Goal: Task Accomplishment & Management: Manage account settings

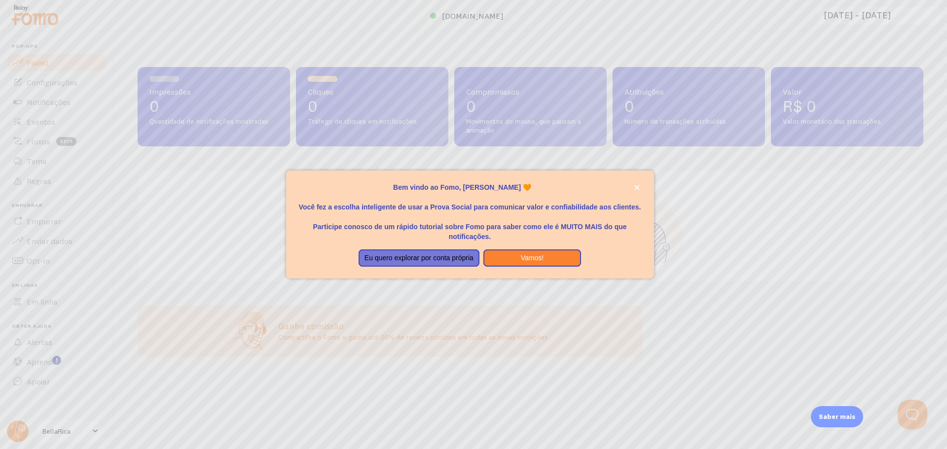
click at [627, 187] on p "Bem vindo ao Fomo, Andrey Gordinho 🧡" at bounding box center [470, 187] width 344 height 10
click at [620, 190] on p "Bem vindo ao Fomo, Andrey Gordinho 🧡" at bounding box center [470, 187] width 344 height 10
click at [528, 259] on font "Vamos!" at bounding box center [532, 258] width 23 height 8
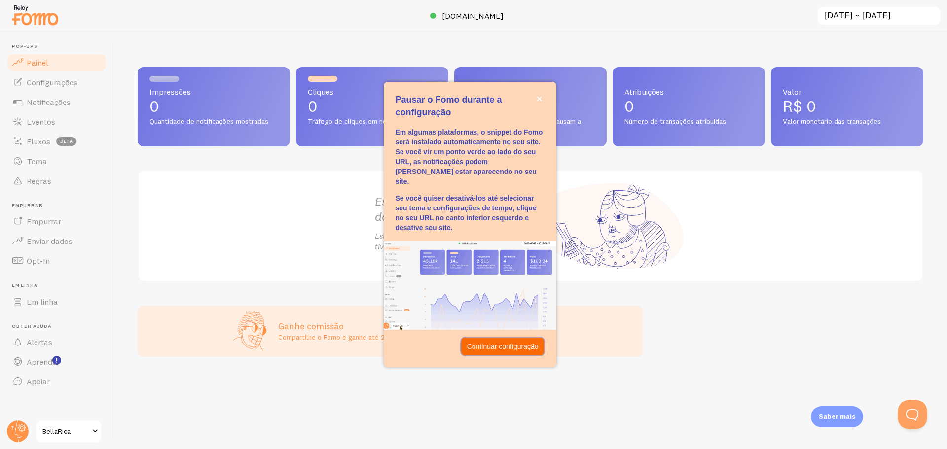
click at [529, 347] on button "Continuar configuração" at bounding box center [502, 347] width 83 height 18
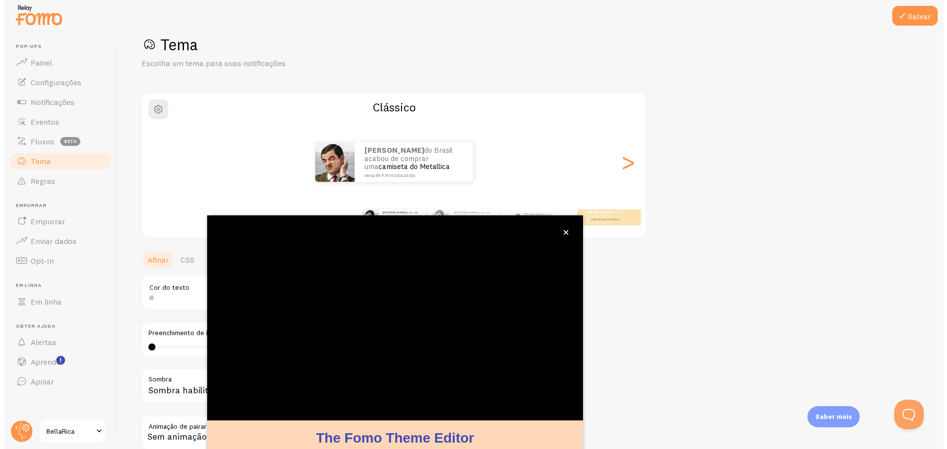
scroll to position [40, 0]
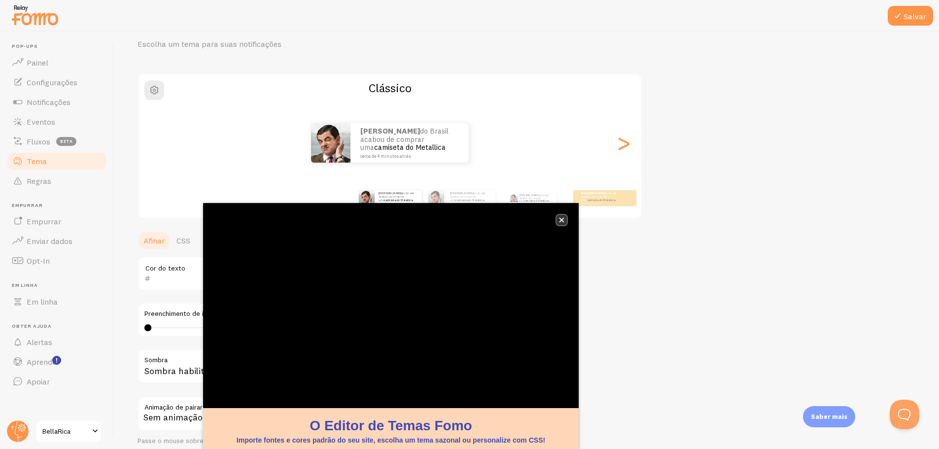
click at [564, 217] on icon "fechar," at bounding box center [561, 219] width 5 height 5
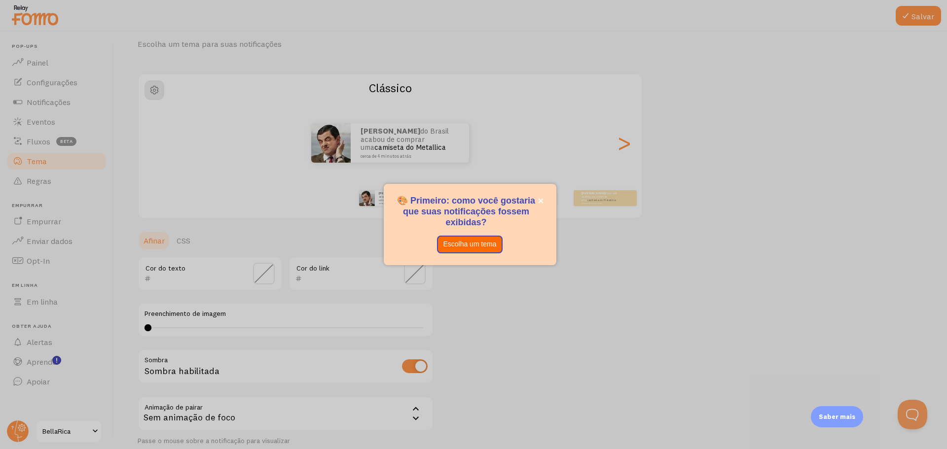
click at [486, 241] on font "Escolha um tema" at bounding box center [469, 244] width 53 height 8
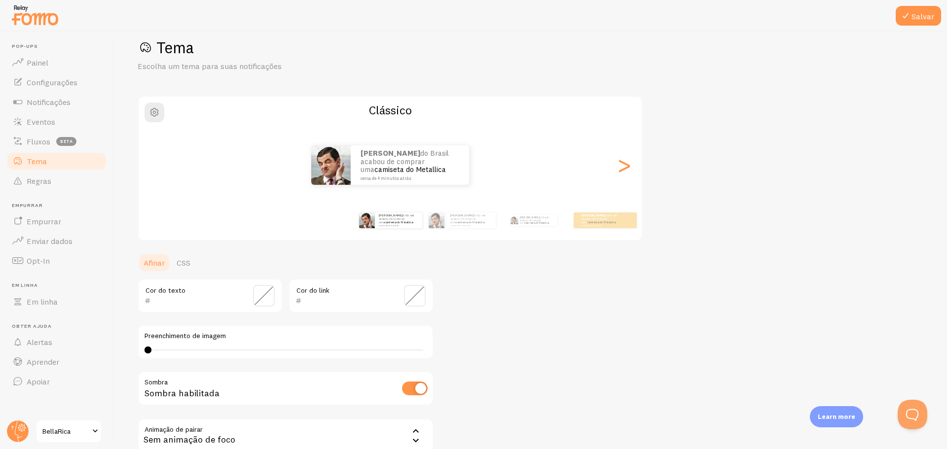
scroll to position [49, 0]
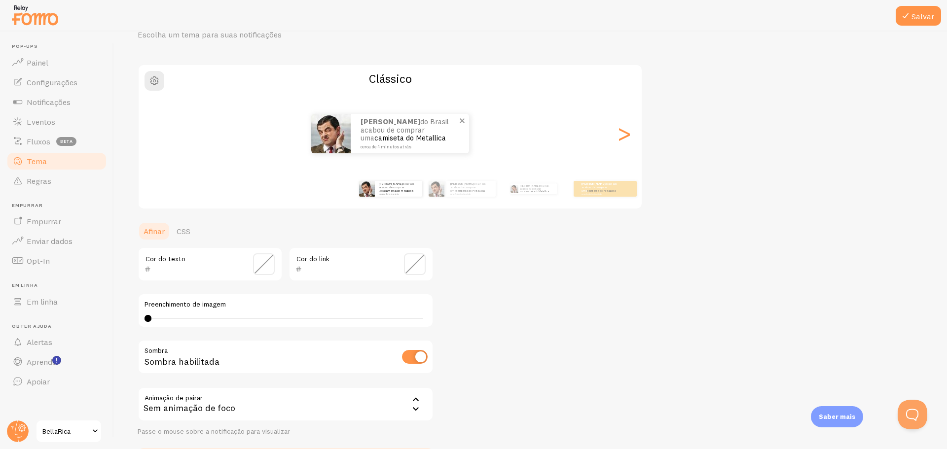
click at [326, 142] on img at bounding box center [330, 133] width 39 height 39
click at [626, 143] on font ">" at bounding box center [624, 133] width 16 height 33
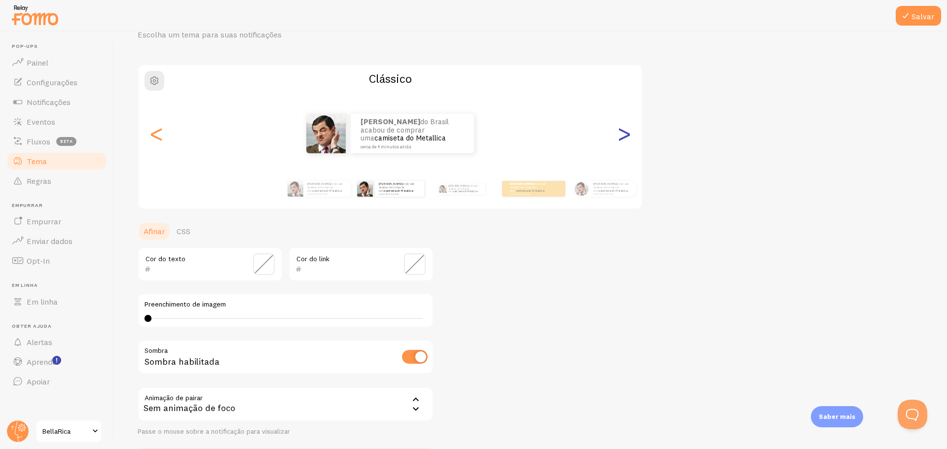
click at [627, 138] on font ">" at bounding box center [624, 133] width 16 height 33
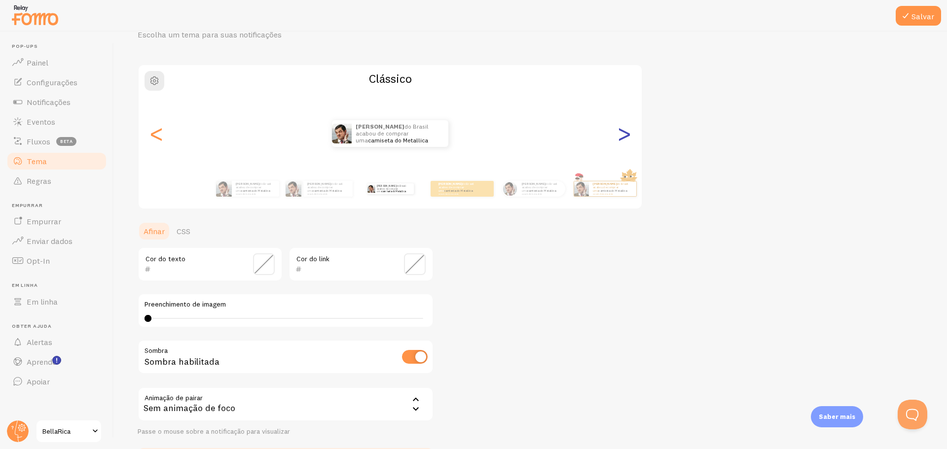
click at [626, 139] on font ">" at bounding box center [624, 133] width 16 height 33
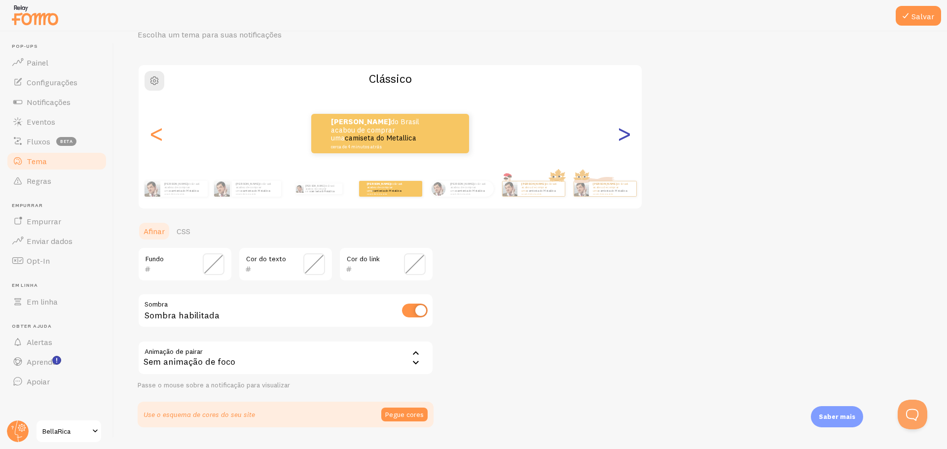
click at [624, 142] on font ">" at bounding box center [624, 133] width 16 height 33
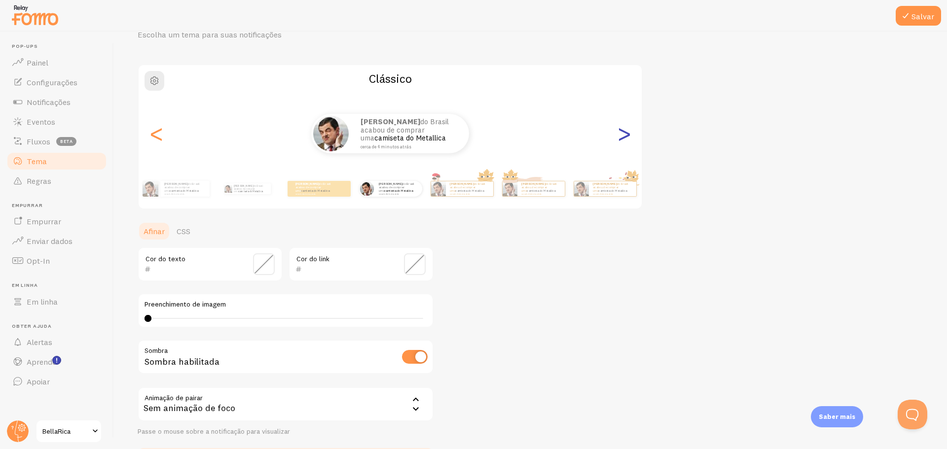
click at [630, 143] on font ">" at bounding box center [624, 133] width 16 height 33
type input "0"
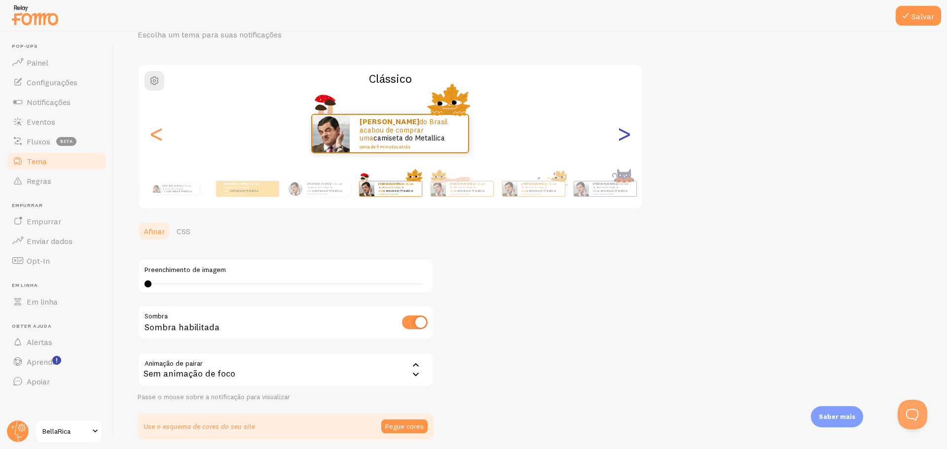
click at [621, 142] on font ">" at bounding box center [624, 133] width 16 height 33
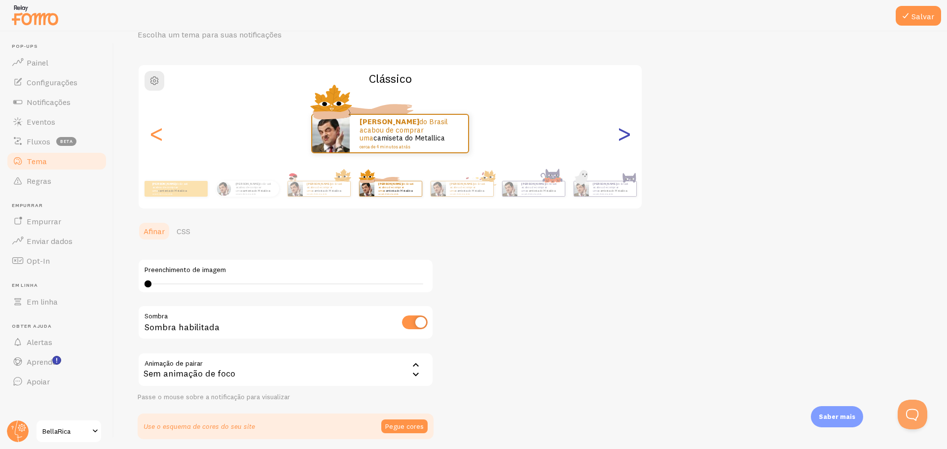
click at [625, 141] on font ">" at bounding box center [624, 133] width 16 height 33
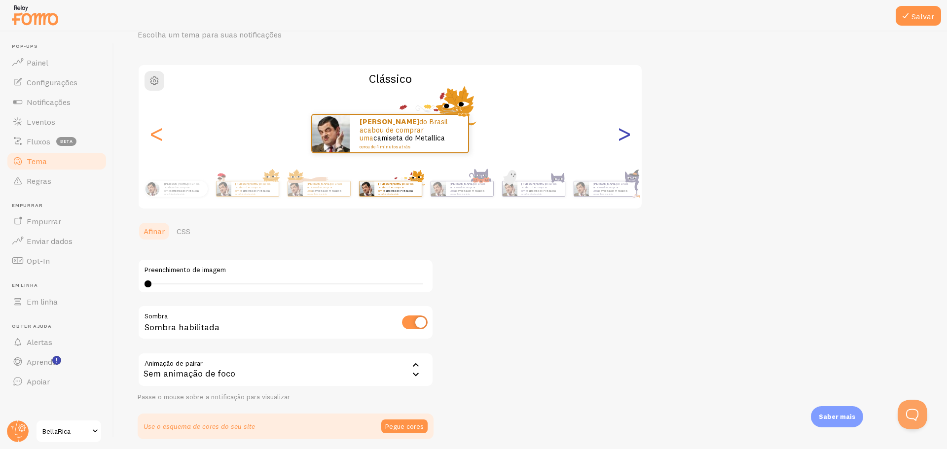
click at [625, 141] on font ">" at bounding box center [624, 133] width 16 height 33
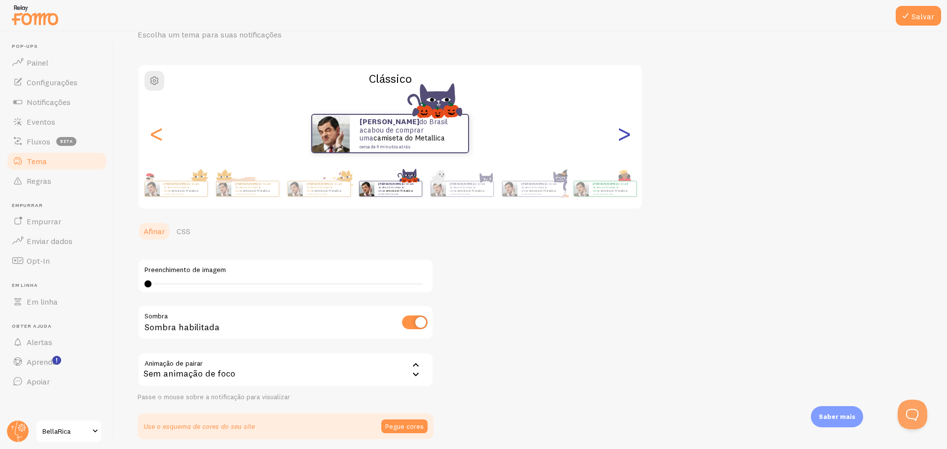
click at [625, 141] on font ">" at bounding box center [624, 133] width 16 height 33
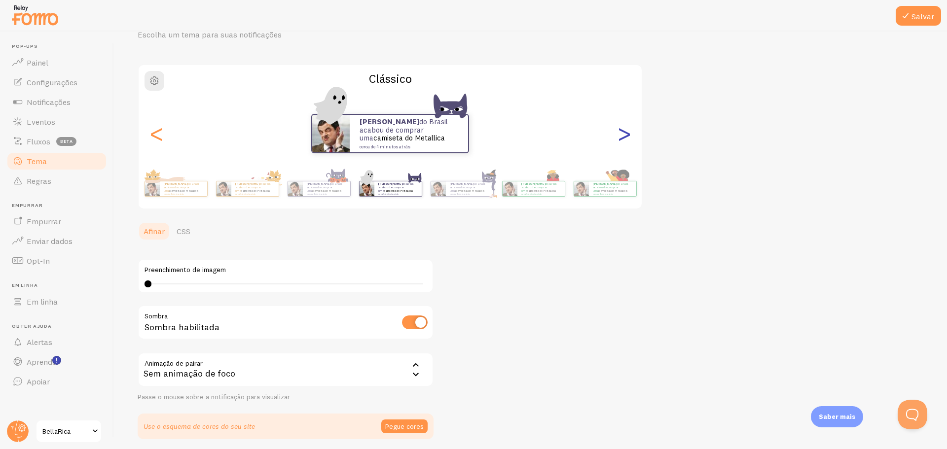
click at [625, 141] on font ">" at bounding box center [624, 133] width 16 height 33
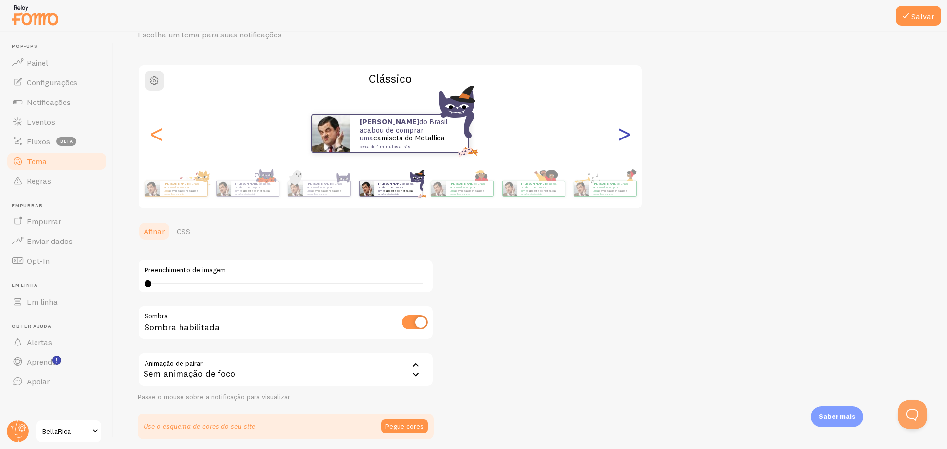
click at [625, 141] on font ">" at bounding box center [624, 133] width 16 height 33
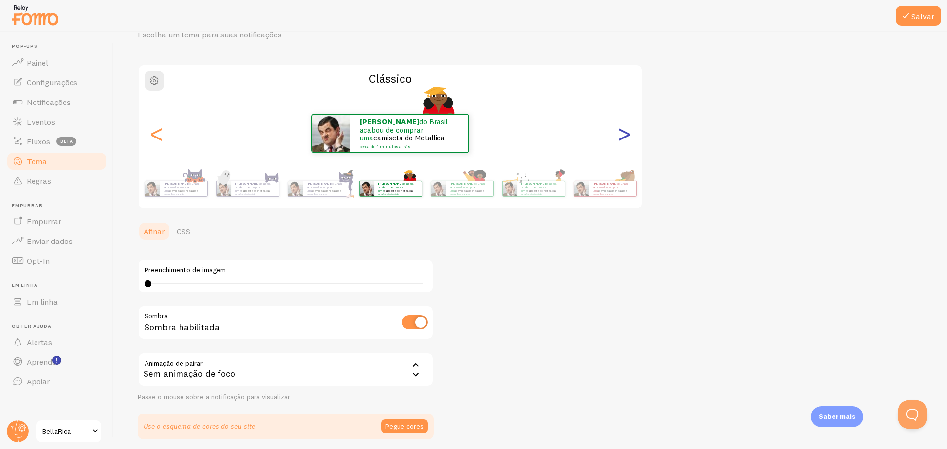
click at [625, 141] on font ">" at bounding box center [624, 133] width 16 height 33
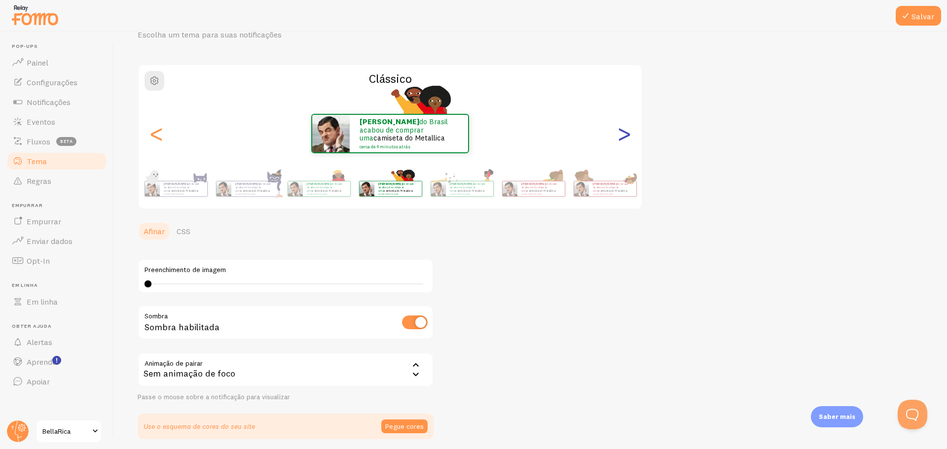
click at [625, 141] on font ">" at bounding box center [624, 133] width 16 height 33
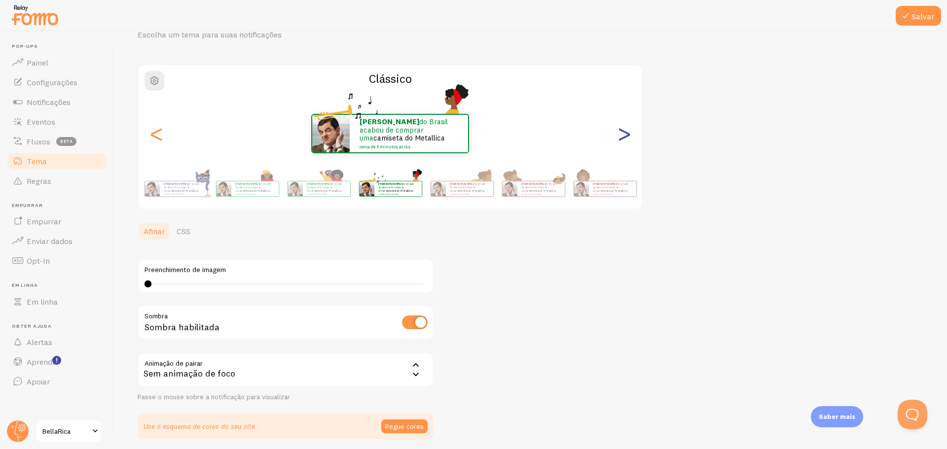
click at [625, 141] on font ">" at bounding box center [624, 133] width 16 height 33
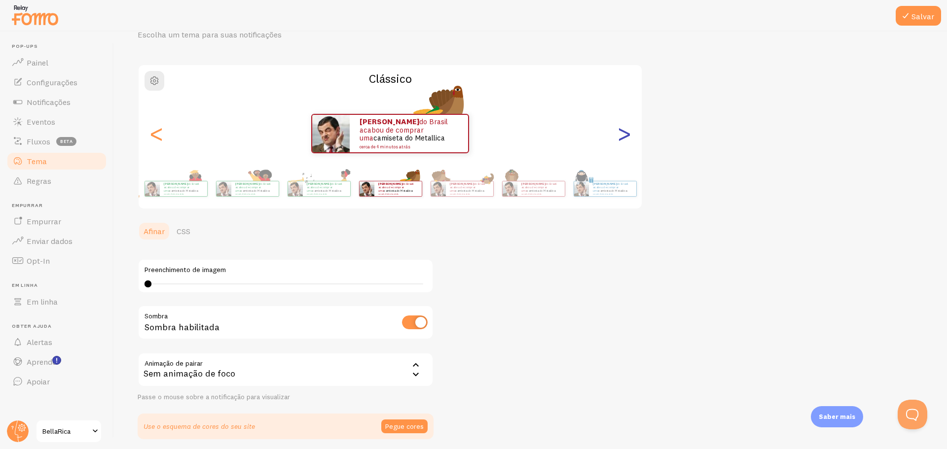
click at [625, 141] on font ">" at bounding box center [624, 133] width 16 height 33
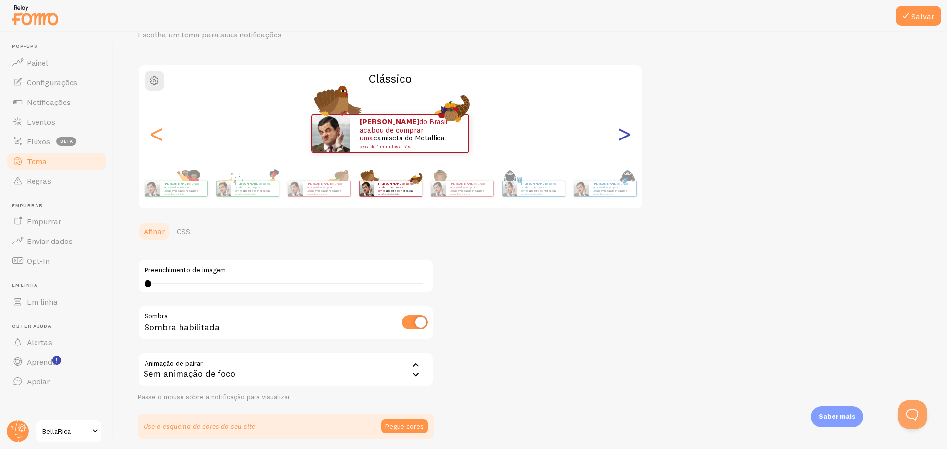
click at [625, 141] on font ">" at bounding box center [624, 133] width 16 height 33
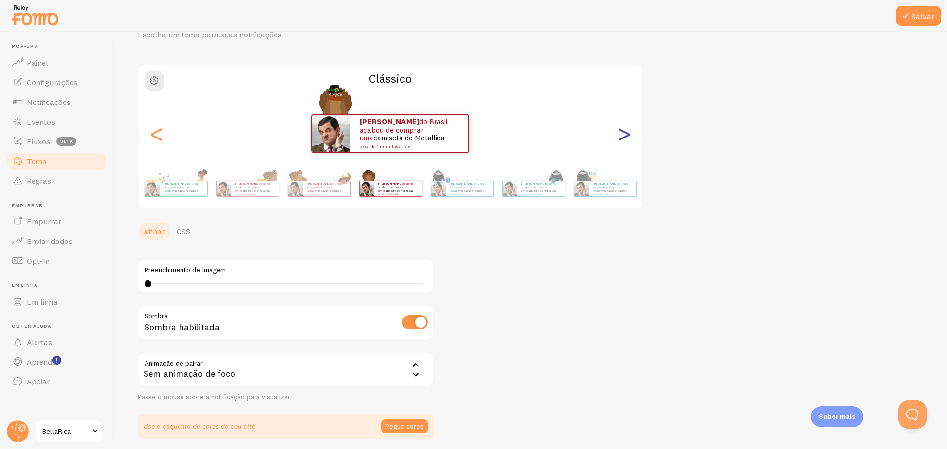
click at [625, 141] on font ">" at bounding box center [624, 133] width 16 height 33
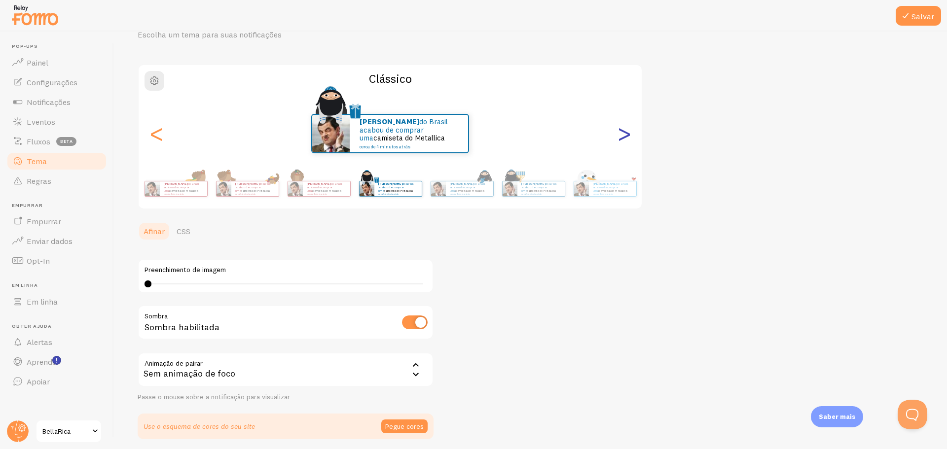
click at [625, 141] on font ">" at bounding box center [624, 133] width 16 height 33
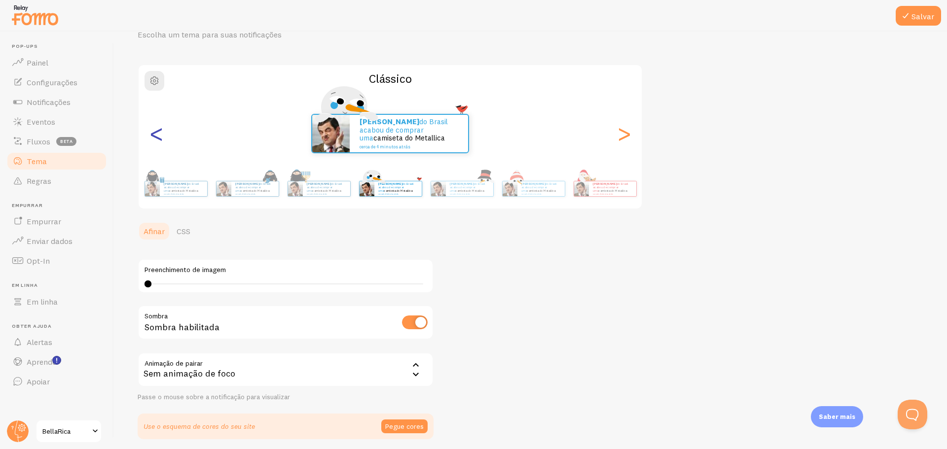
click at [148, 138] on font "<" at bounding box center [156, 133] width 16 height 33
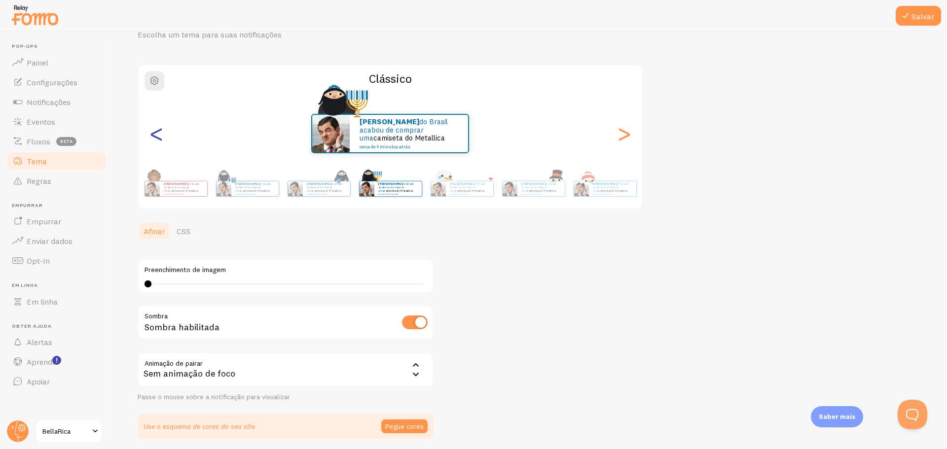
click at [156, 132] on font "<" at bounding box center [156, 133] width 16 height 33
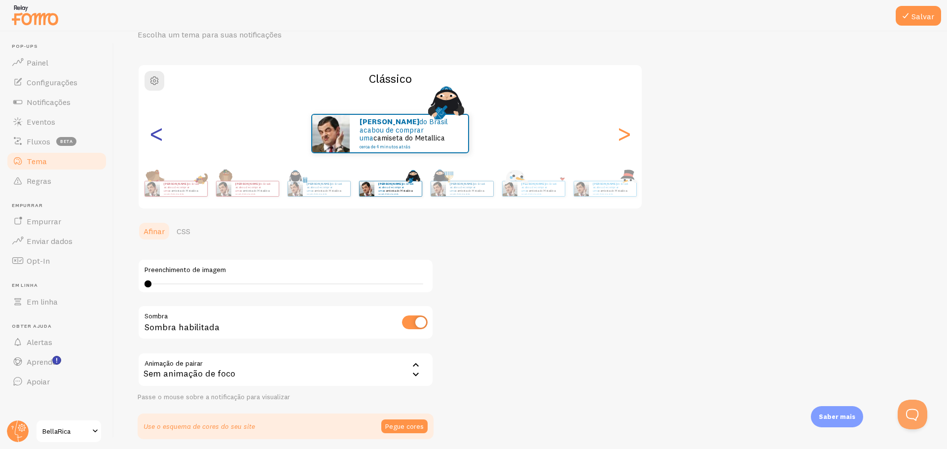
click at [156, 132] on font "<" at bounding box center [156, 133] width 16 height 33
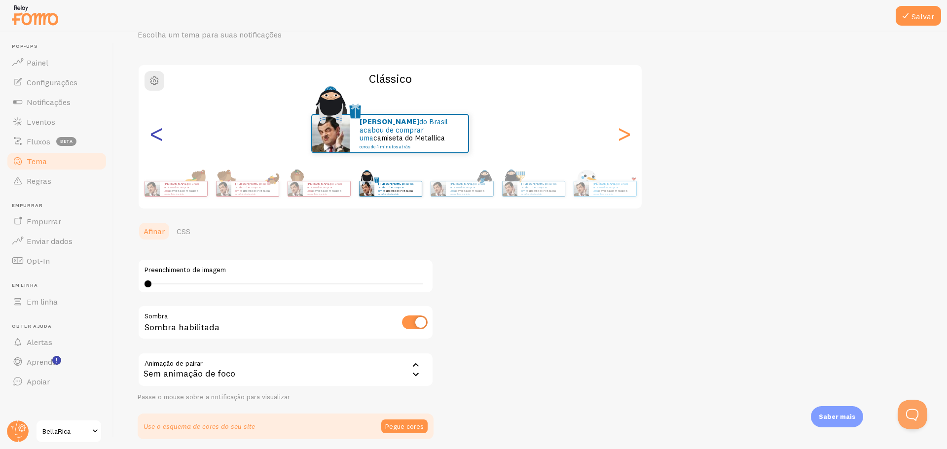
click at [156, 132] on font "<" at bounding box center [156, 133] width 16 height 33
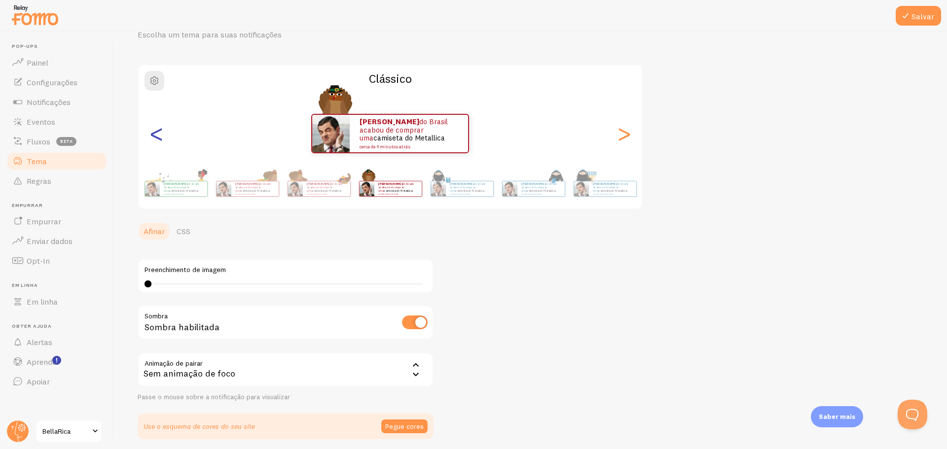
click at [157, 132] on font "<" at bounding box center [156, 133] width 16 height 33
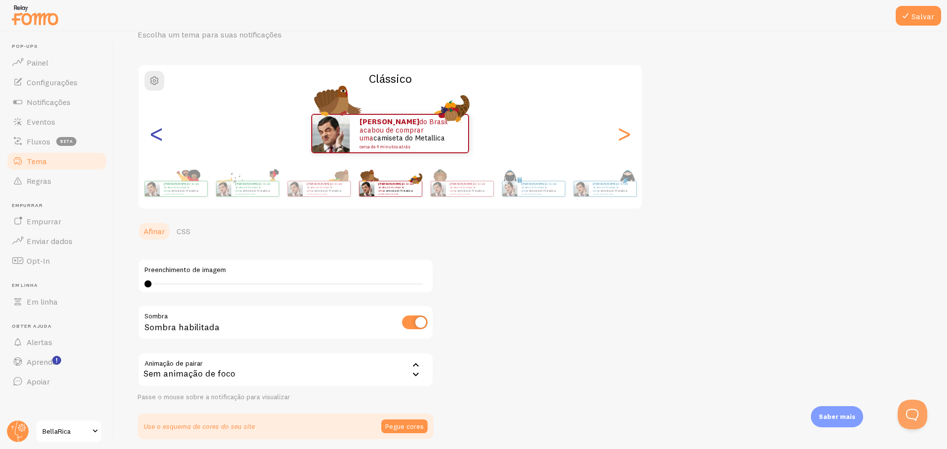
click at [157, 132] on font "<" at bounding box center [156, 133] width 16 height 33
click at [154, 131] on font "<" at bounding box center [156, 133] width 16 height 33
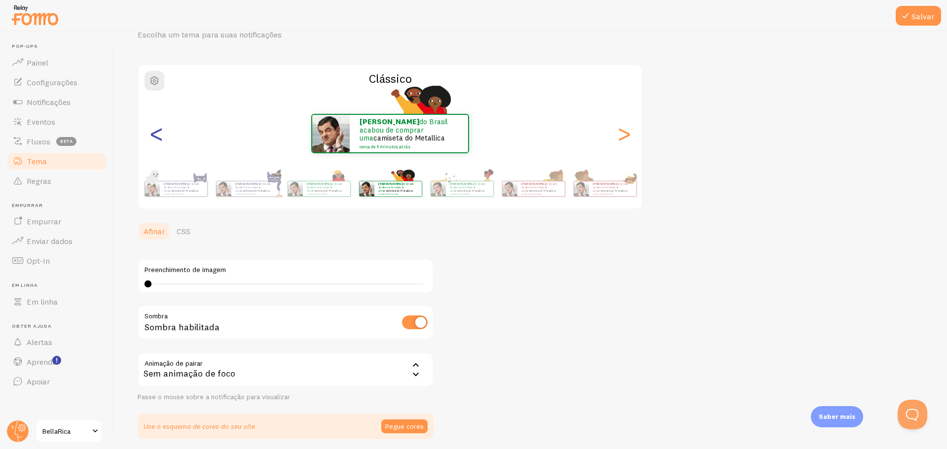
click at [153, 131] on font "<" at bounding box center [156, 133] width 16 height 33
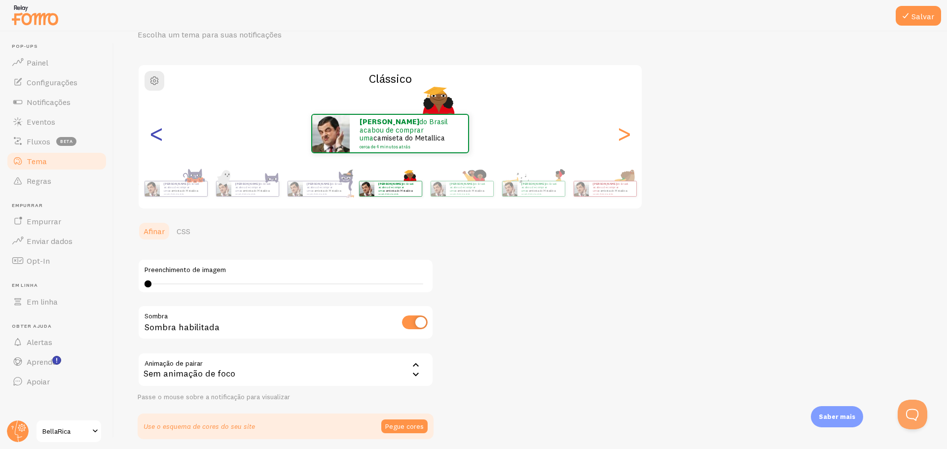
click at [153, 131] on font "<" at bounding box center [156, 133] width 16 height 33
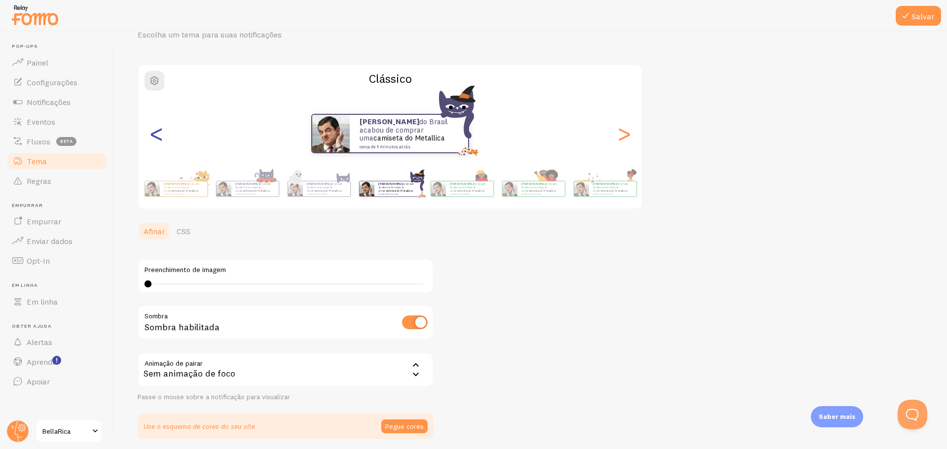
click at [152, 131] on font "<" at bounding box center [156, 133] width 16 height 33
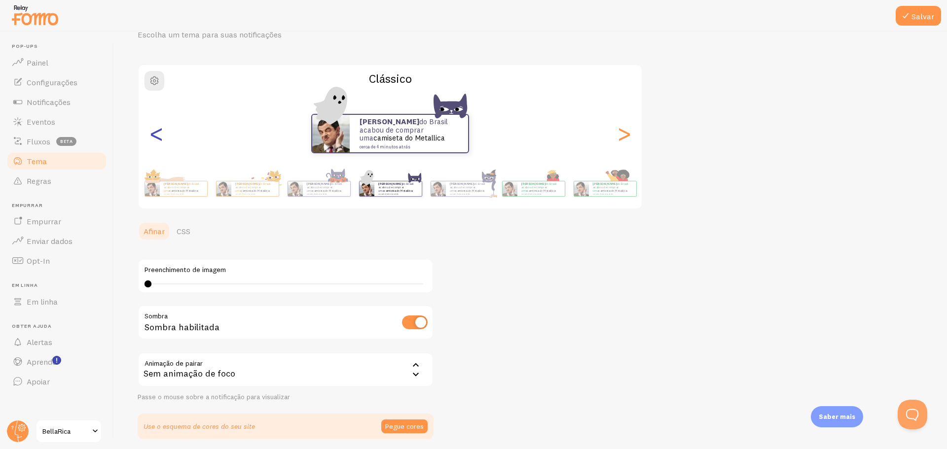
click at [152, 131] on font "<" at bounding box center [156, 133] width 16 height 33
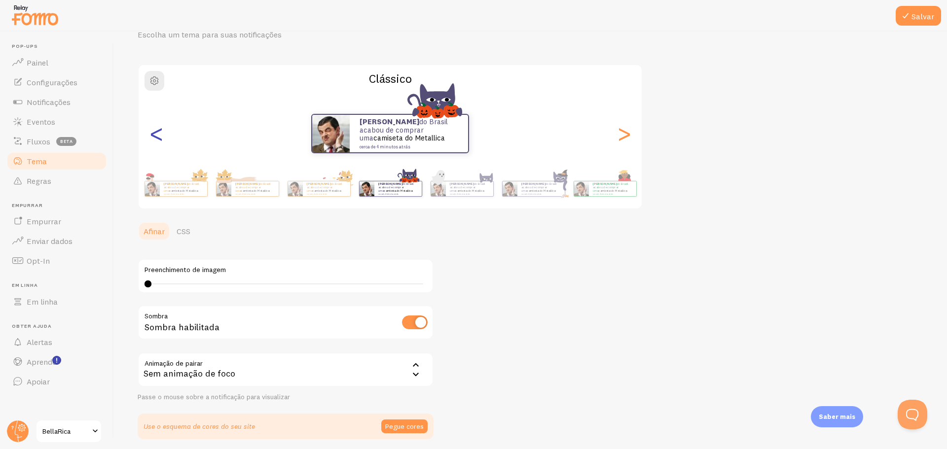
click at [152, 131] on font "<" at bounding box center [156, 133] width 16 height 33
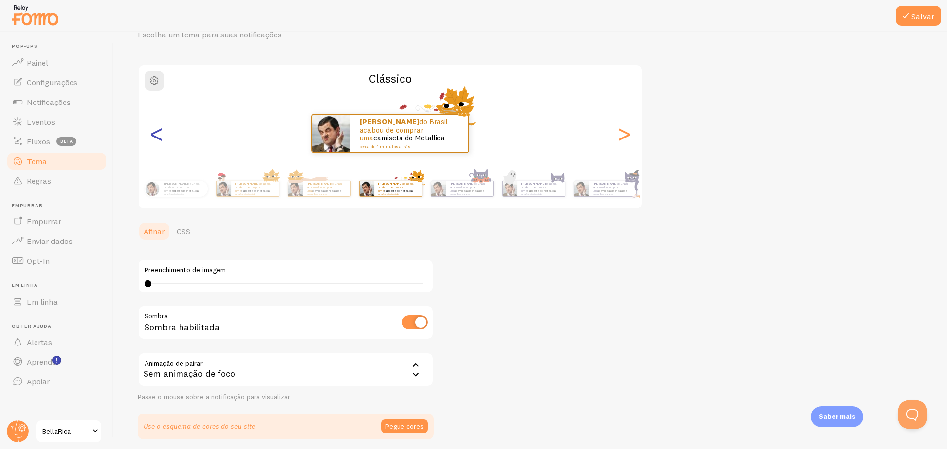
click at [152, 131] on font "<" at bounding box center [156, 133] width 16 height 33
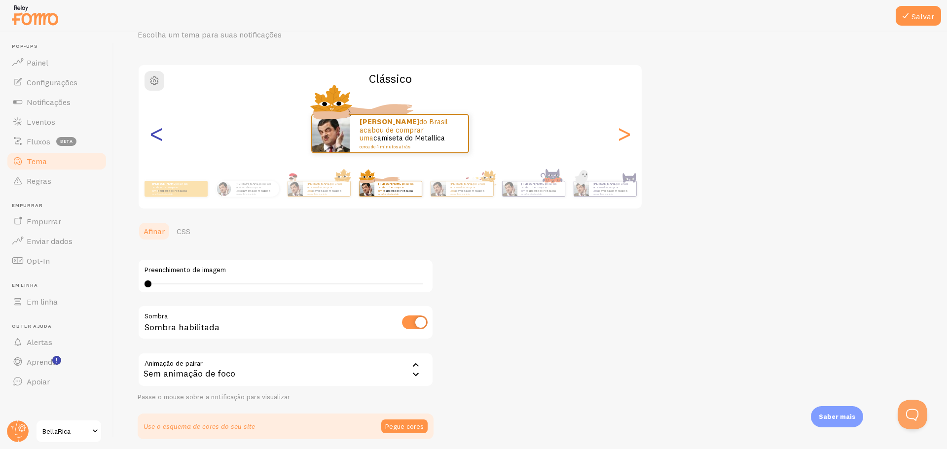
click at [152, 131] on font "<" at bounding box center [156, 133] width 16 height 33
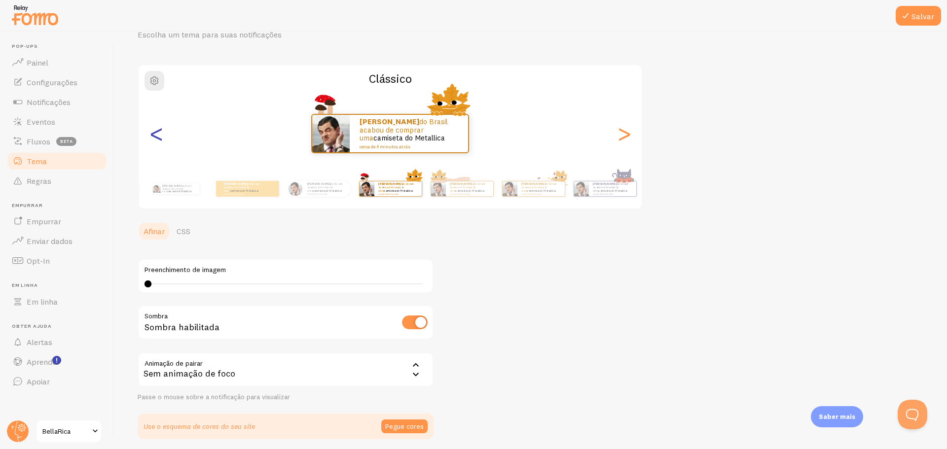
click at [152, 131] on font "<" at bounding box center [156, 133] width 16 height 33
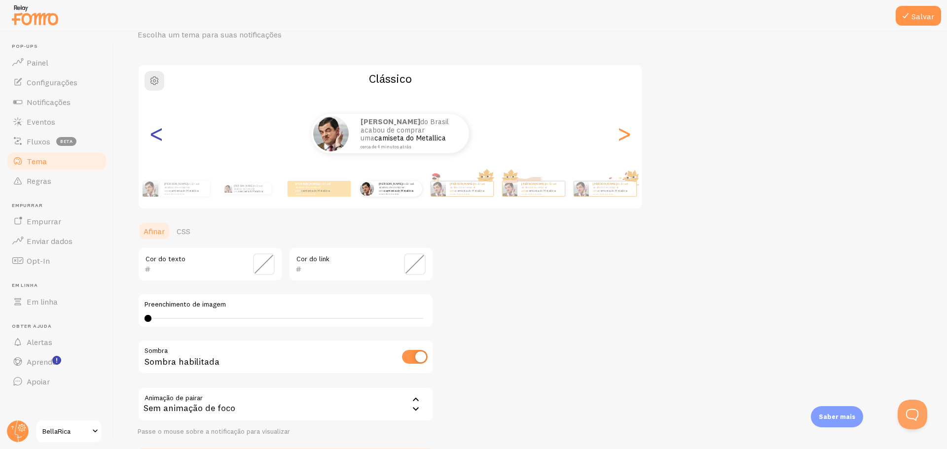
click at [152, 131] on font "<" at bounding box center [156, 133] width 16 height 33
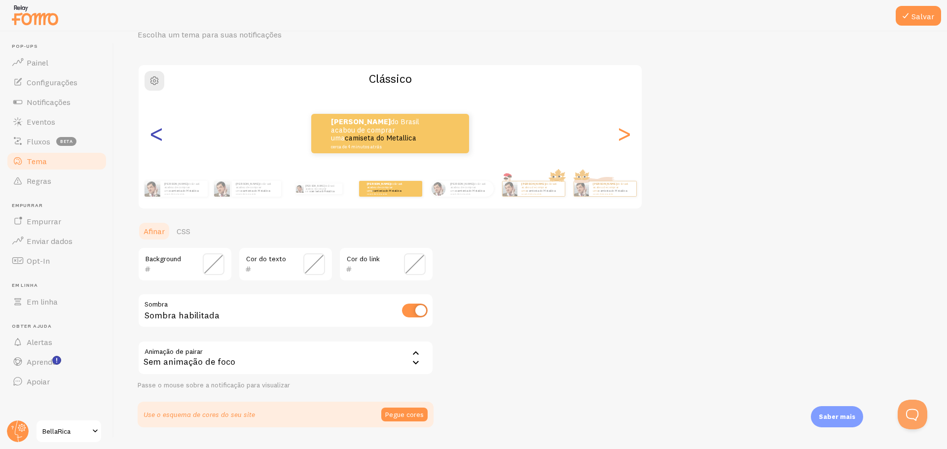
click at [158, 134] on font "<" at bounding box center [156, 133] width 16 height 33
click at [620, 142] on font ">" at bounding box center [624, 133] width 16 height 33
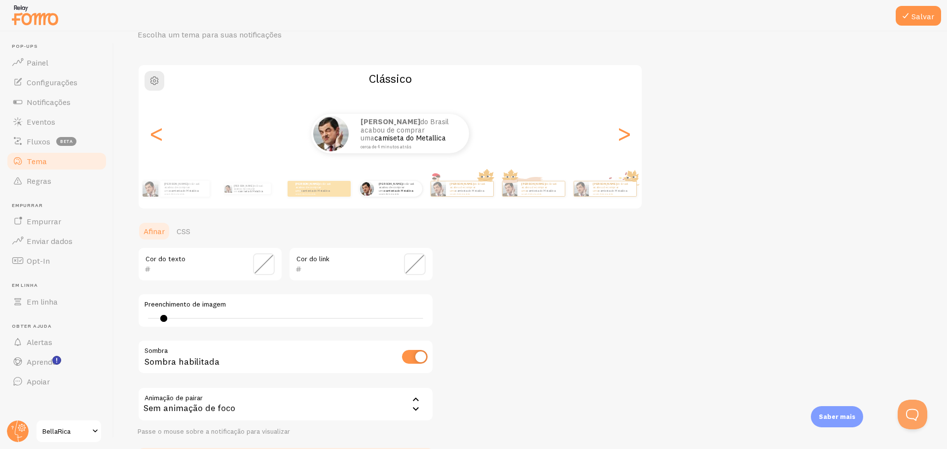
drag, startPoint x: 148, startPoint y: 320, endPoint x: 164, endPoint y: 317, distance: 16.1
click at [164, 317] on div at bounding box center [163, 318] width 7 height 7
drag, startPoint x: 164, startPoint y: 316, endPoint x: 141, endPoint y: 319, distance: 22.8
click at [141, 319] on div "Preenchimento de imagem 4 4 - indefinido" at bounding box center [286, 310] width 296 height 35
type input "4"
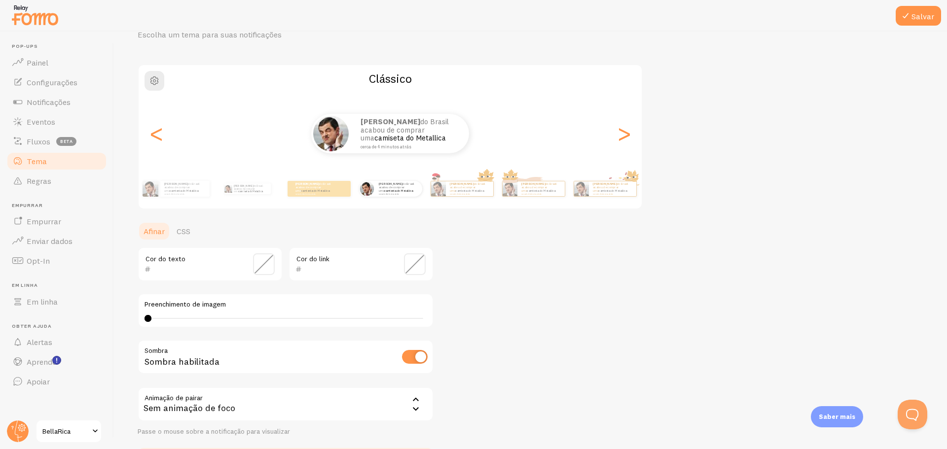
scroll to position [121, 0]
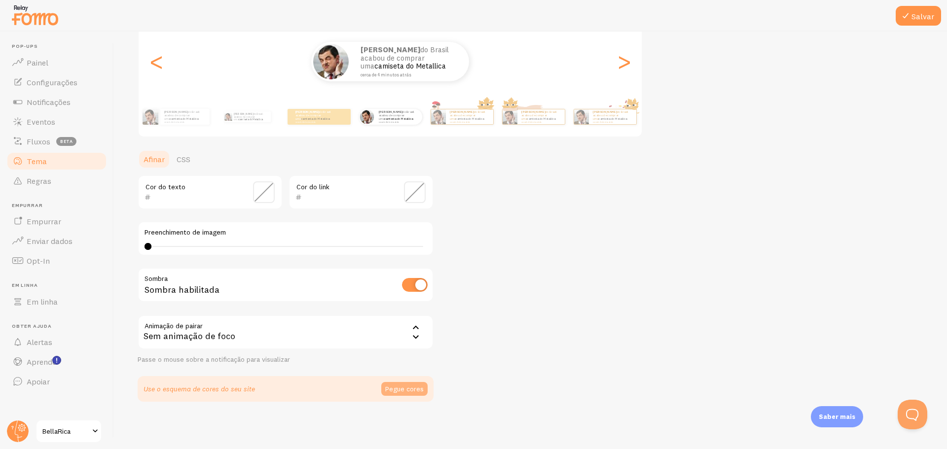
click at [417, 392] on font "Pegue cores" at bounding box center [404, 389] width 38 height 9
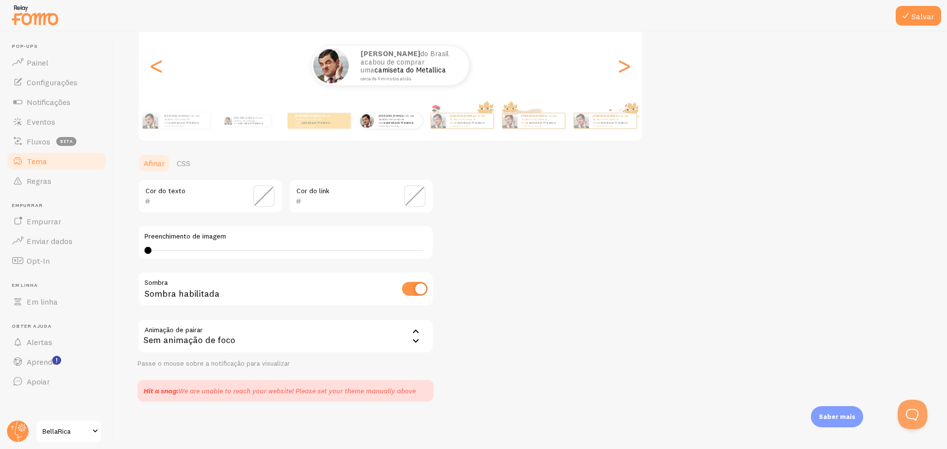
scroll to position [117, 0]
click at [184, 200] on input "text" at bounding box center [196, 201] width 90 height 12
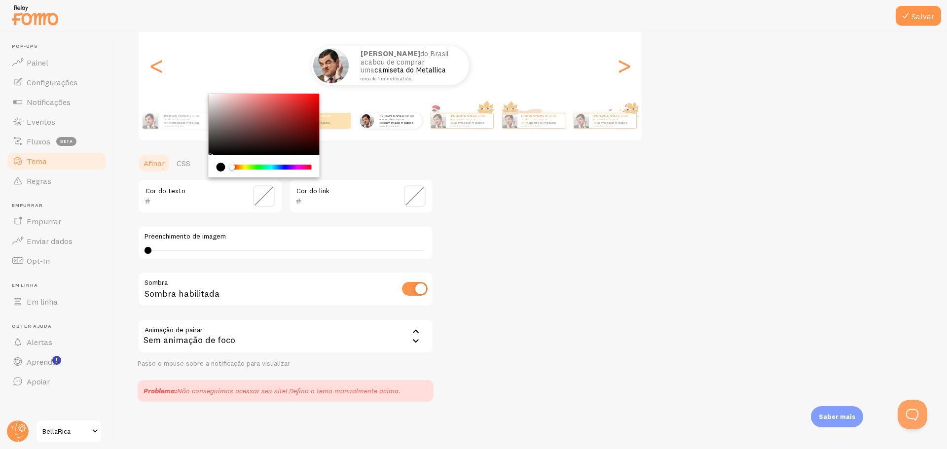
click at [484, 199] on div "Tema Escolha um tema para suas notificações Clássico Andrey do Brasil acabou de…" at bounding box center [530, 170] width 785 height 464
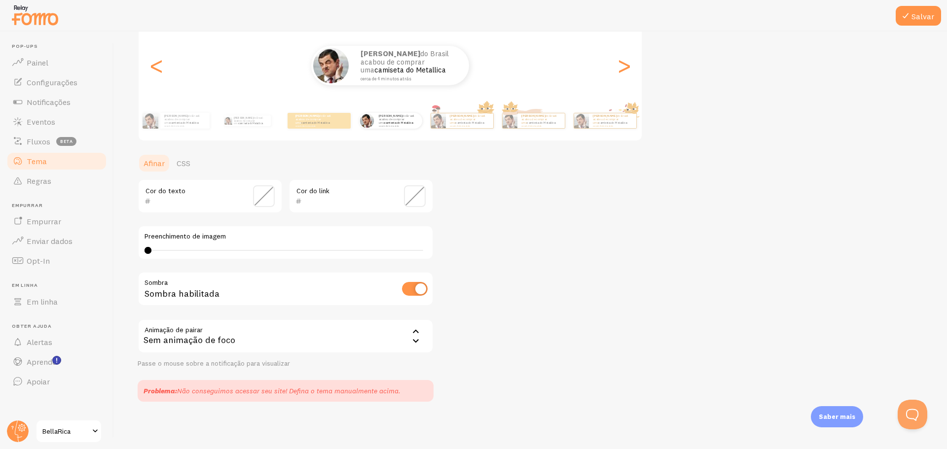
click at [338, 193] on div "Cor do link" at bounding box center [360, 196] width 145 height 35
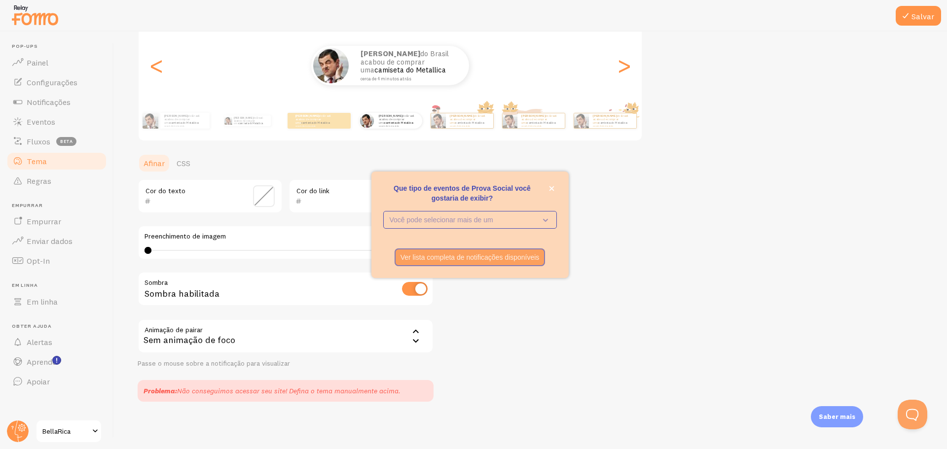
drag, startPoint x: 618, startPoint y: 306, endPoint x: 621, endPoint y: 326, distance: 20.9
click at [618, 311] on div "Tema Escolha um tema para suas notificações Clássico Andrey do Brasil acabou de…" at bounding box center [530, 170] width 785 height 464
click at [551, 190] on icon "fechar," at bounding box center [551, 188] width 5 height 5
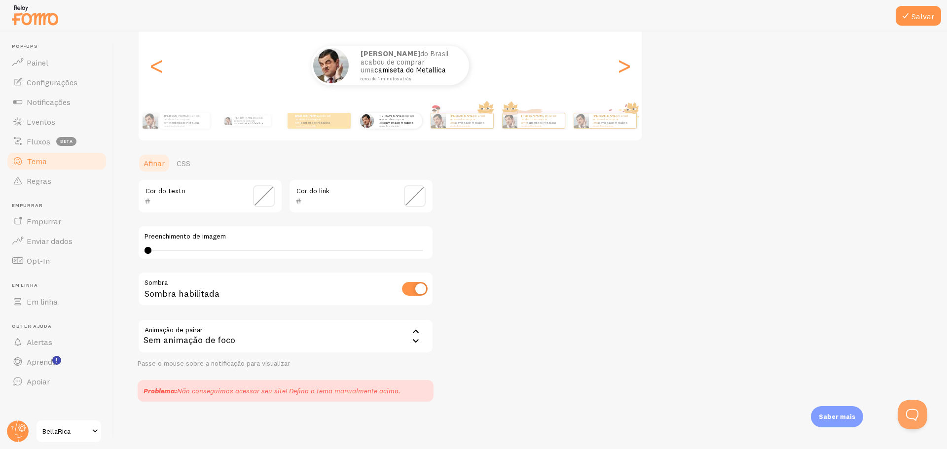
click at [204, 199] on input "text" at bounding box center [196, 201] width 90 height 12
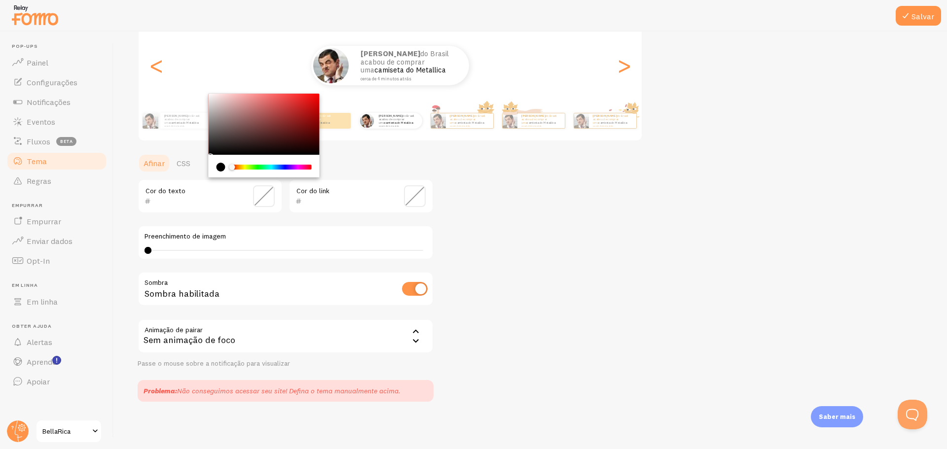
paste input "333333"
type input "333333"
click at [336, 207] on div "Cor do link" at bounding box center [360, 196] width 145 height 35
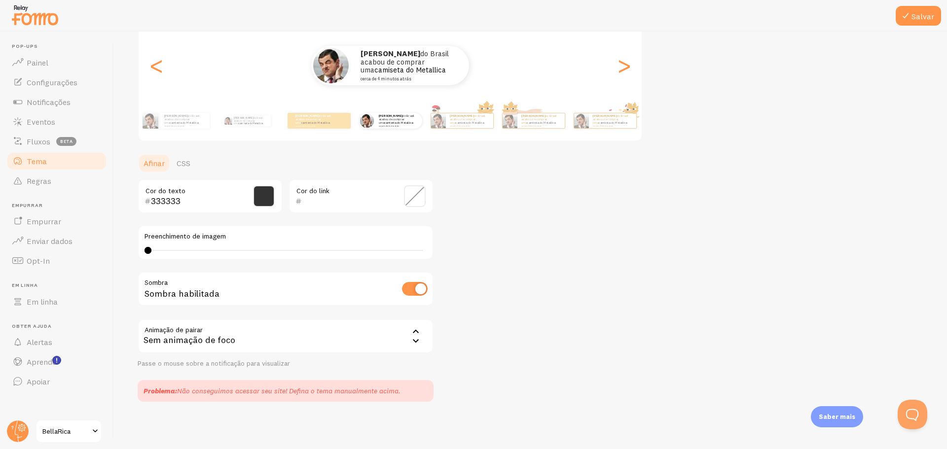
click at [361, 205] on input "text" at bounding box center [347, 201] width 90 height 12
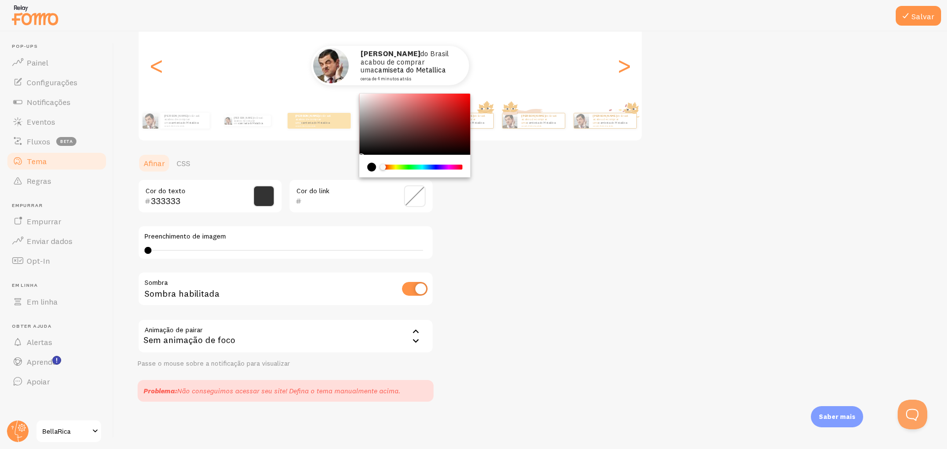
paste input "E67E22"
type input "E67E22"
click at [686, 255] on div "Tema Escolha um tema para suas notificações Clássico Andrey do Brasil acabou de…" at bounding box center [530, 170] width 785 height 464
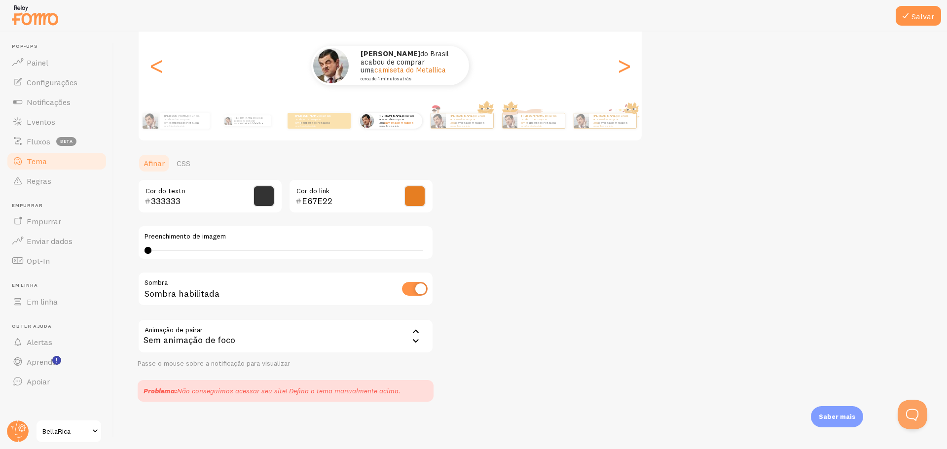
click at [293, 329] on div "Sem animação de foco" at bounding box center [286, 336] width 296 height 35
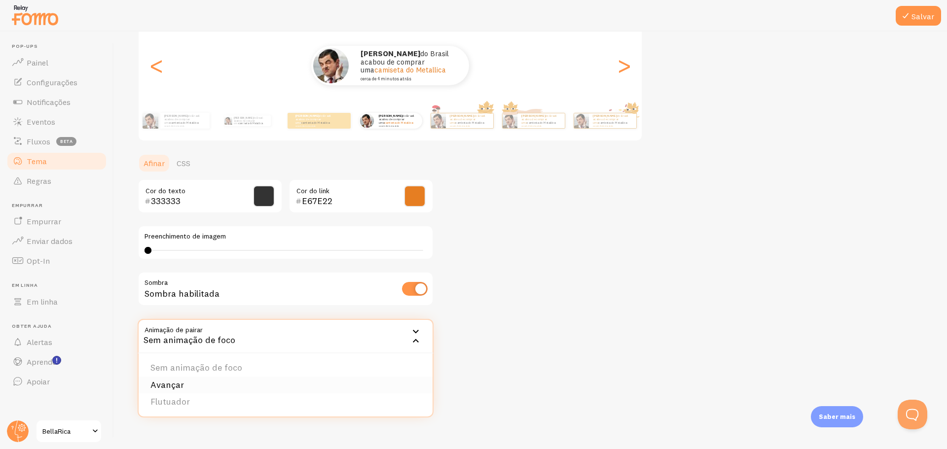
click at [186, 388] on li "Avançar" at bounding box center [286, 385] width 294 height 17
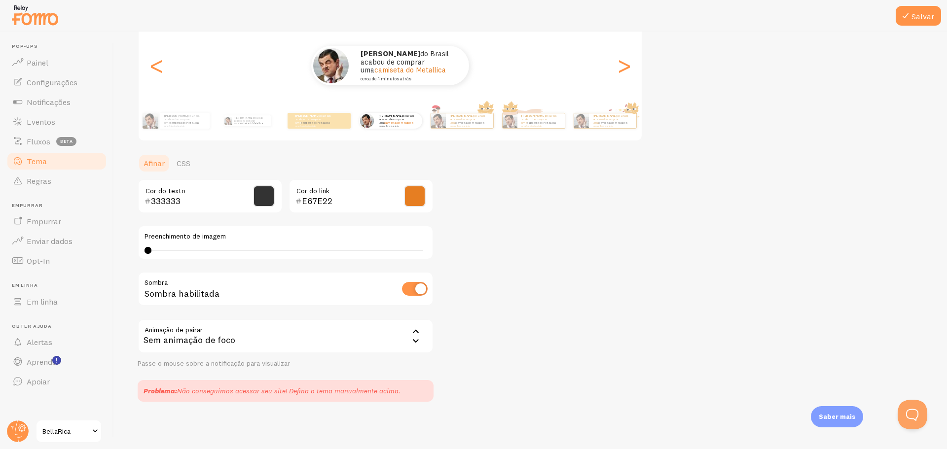
click at [283, 349] on div "Sem animação de foco" at bounding box center [286, 336] width 296 height 35
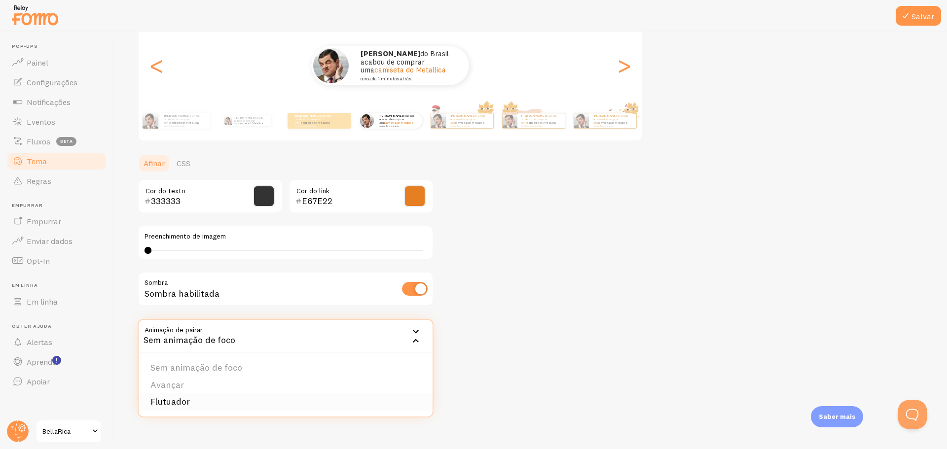
click at [209, 404] on li "Flutuador" at bounding box center [286, 401] width 294 height 17
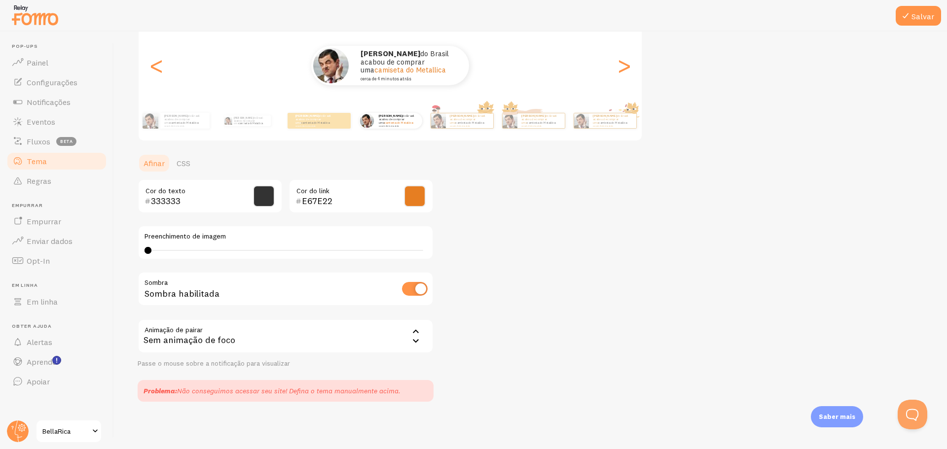
click at [353, 325] on div "Sem animação de foco" at bounding box center [286, 336] width 296 height 35
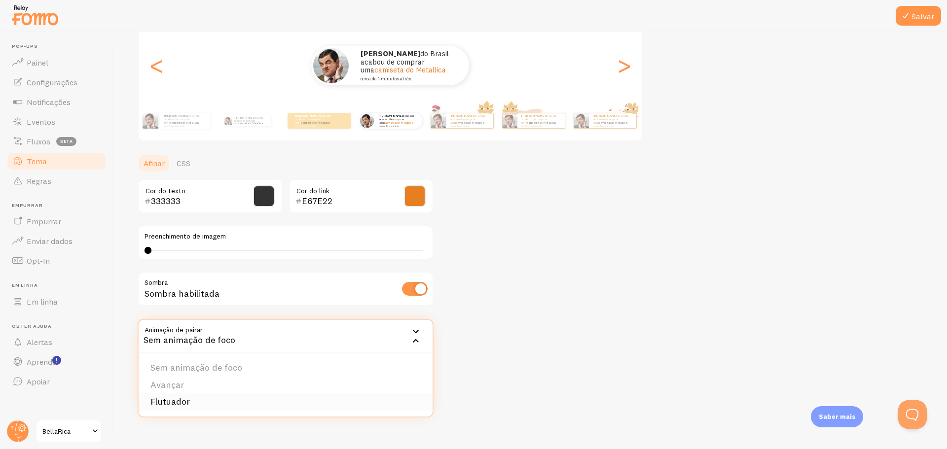
click at [183, 400] on font "Flutuador" at bounding box center [169, 401] width 39 height 11
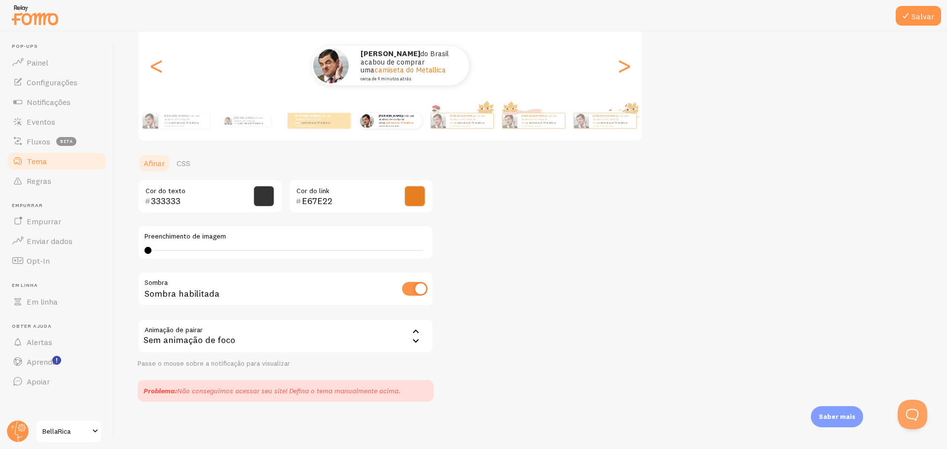
click at [418, 294] on input "checkbox" at bounding box center [415, 289] width 26 height 14
checkbox input "true"
click at [906, 16] on icon at bounding box center [905, 16] width 12 height 12
click at [49, 147] on link "Fluxos beta" at bounding box center [57, 142] width 102 height 20
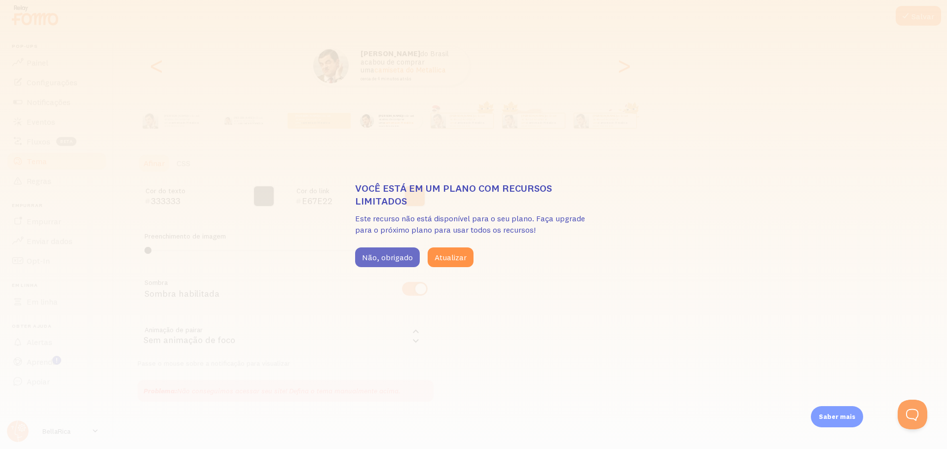
click at [398, 258] on font "Não, obrigado" at bounding box center [387, 257] width 51 height 10
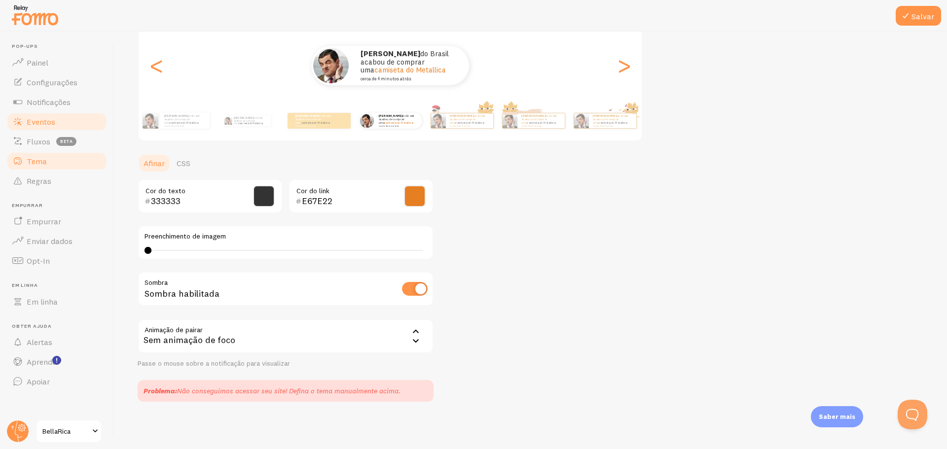
click at [58, 123] on link "Eventos" at bounding box center [57, 122] width 102 height 20
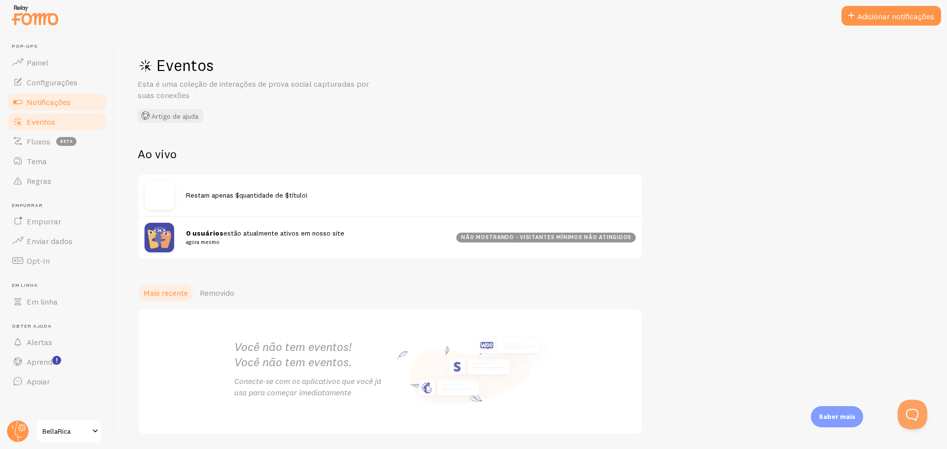
click at [69, 103] on font "Notificações" at bounding box center [49, 102] width 44 height 10
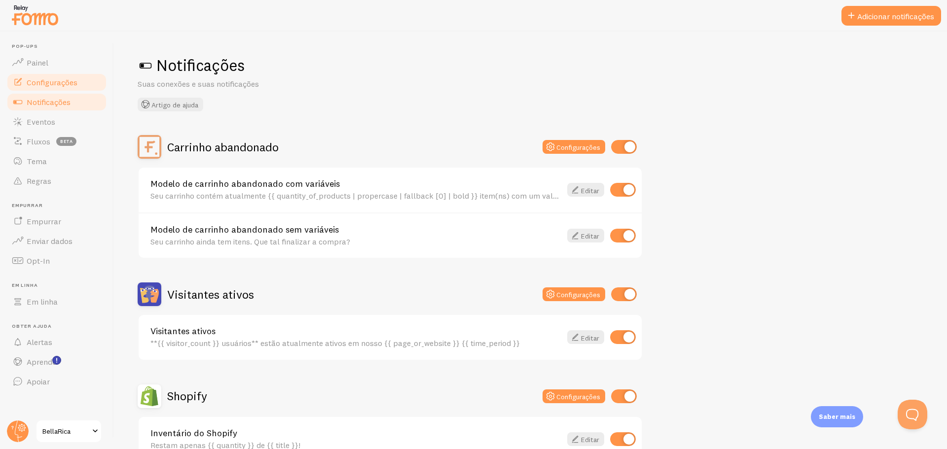
click at [37, 73] on link "Configurações" at bounding box center [57, 82] width 102 height 20
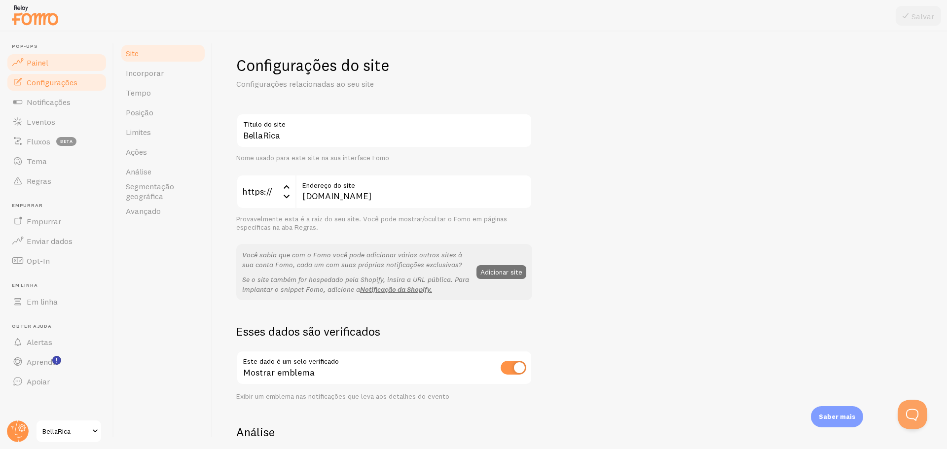
click at [50, 69] on link "Painel" at bounding box center [57, 63] width 102 height 20
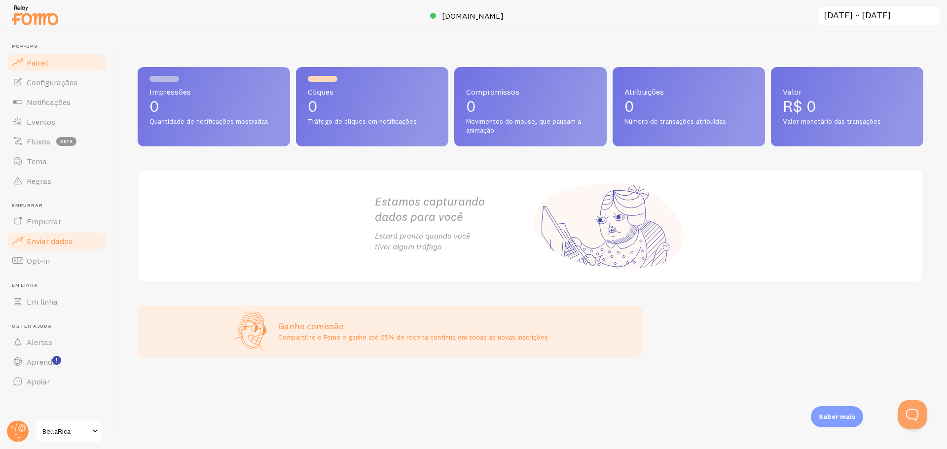
click at [60, 239] on font "Enviar dados" at bounding box center [50, 241] width 46 height 10
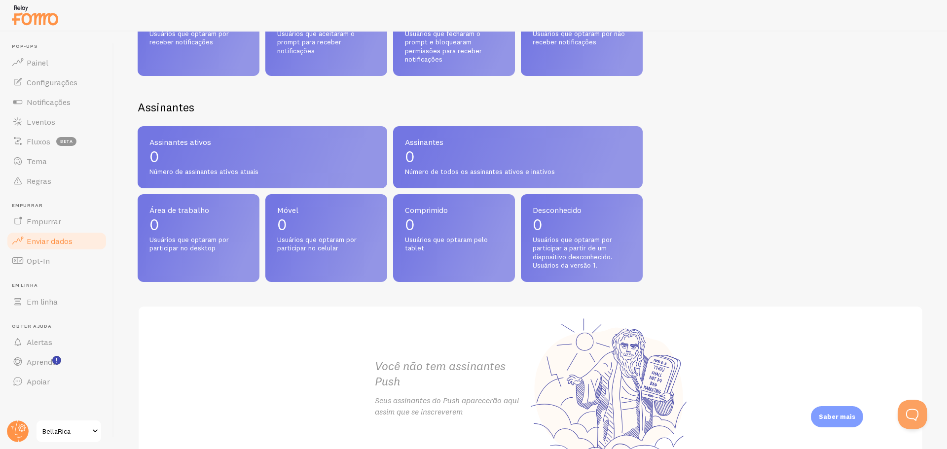
scroll to position [320, 0]
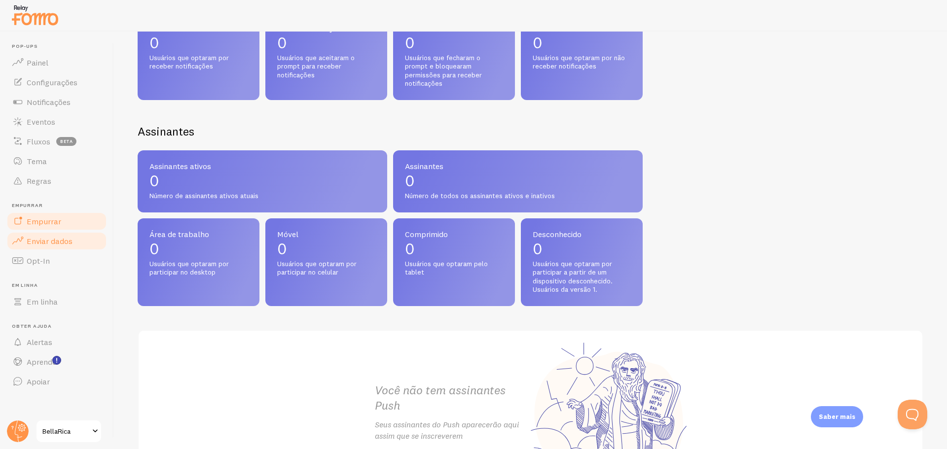
click at [73, 218] on link "Empurrar" at bounding box center [57, 222] width 102 height 20
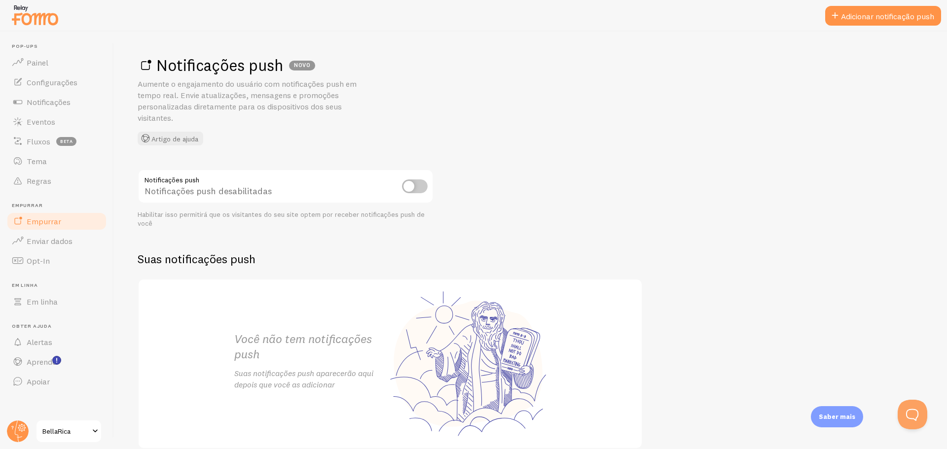
click at [414, 190] on input "checkbox" at bounding box center [415, 186] width 26 height 14
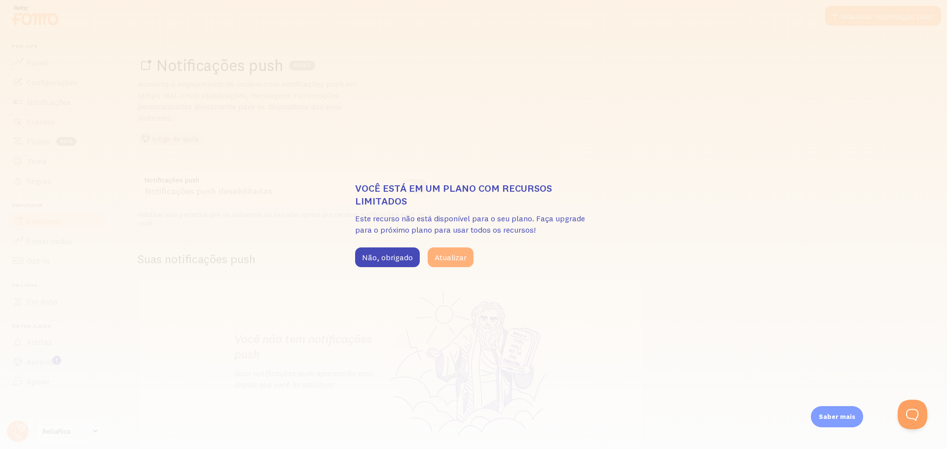
click at [444, 265] on button "Atualizar" at bounding box center [450, 258] width 46 height 20
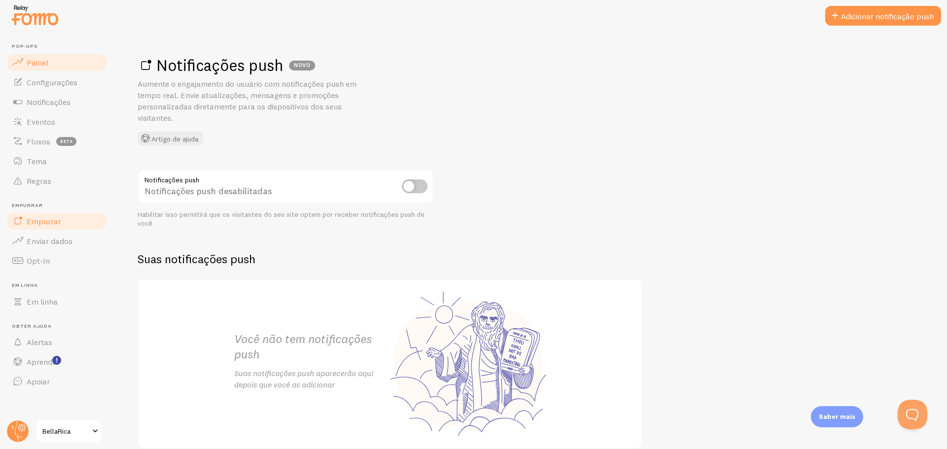
click at [52, 68] on link "Painel" at bounding box center [57, 63] width 102 height 20
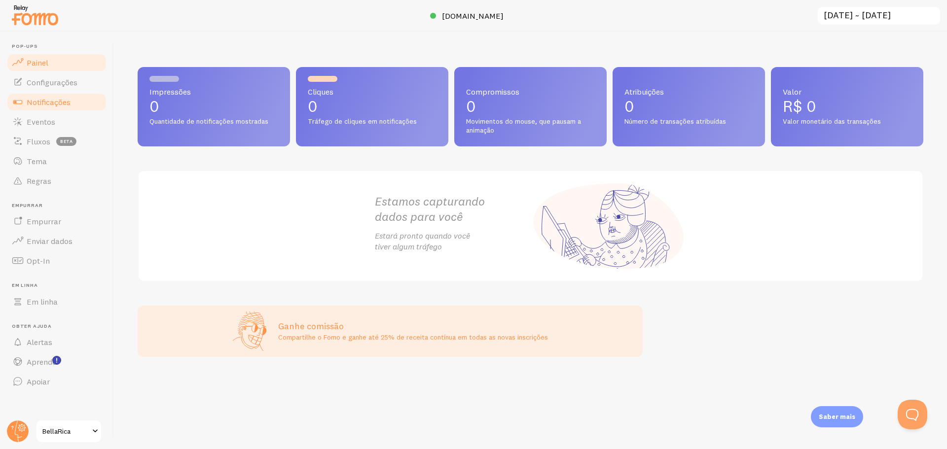
click at [54, 100] on font "Notificações" at bounding box center [49, 102] width 44 height 10
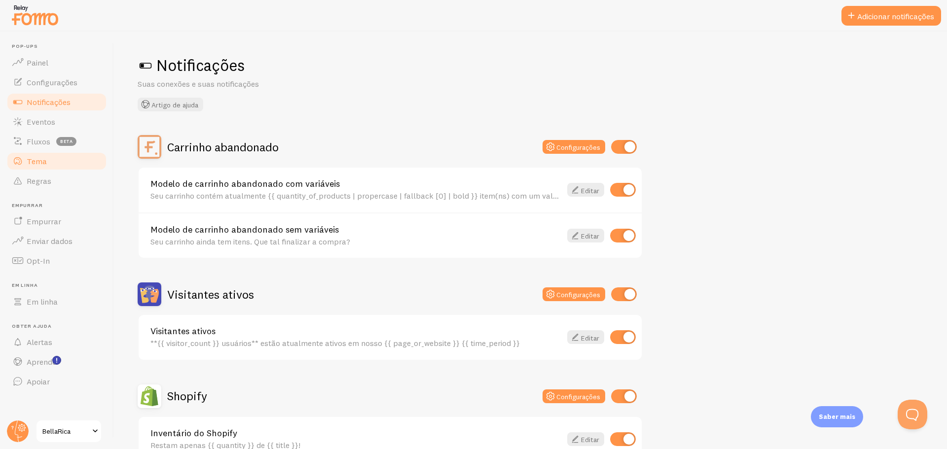
click at [67, 164] on link "Tema" at bounding box center [57, 161] width 102 height 20
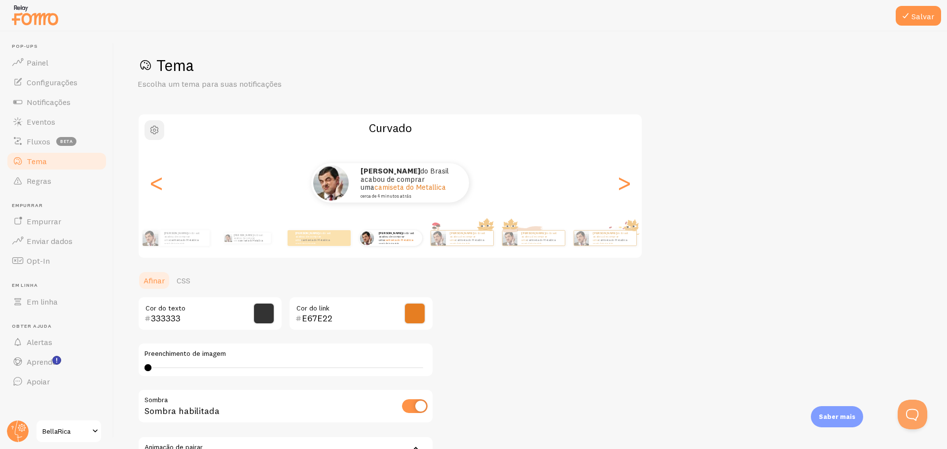
click at [152, 130] on span "button" at bounding box center [154, 130] width 12 height 12
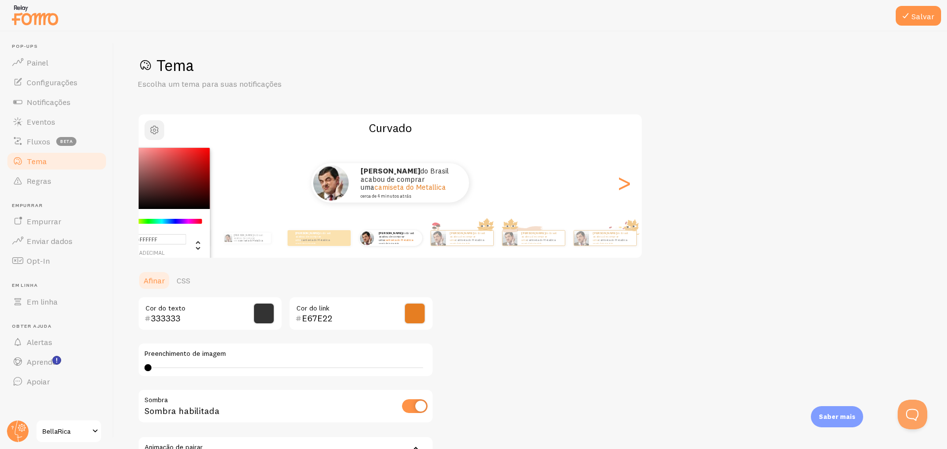
click at [152, 130] on span "button" at bounding box center [154, 130] width 12 height 12
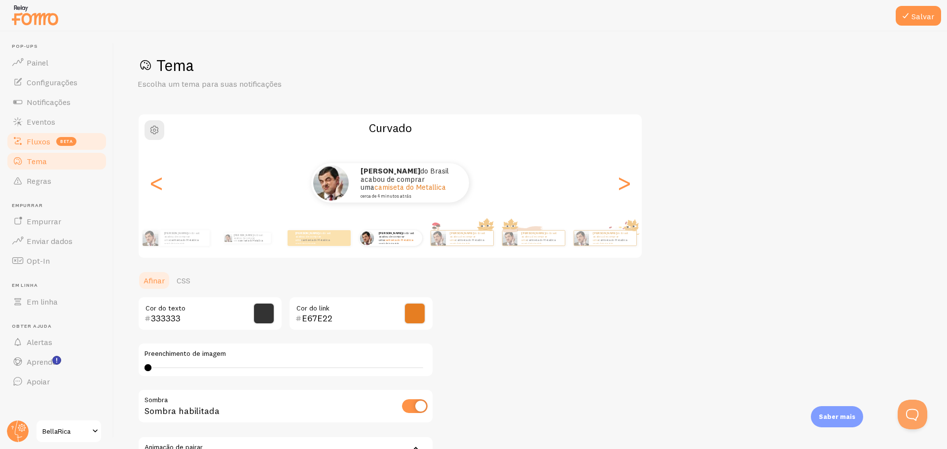
click at [47, 144] on font "Fluxos" at bounding box center [39, 142] width 24 height 10
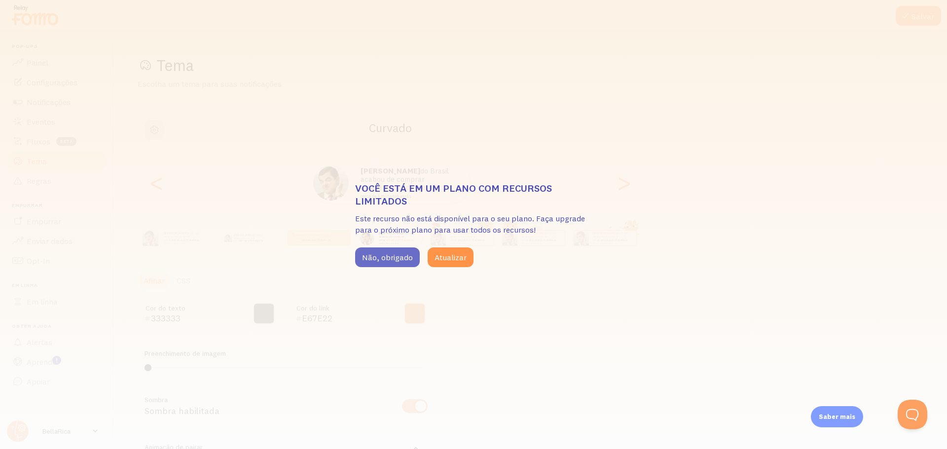
click at [398, 252] on button "Não, obrigado" at bounding box center [387, 258] width 65 height 20
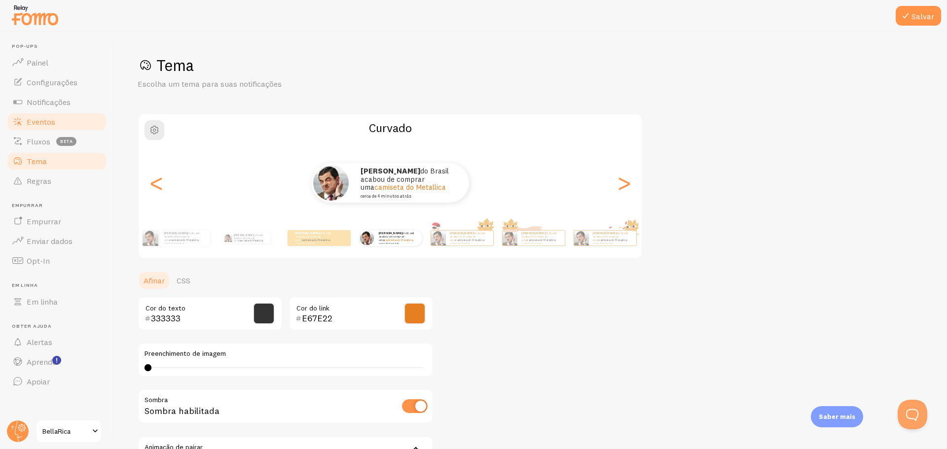
click at [62, 126] on link "Eventos" at bounding box center [57, 122] width 102 height 20
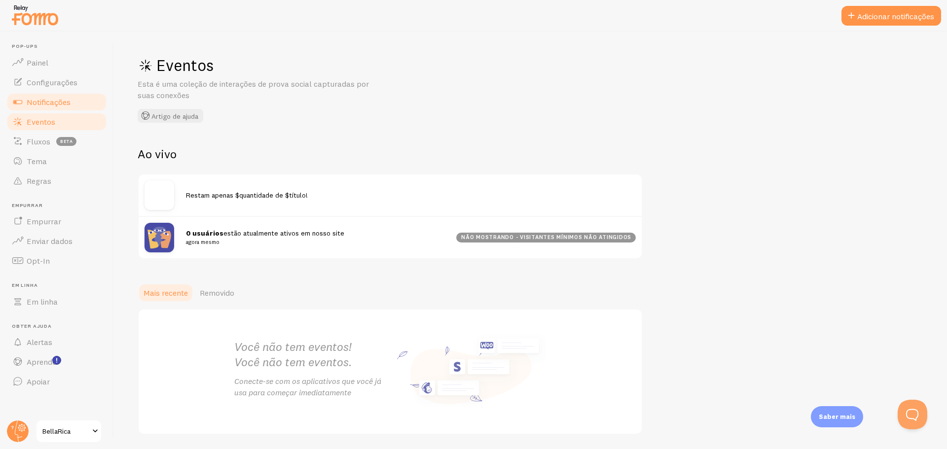
click at [67, 103] on font "Notificações" at bounding box center [49, 102] width 44 height 10
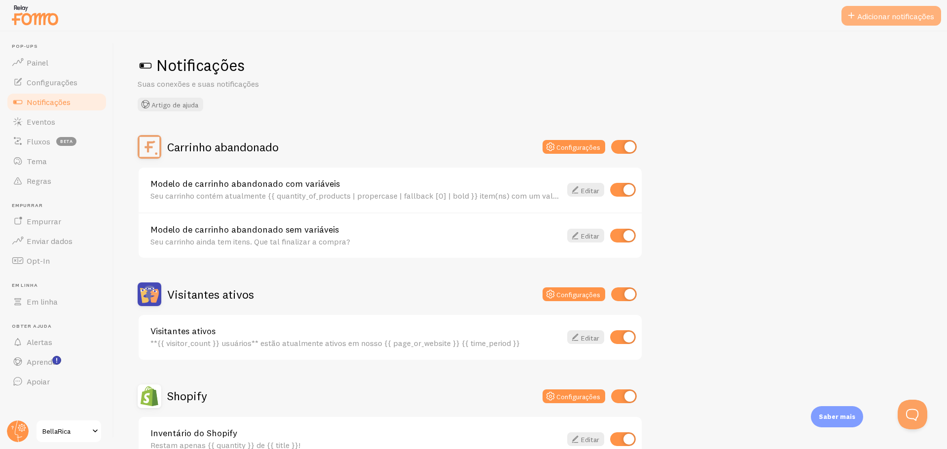
click at [863, 11] on button "Adicionar notificações" at bounding box center [891, 16] width 100 height 20
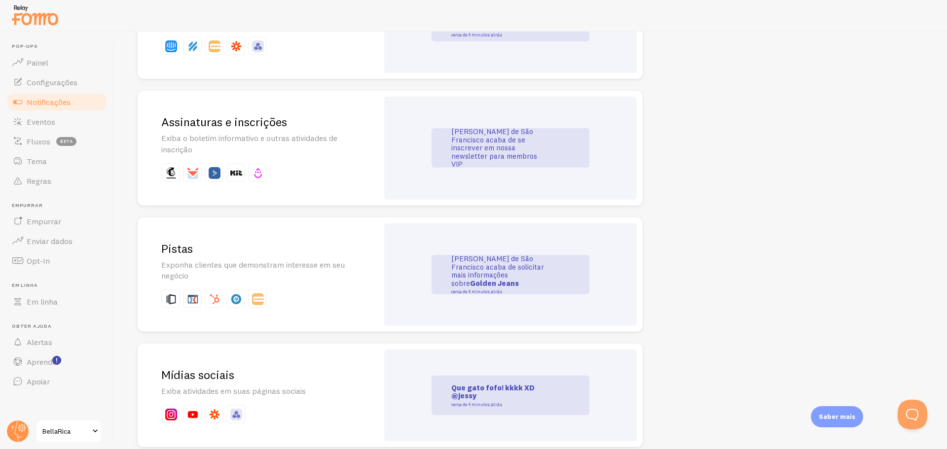
scroll to position [1233, 0]
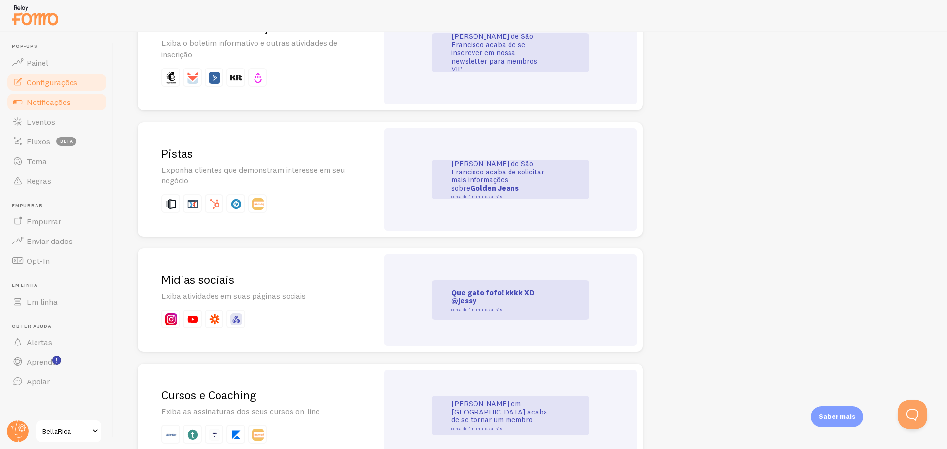
click at [57, 80] on font "Configurações" at bounding box center [52, 82] width 51 height 10
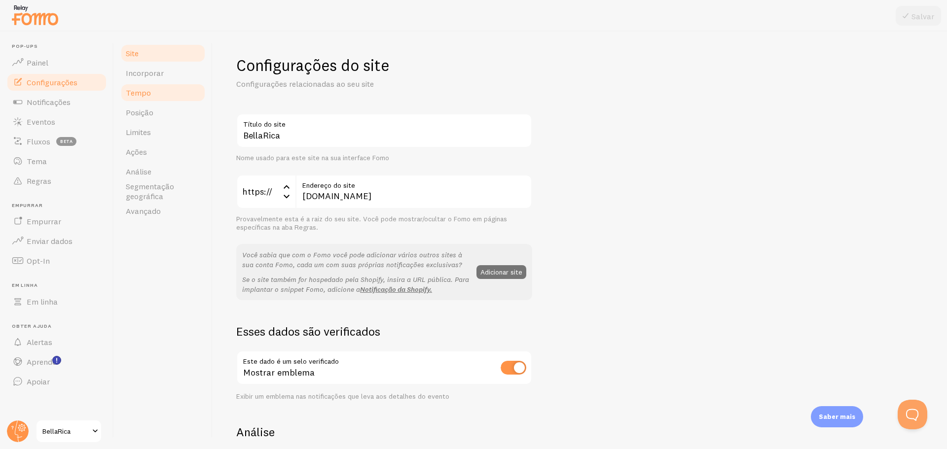
click at [147, 98] on link "Tempo" at bounding box center [163, 93] width 86 height 20
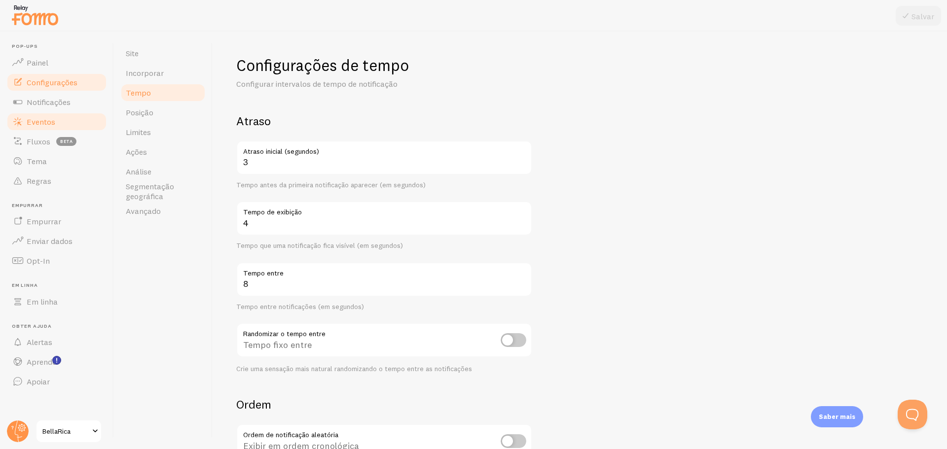
click at [51, 114] on link "Eventos" at bounding box center [57, 122] width 102 height 20
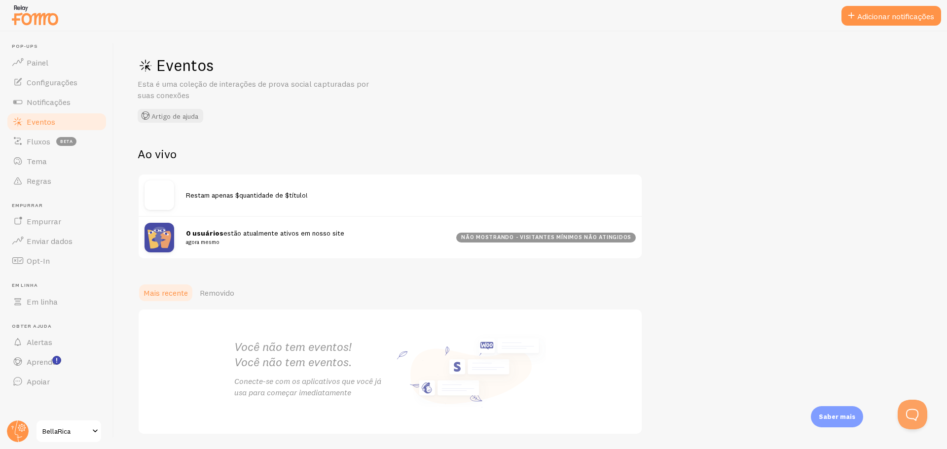
click at [311, 241] on small "agora mesmo" at bounding box center [315, 242] width 258 height 9
click at [198, 183] on div "Restam apenas $quantidade de $título!" at bounding box center [390, 195] width 503 height 41
click at [244, 199] on font "Restam apenas $quantidade de $título!" at bounding box center [247, 195] width 122 height 9
click at [275, 190] on div "Restam apenas $quantidade de $título!" at bounding box center [390, 195] width 503 height 41
drag, startPoint x: 291, startPoint y: 194, endPoint x: 297, endPoint y: 194, distance: 5.9
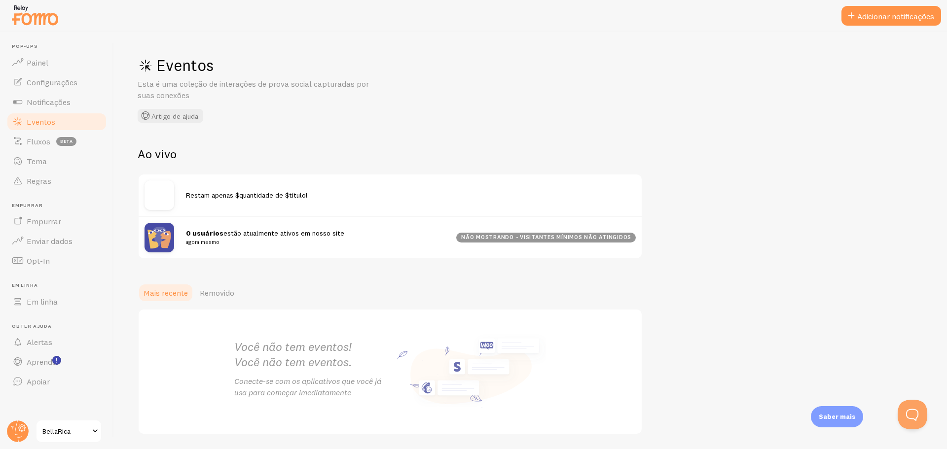
click at [294, 194] on font "Restam apenas $quantidade de $título!" at bounding box center [247, 195] width 122 height 9
click at [299, 196] on font "Restam apenas $quantidade de $título!" at bounding box center [247, 195] width 122 height 9
click at [335, 184] on div "Restam apenas $quantidade de $título!" at bounding box center [390, 195] width 503 height 41
click at [47, 122] on font "Eventos" at bounding box center [41, 122] width 29 height 10
click at [53, 112] on link "Eventos" at bounding box center [57, 122] width 102 height 20
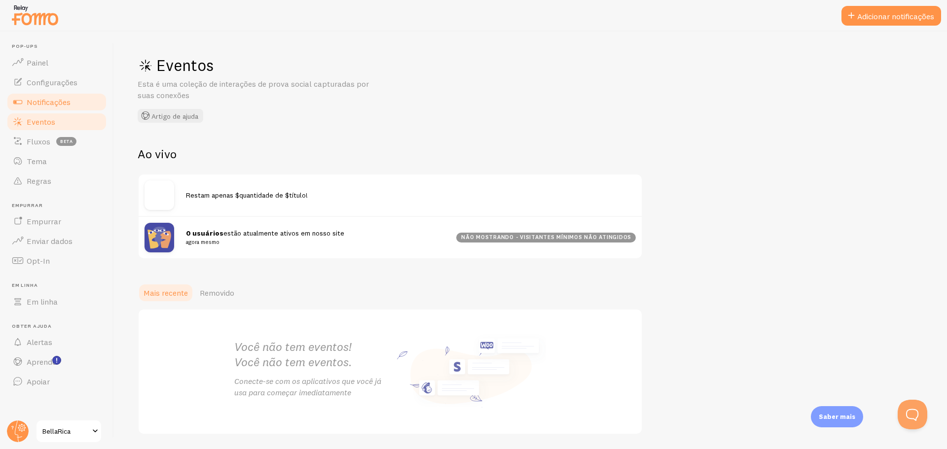
click at [55, 107] on font "Notificações" at bounding box center [49, 102] width 44 height 10
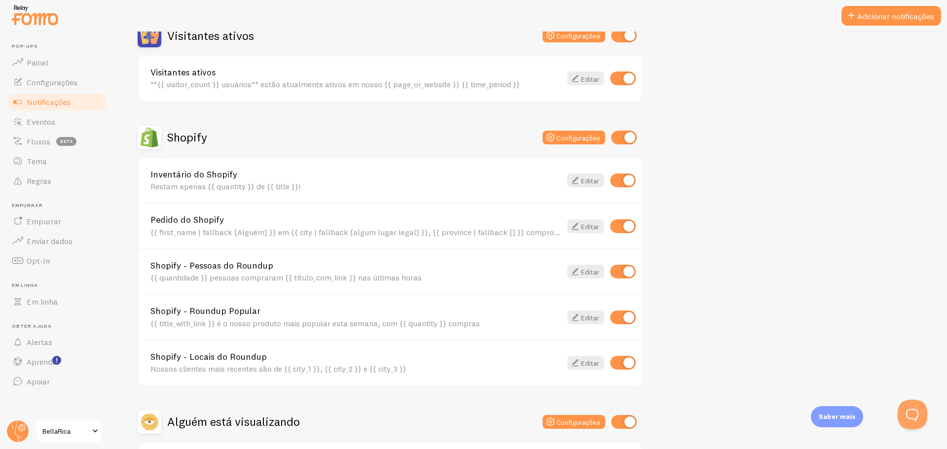
scroll to position [345, 0]
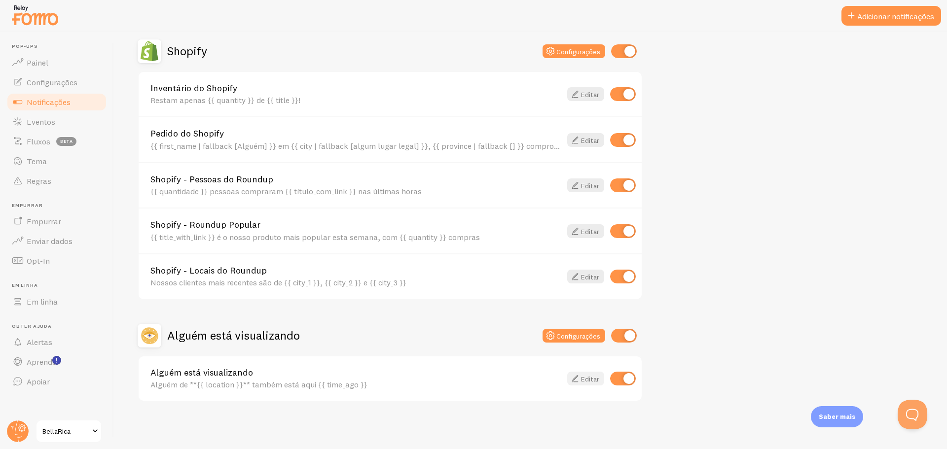
click at [584, 376] on font "Editar" at bounding box center [590, 379] width 18 height 9
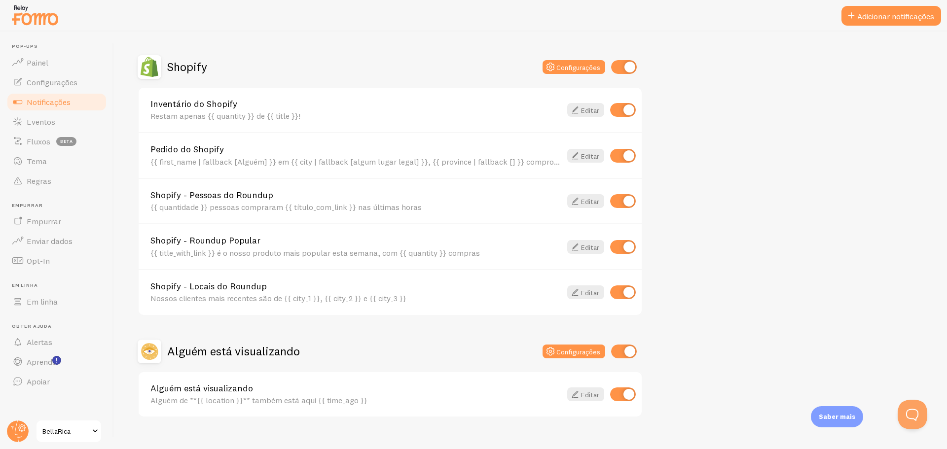
scroll to position [345, 0]
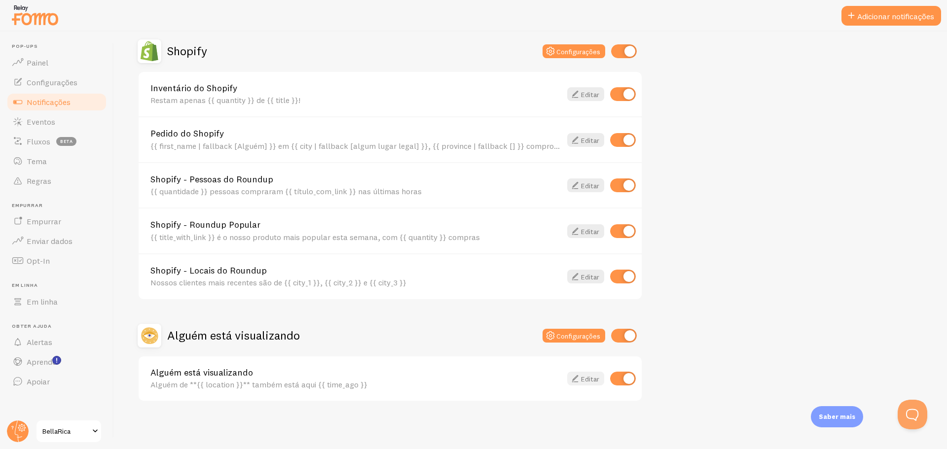
click at [586, 383] on font "Editar" at bounding box center [590, 379] width 18 height 9
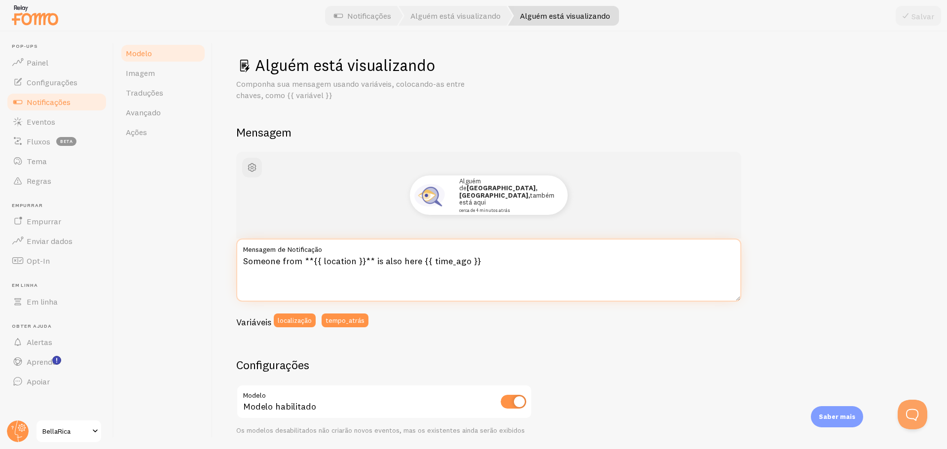
click at [464, 259] on textarea "Someone from **{{ location }}** is also here {{ time_ago }}" at bounding box center [488, 270] width 505 height 63
drag, startPoint x: 461, startPoint y: 187, endPoint x: 489, endPoint y: 188, distance: 28.6
click at [481, 188] on font "Alguém de" at bounding box center [470, 184] width 22 height 15
copy font "Alguém de"
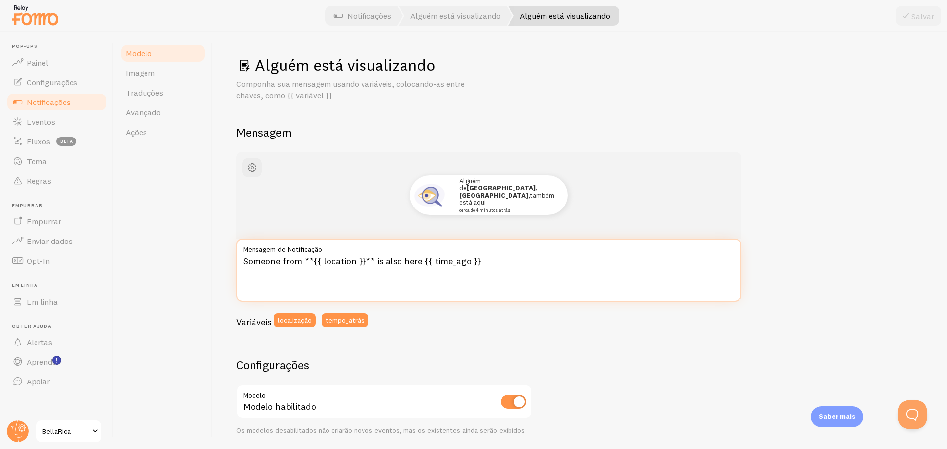
drag, startPoint x: 301, startPoint y: 261, endPoint x: 215, endPoint y: 260, distance: 85.8
click at [215, 260] on div "Alguém está visualizando Componha sua mensagem usando variáveis, colocando-as e…" at bounding box center [580, 241] width 734 height 418
paste textarea "Alguém de"
drag, startPoint x: 337, startPoint y: 260, endPoint x: 304, endPoint y: 263, distance: 32.7
click at [304, 263] on textarea "Alguém de **{{ location }}** is also here {{ time_ago }}" at bounding box center [488, 270] width 505 height 63
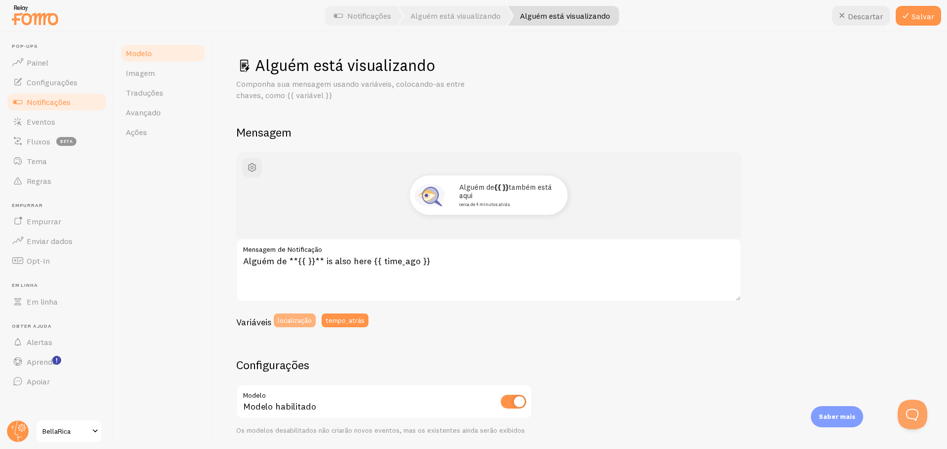
click at [299, 318] on font "localização" at bounding box center [295, 320] width 34 height 9
drag, startPoint x: 532, startPoint y: 197, endPoint x: 481, endPoint y: 194, distance: 50.9
click at [481, 198] on font "também está aqui" at bounding box center [491, 202] width 52 height 8
copy font "também está aqui"
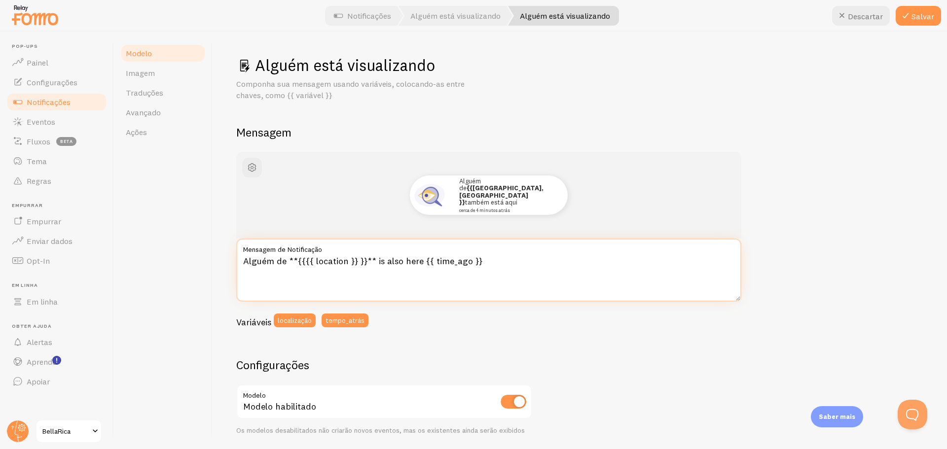
drag, startPoint x: 417, startPoint y: 260, endPoint x: 375, endPoint y: 260, distance: 42.4
click at [375, 260] on textarea "Alguém de **{{{{ location }} }}** is also here {{ time_ago }}" at bounding box center [488, 270] width 505 height 63
paste textarea "também está aqui"
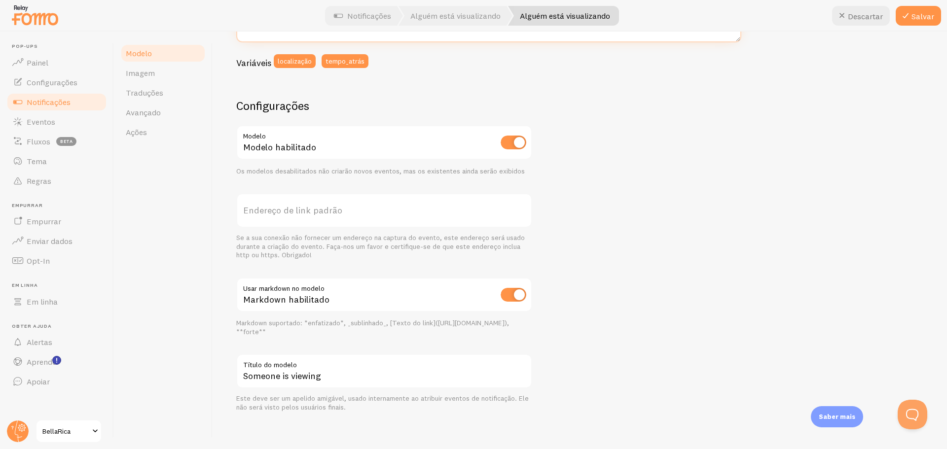
scroll to position [263, 0]
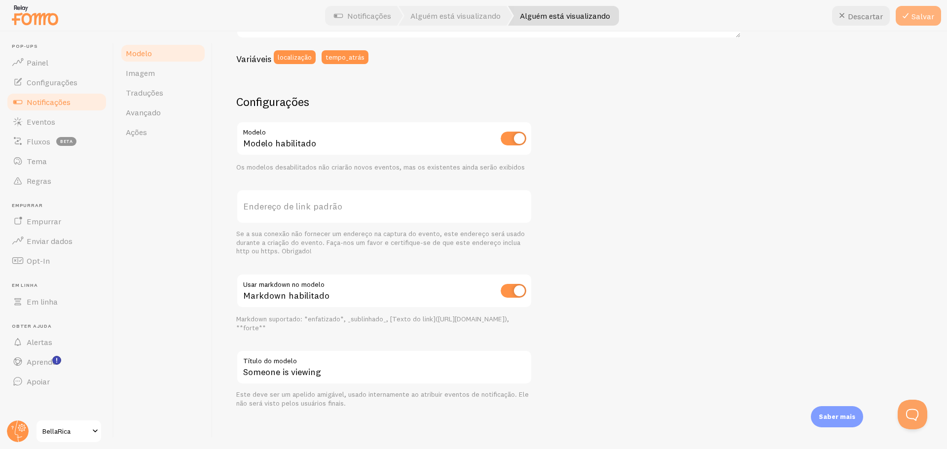
click at [929, 11] on button "Salvar" at bounding box center [917, 16] width 45 height 20
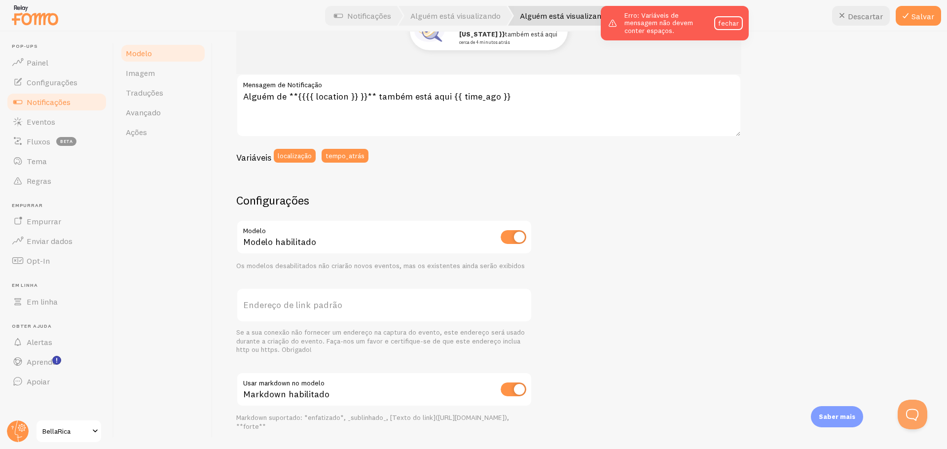
scroll to position [17, 0]
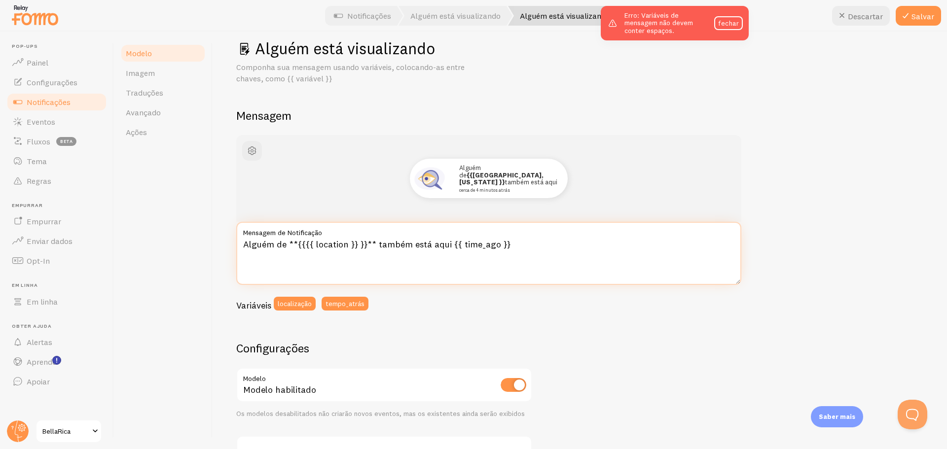
drag, startPoint x: 378, startPoint y: 248, endPoint x: 381, endPoint y: 252, distance: 5.8
click at [378, 249] on textarea "Alguém de **{{{{ location }} }}** também está aqui {{ time_ago }}" at bounding box center [488, 253] width 505 height 63
click at [371, 247] on textarea "Alguém de **{{{{ location }} }}** também está aqui {{ time_ago }}" at bounding box center [488, 253] width 505 height 63
click at [374, 248] on textarea "Alguém de **{{{{ location }} }}** também está aqui {{ time_ago }}" at bounding box center [488, 253] width 505 height 63
type textarea "Alguém de **{{{{ location }} }}**também está aqui {{ time_ago }}"
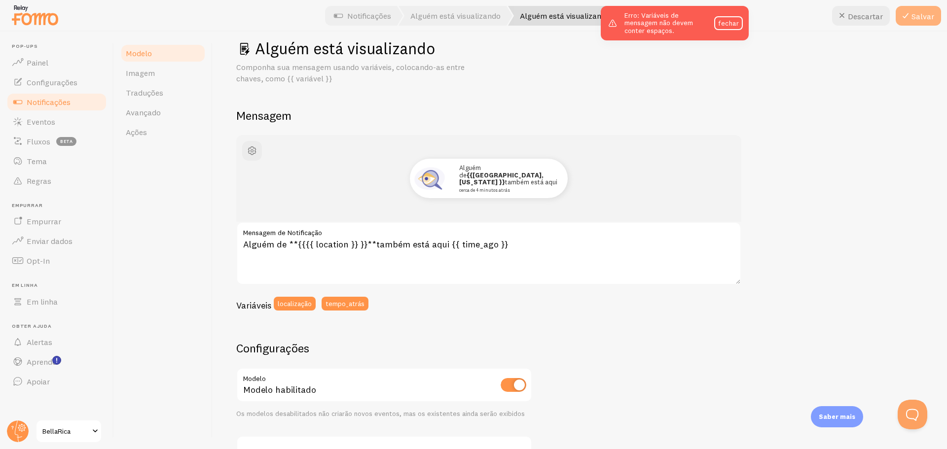
click at [913, 9] on button "Salvar" at bounding box center [917, 16] width 45 height 20
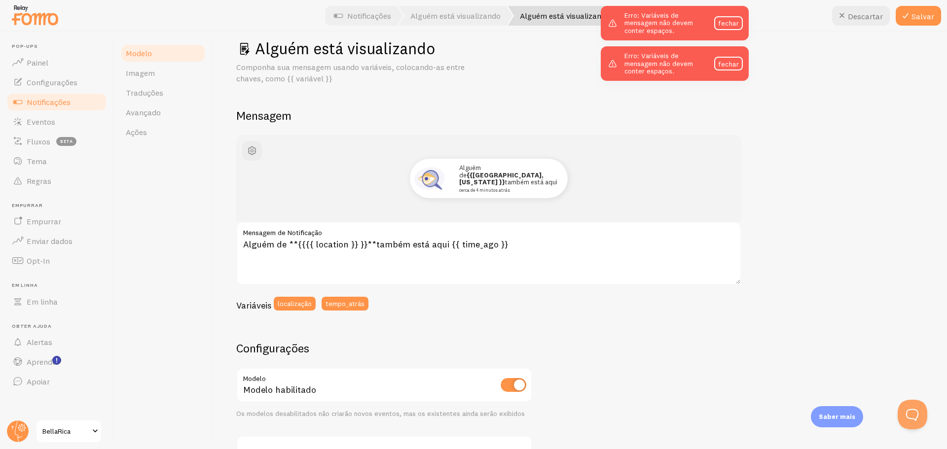
drag, startPoint x: 777, startPoint y: 44, endPoint x: 493, endPoint y: 29, distance: 284.4
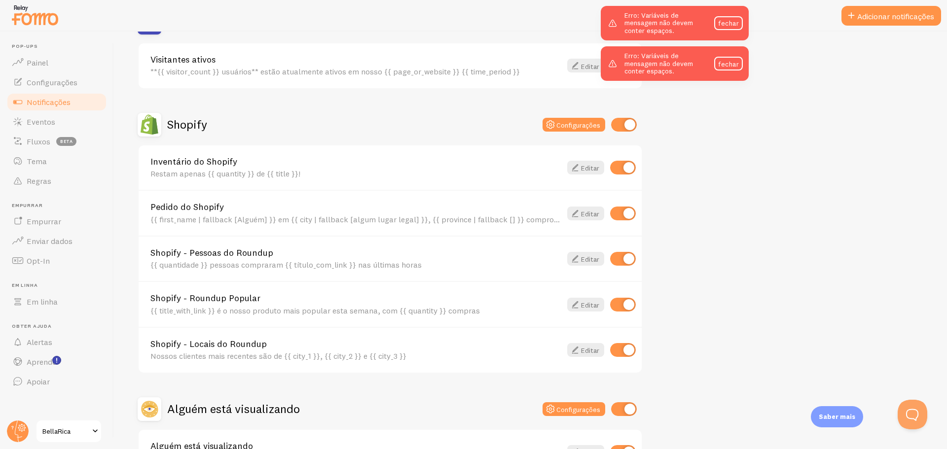
scroll to position [345, 0]
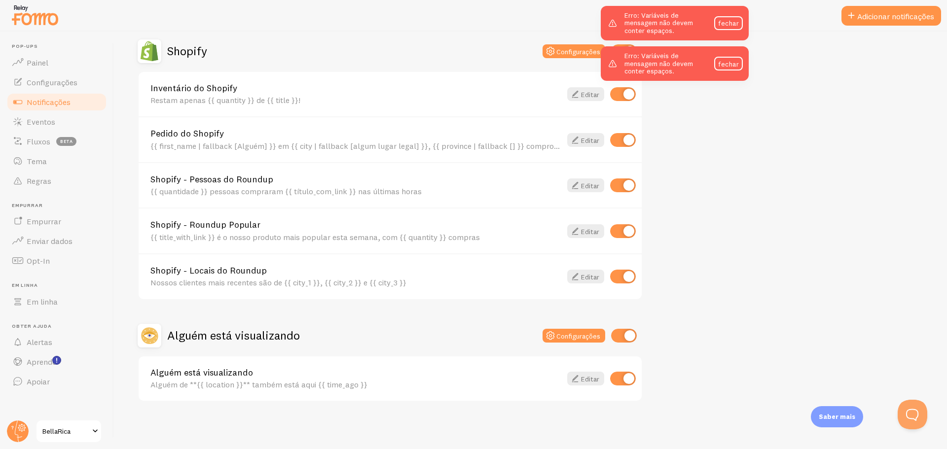
click at [630, 330] on input "checkbox" at bounding box center [624, 336] width 26 height 14
checkbox input "false"
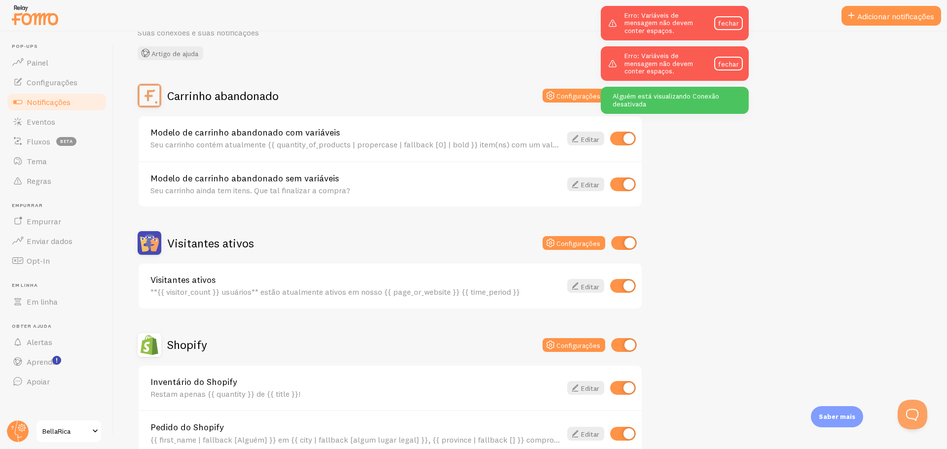
scroll to position [49, 0]
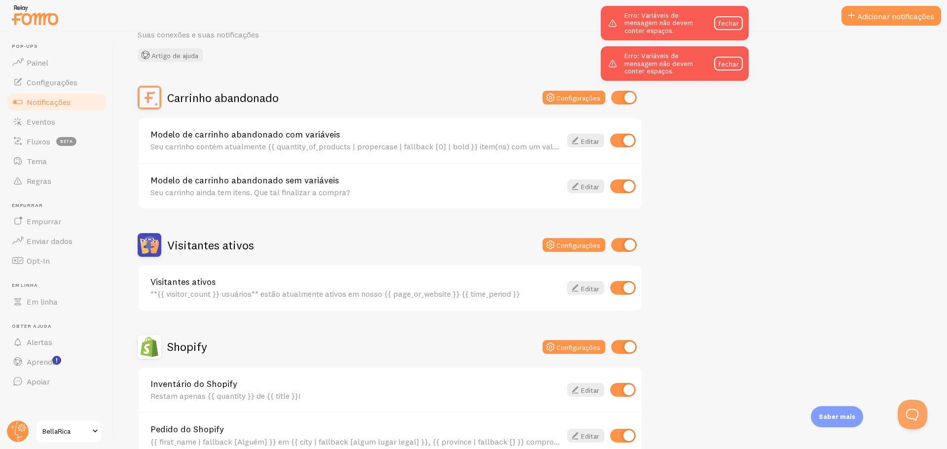
click at [618, 138] on input "checkbox" at bounding box center [623, 141] width 26 height 14
checkbox input "false"
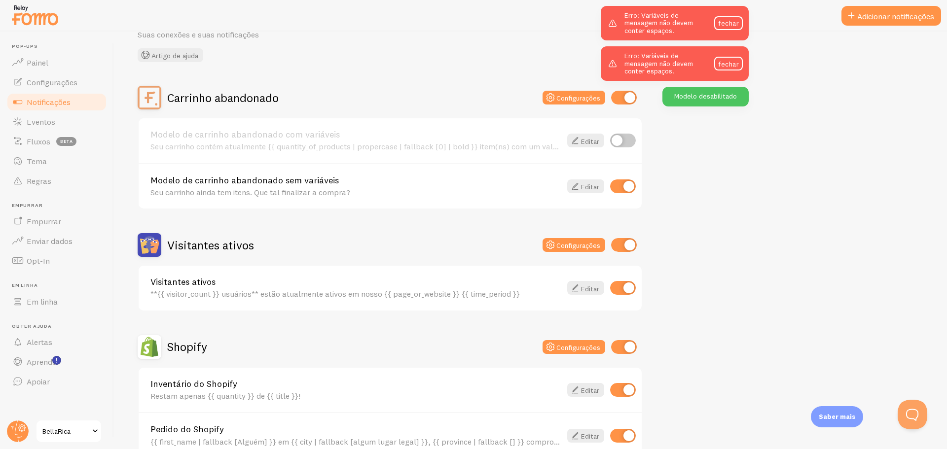
click at [626, 190] on input "checkbox" at bounding box center [623, 186] width 26 height 14
checkbox input "false"
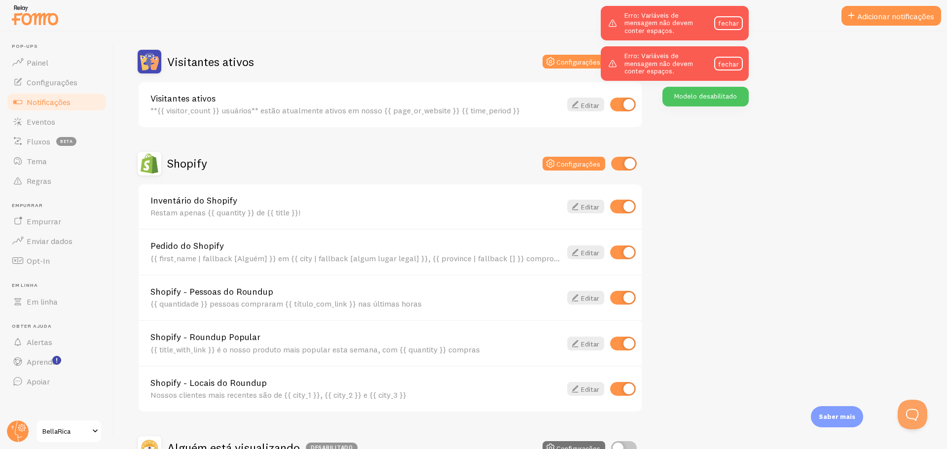
scroll to position [247, 0]
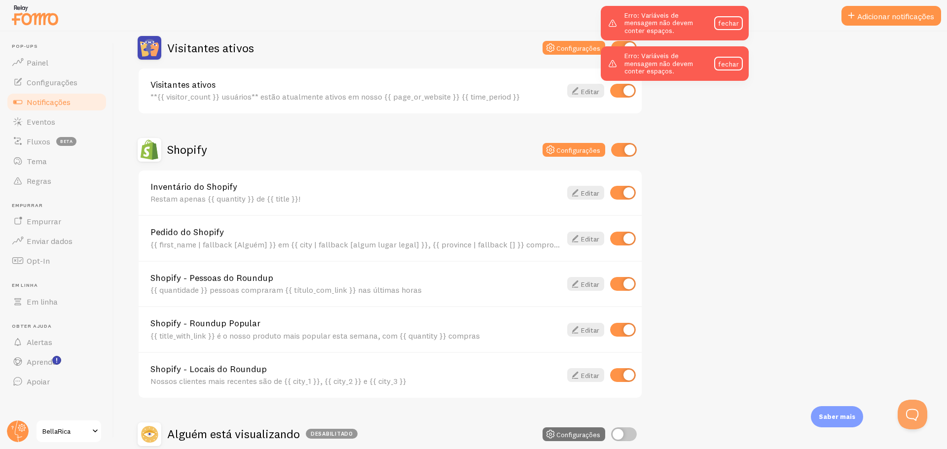
click at [626, 374] on input "checkbox" at bounding box center [623, 375] width 26 height 14
checkbox input "false"
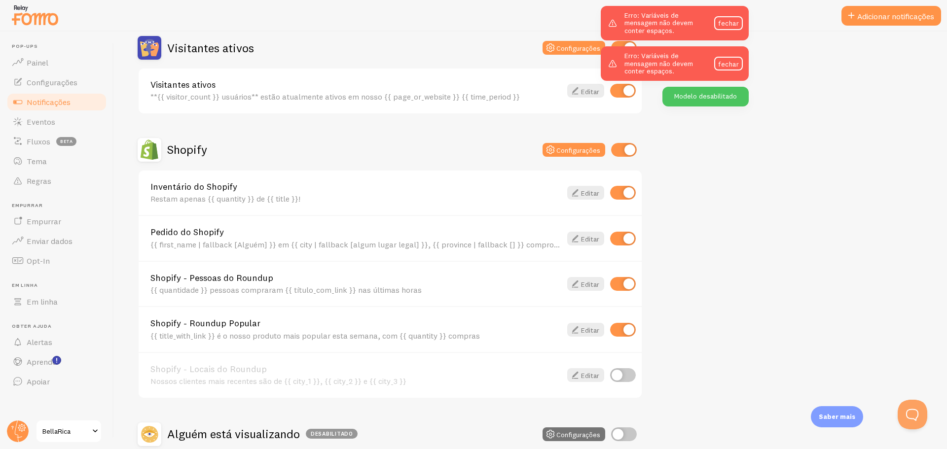
click at [628, 328] on input "checkbox" at bounding box center [623, 330] width 26 height 14
checkbox input "false"
click at [587, 284] on font "Editar" at bounding box center [590, 284] width 18 height 9
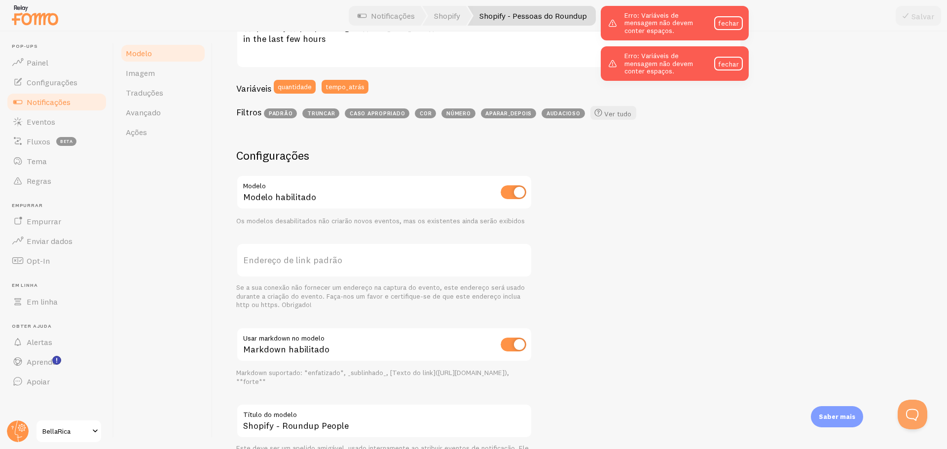
scroll to position [90, 0]
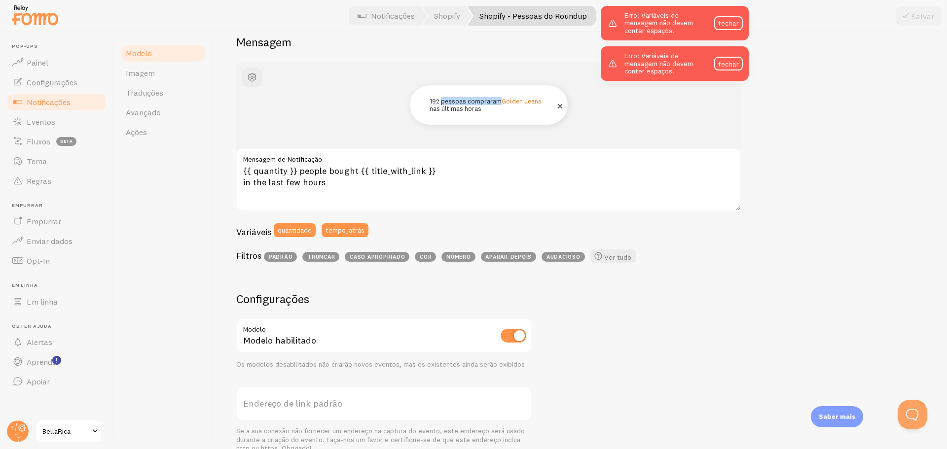
drag, startPoint x: 440, startPoint y: 100, endPoint x: 499, endPoint y: 103, distance: 58.8
click at [499, 103] on font "192 pessoas compraram" at bounding box center [465, 101] width 72 height 8
copy font "pessoas compraram"
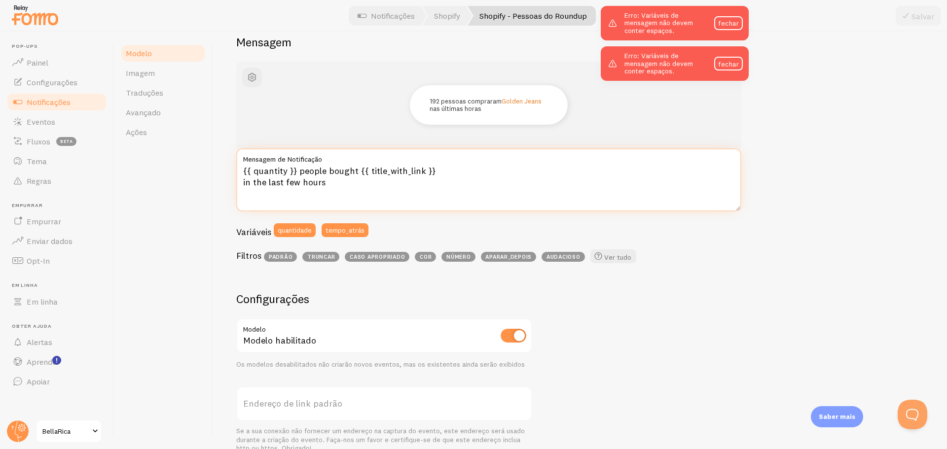
drag, startPoint x: 355, startPoint y: 171, endPoint x: 298, endPoint y: 171, distance: 56.2
click at [298, 171] on textarea "{{ quantity }} people bought {{ title_with_link }} in the last few hours" at bounding box center [488, 179] width 505 height 63
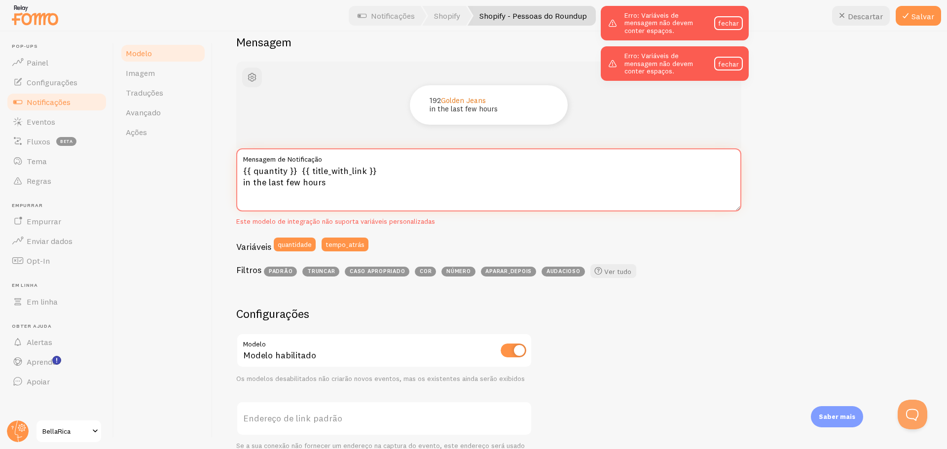
paste textarea "pessoas compraram"
drag, startPoint x: 482, startPoint y: 114, endPoint x: 426, endPoint y: 114, distance: 56.2
click at [426, 114] on div "192 pessoas participaram da Golden Jeans nas últimas horas" at bounding box center [489, 104] width 158 height 39
copy font "nas últimas horas"
drag, startPoint x: 331, startPoint y: 181, endPoint x: 233, endPoint y: 181, distance: 98.6
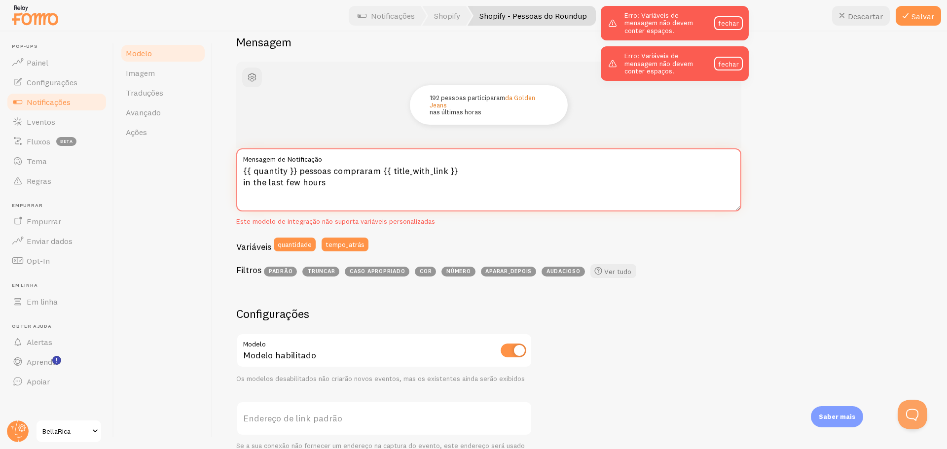
click at [233, 181] on div "Shopify - Pessoas do Roundup Componha sua mensagem usando variáveis e filtros, …" at bounding box center [580, 241] width 734 height 418
paste textarea "nas últimas horas"
click at [848, 422] on div "Saber mais" at bounding box center [837, 416] width 52 height 21
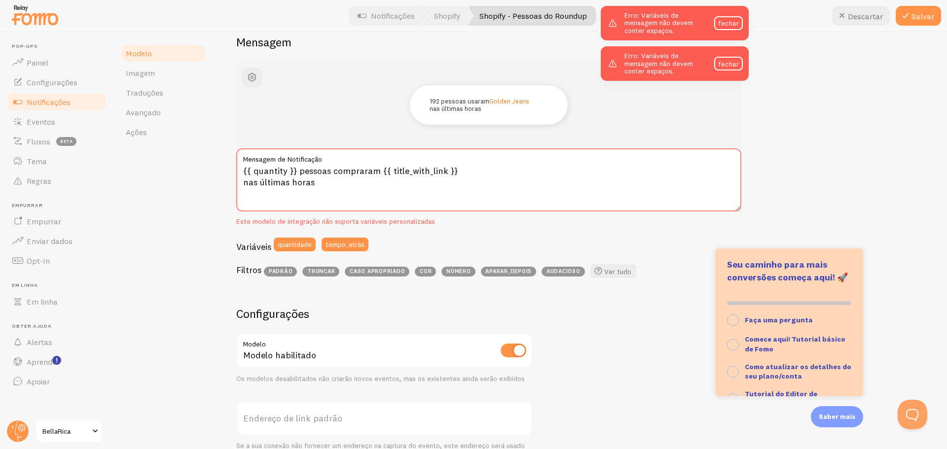
click at [863, 38] on h2 "Mensagem" at bounding box center [579, 42] width 687 height 15
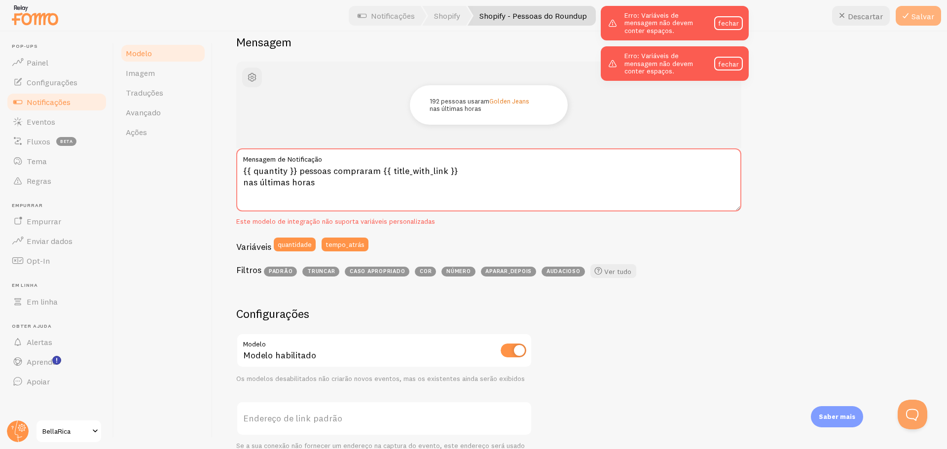
click at [905, 15] on icon at bounding box center [905, 16] width 12 height 12
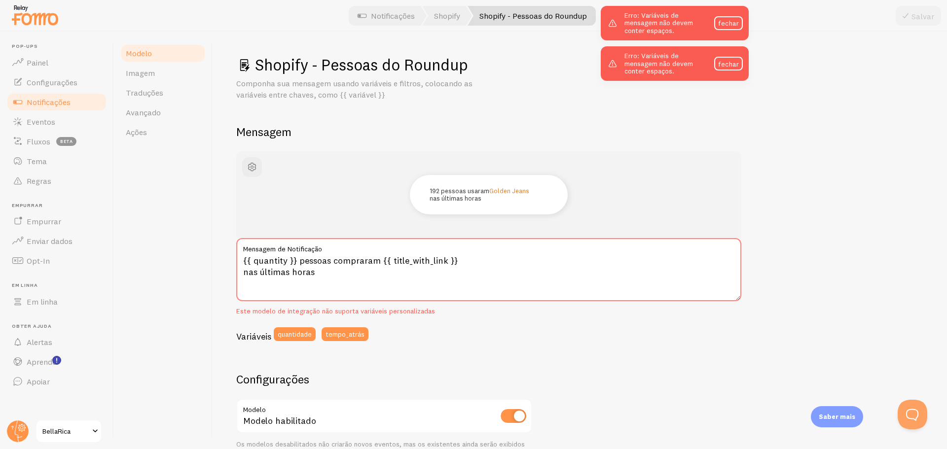
scroll to position [0, 0]
drag, startPoint x: 285, startPoint y: 259, endPoint x: 253, endPoint y: 264, distance: 31.9
click at [253, 264] on textarea "{{ quantity }} pessoas compraram {{ title_with_link }} nas últimas horas" at bounding box center [488, 270] width 505 height 63
click at [456, 261] on textarea "{{ quantidade }} pessoas compraram {{ title_with_link }} nas últimas horas" at bounding box center [488, 270] width 505 height 63
click at [455, 260] on textarea "{{ quantidade }} pessoas compraram {{ title_with_link }} nas últimas horas" at bounding box center [488, 270] width 505 height 63
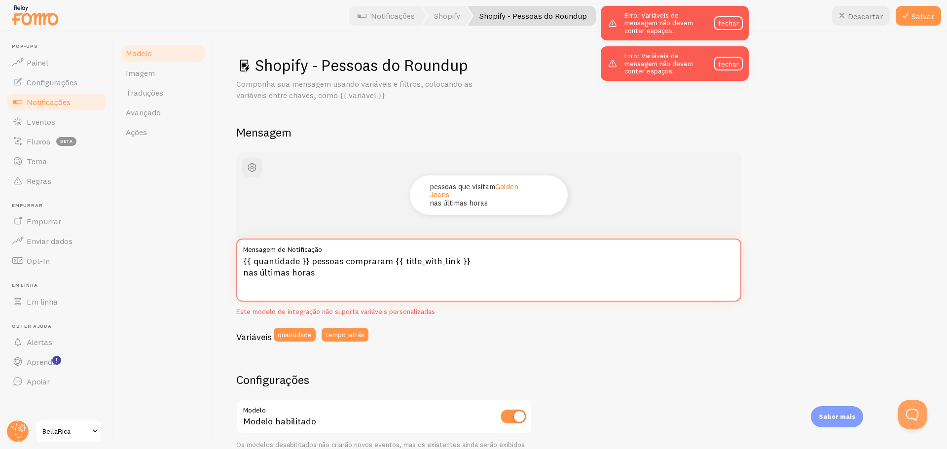
drag, startPoint x: 455, startPoint y: 260, endPoint x: 450, endPoint y: 261, distance: 5.0
click at [450, 261] on textarea "{{ quantidade }} pessoas compraram {{ title_with_link }} nas últimas horas" at bounding box center [488, 270] width 505 height 63
type textarea "{{ quantidade }} pessoas compraram {{ tempo_atrás }} nas últimas horas"
click at [924, 11] on button "Salvar" at bounding box center [917, 16] width 45 height 20
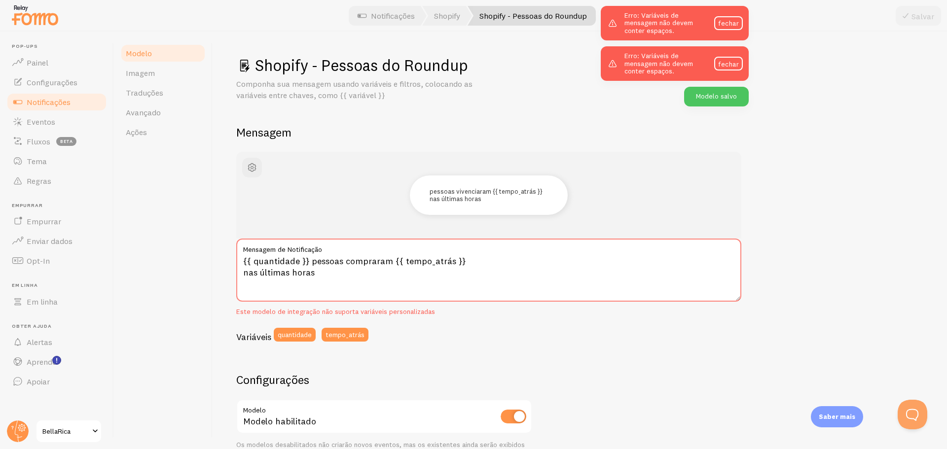
click at [159, 56] on link "Modelo" at bounding box center [163, 53] width 86 height 20
click at [156, 66] on link "Imagem" at bounding box center [163, 73] width 86 height 20
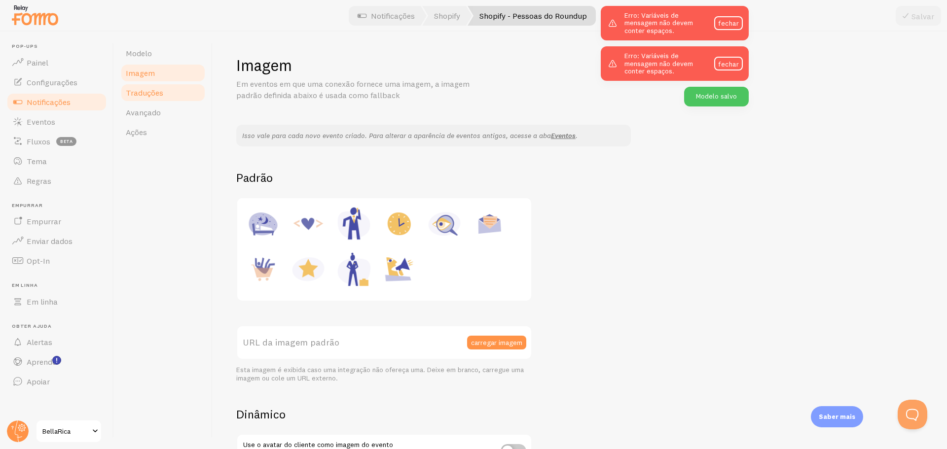
click at [157, 83] on link "Traduções" at bounding box center [163, 93] width 86 height 20
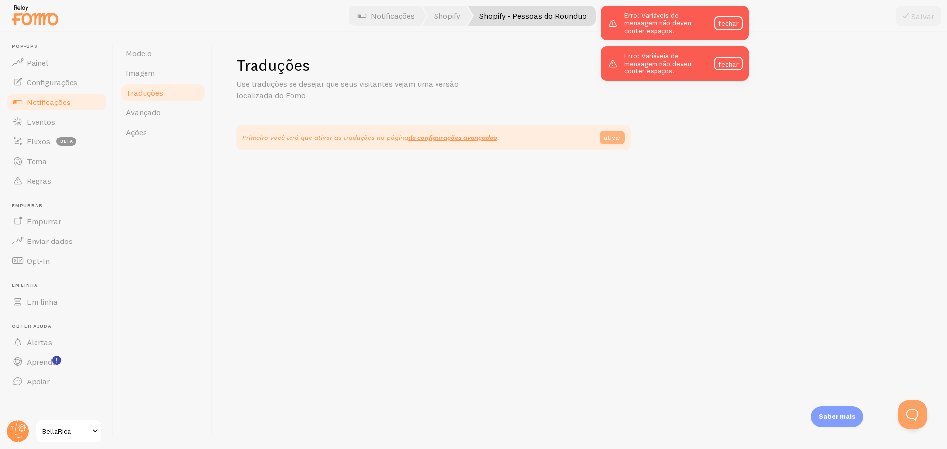
click at [608, 139] on font "ativar" at bounding box center [612, 137] width 17 height 9
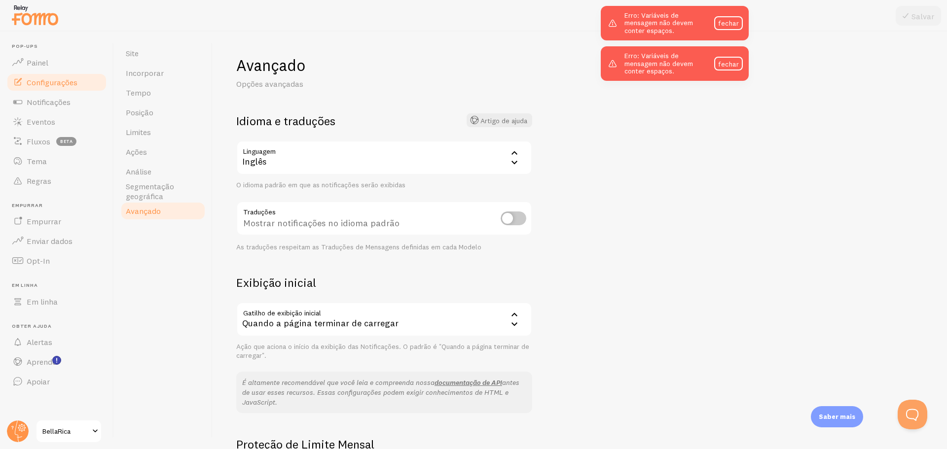
click at [492, 159] on div "Inglês" at bounding box center [384, 158] width 296 height 35
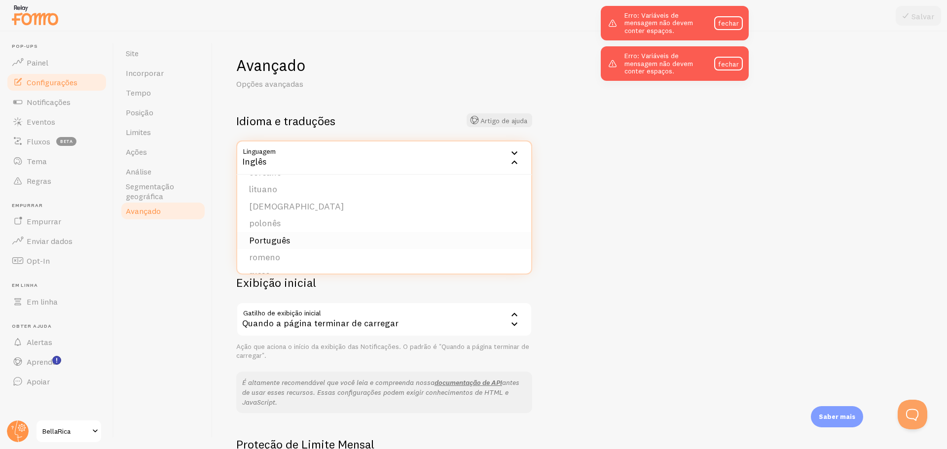
scroll to position [308, 0]
click at [306, 223] on li "Português" at bounding box center [384, 222] width 294 height 17
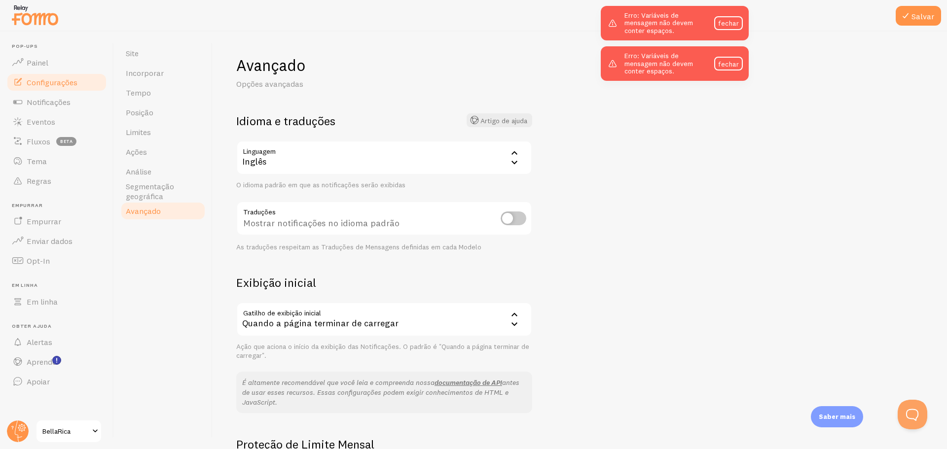
click at [511, 218] on input "checkbox" at bounding box center [513, 219] width 26 height 14
click at [466, 164] on div "Inglês" at bounding box center [384, 158] width 296 height 35
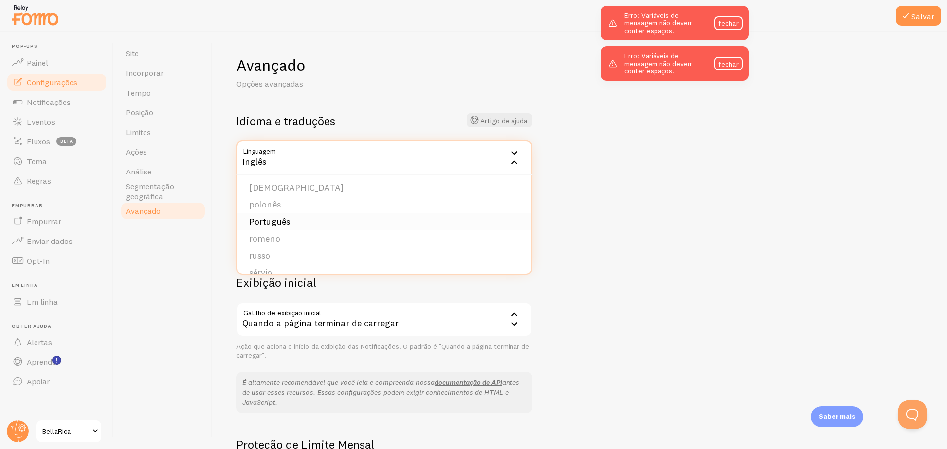
click at [357, 219] on li "Português" at bounding box center [384, 222] width 294 height 17
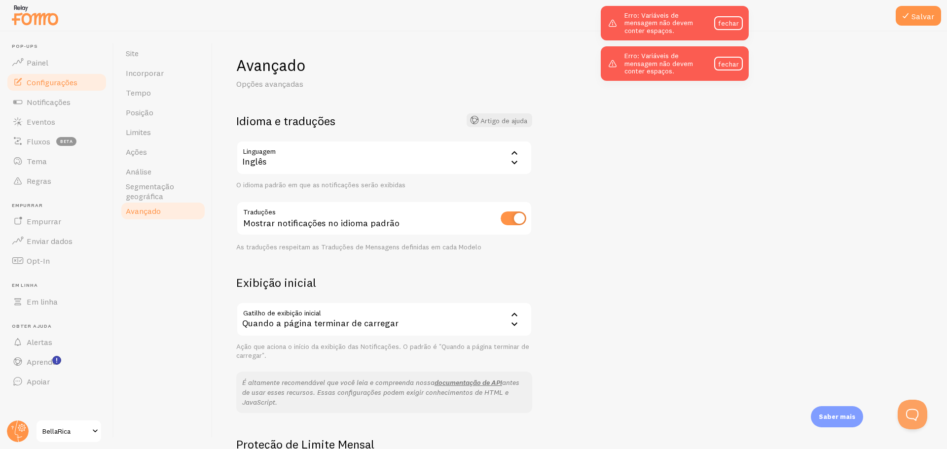
click at [505, 150] on div "Inglês" at bounding box center [384, 158] width 296 height 35
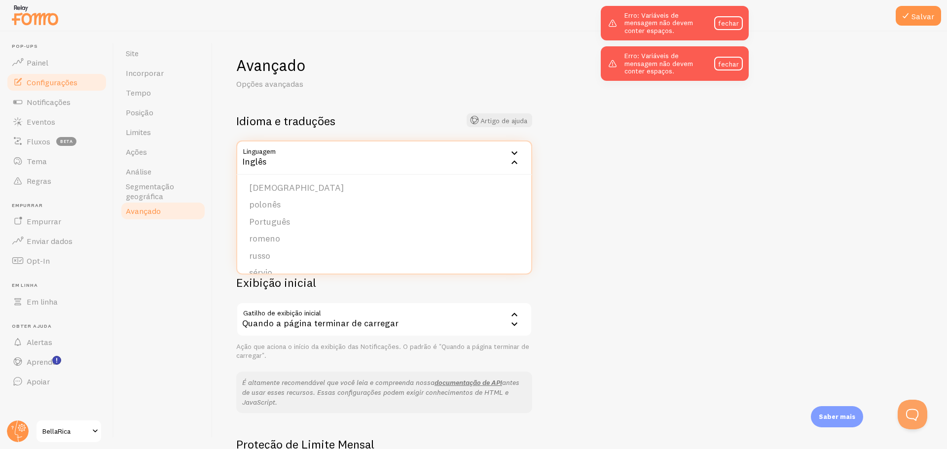
click at [509, 150] on icon at bounding box center [514, 153] width 12 height 12
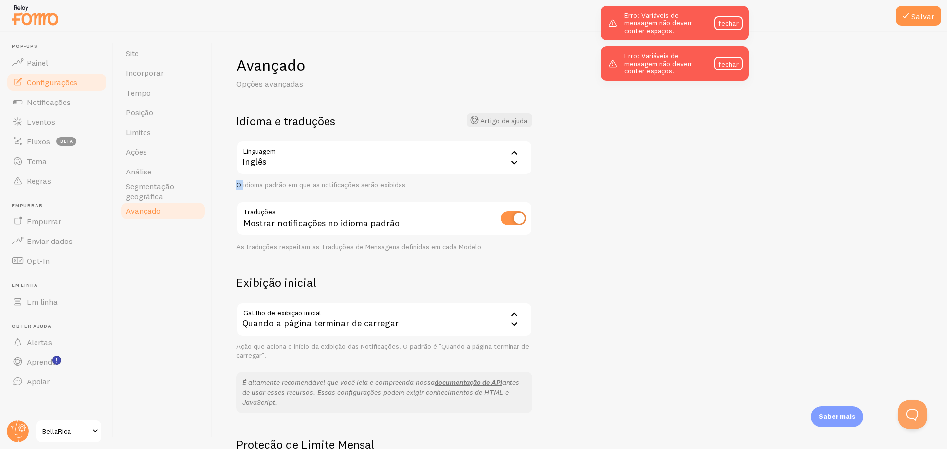
click at [510, 152] on icon at bounding box center [514, 153] width 12 height 12
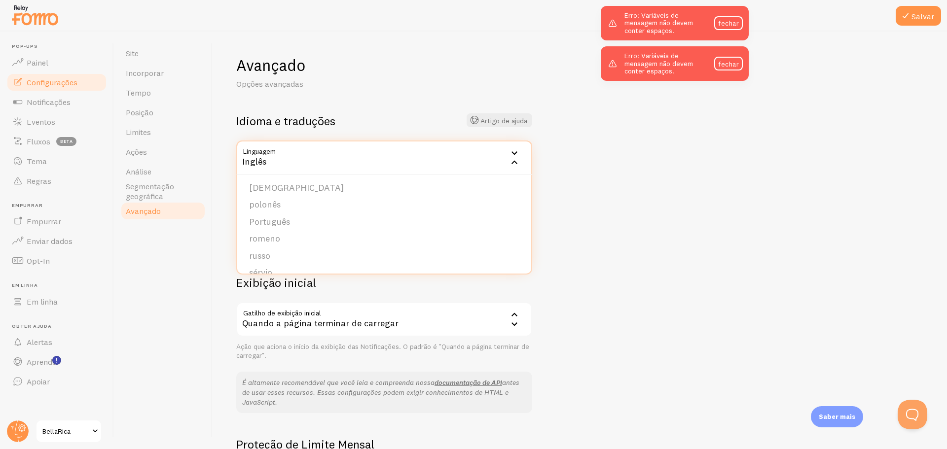
click at [510, 162] on icon at bounding box center [514, 162] width 12 height 12
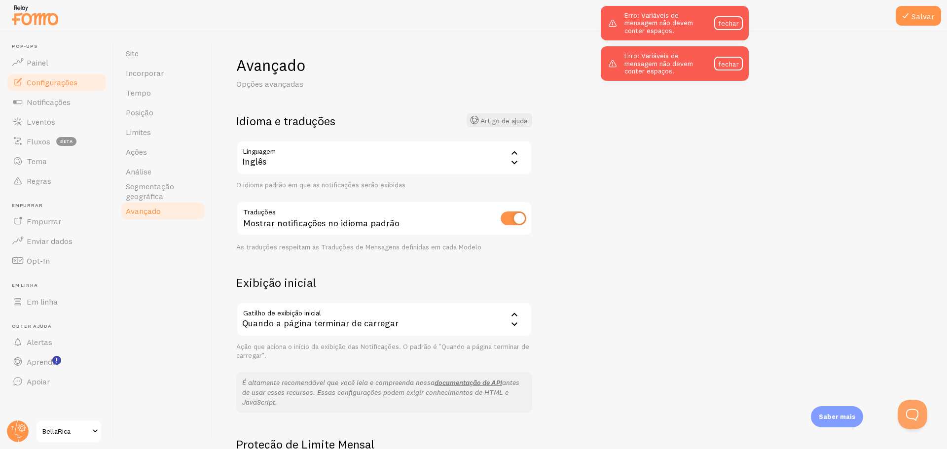
click at [515, 213] on input "checkbox" at bounding box center [513, 219] width 26 height 14
checkbox input "false"
click at [517, 155] on icon at bounding box center [514, 153] width 12 height 12
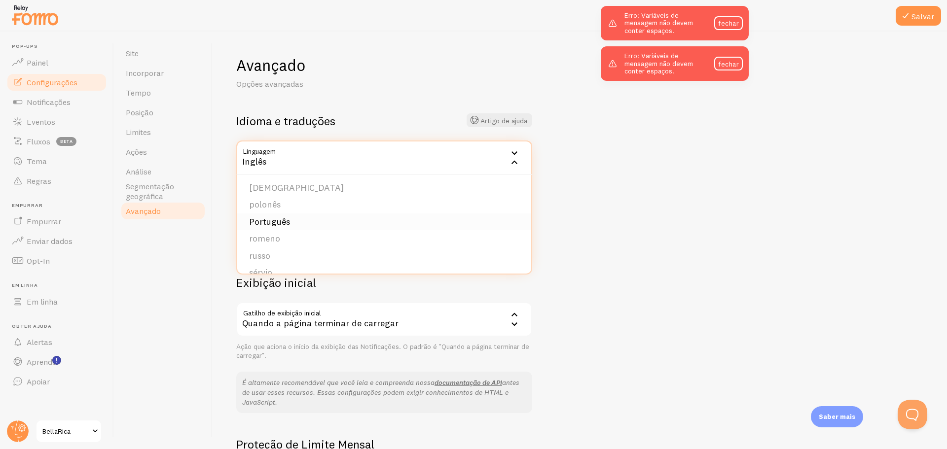
click at [298, 220] on li "Português" at bounding box center [384, 222] width 294 height 17
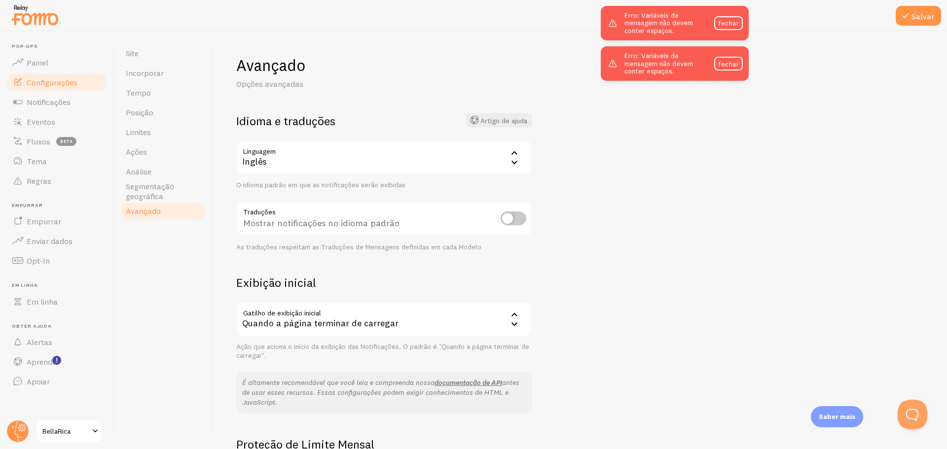
click at [516, 146] on div "Inglês" at bounding box center [384, 158] width 296 height 35
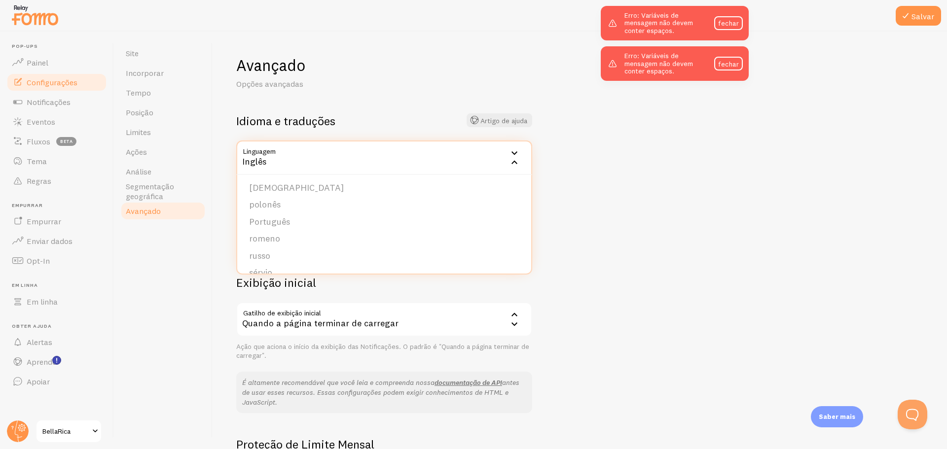
click at [516, 150] on icon at bounding box center [514, 153] width 12 height 12
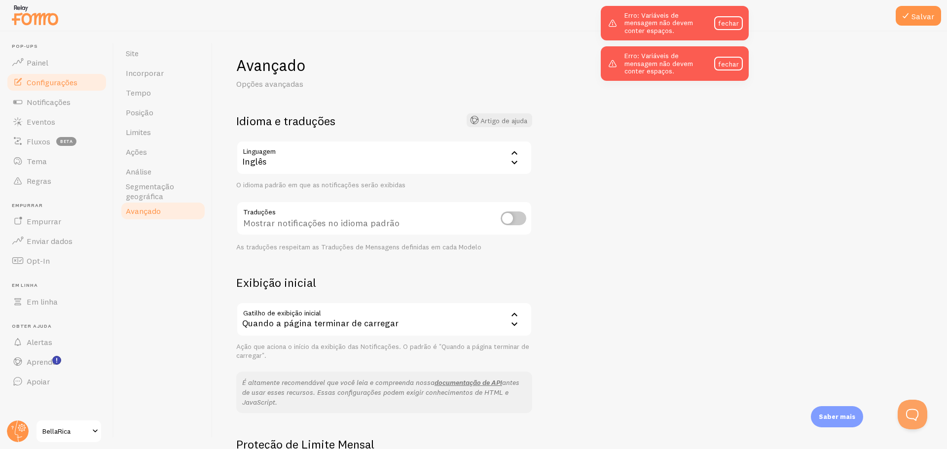
click at [514, 162] on icon at bounding box center [514, 162] width 12 height 12
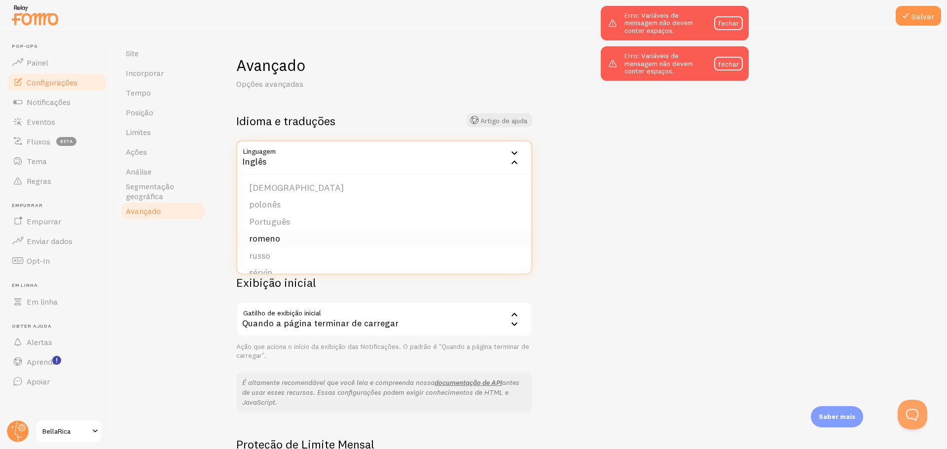
click at [326, 233] on li "romeno" at bounding box center [384, 238] width 294 height 17
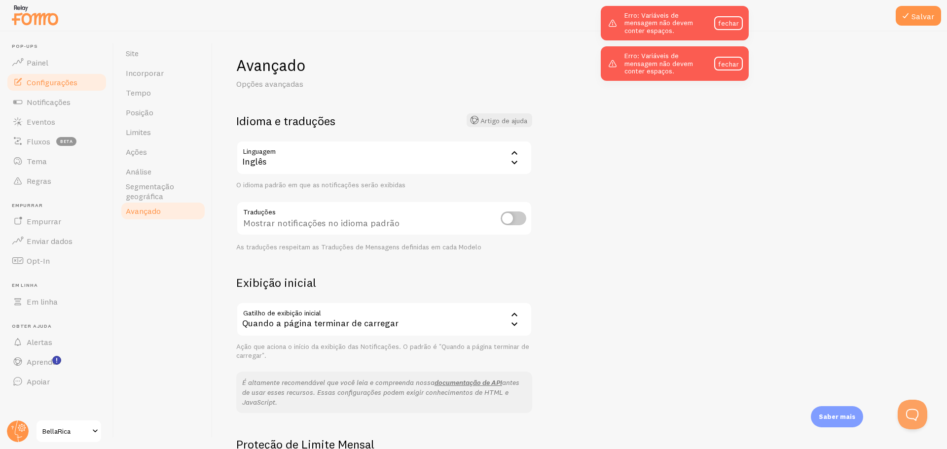
click at [359, 173] on div "Inglês" at bounding box center [384, 158] width 296 height 35
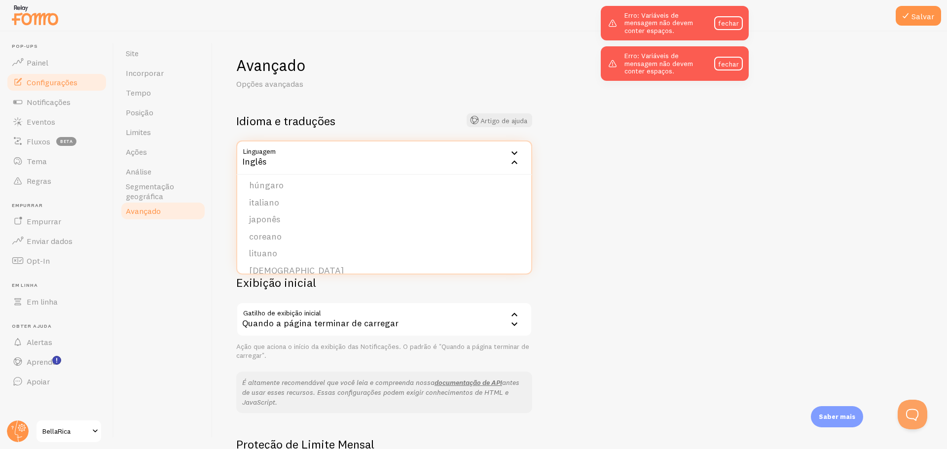
scroll to position [110, 0]
click at [279, 199] on font "Holandês" at bounding box center [268, 197] width 38 height 11
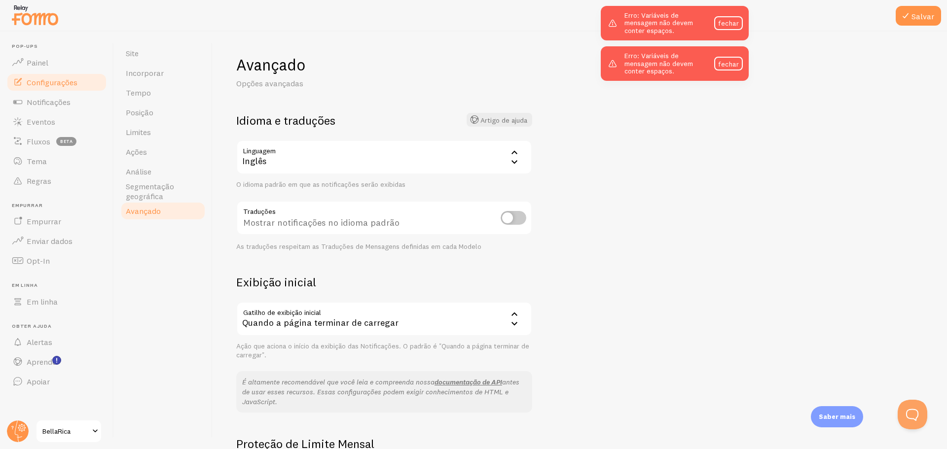
scroll to position [0, 0]
click at [936, 12] on button "Salvar" at bounding box center [917, 16] width 45 height 20
click at [734, 21] on font "fechar" at bounding box center [728, 23] width 21 height 9
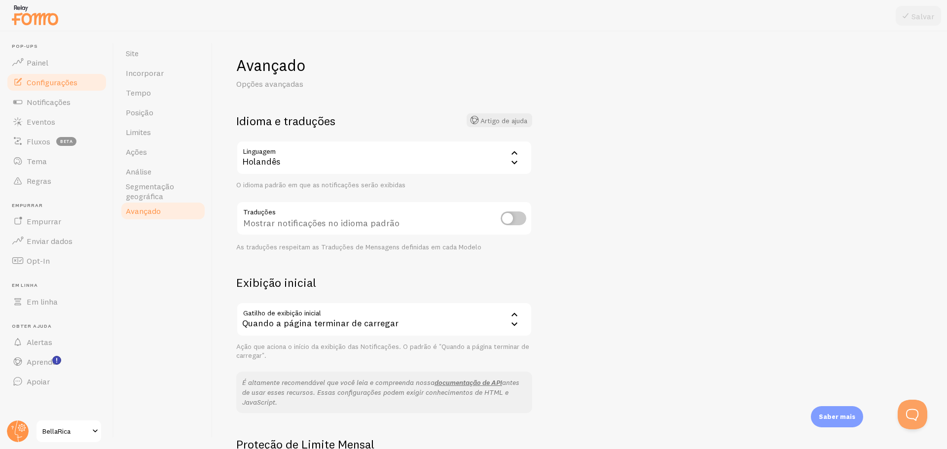
click at [478, 162] on div "Holandês" at bounding box center [384, 158] width 296 height 35
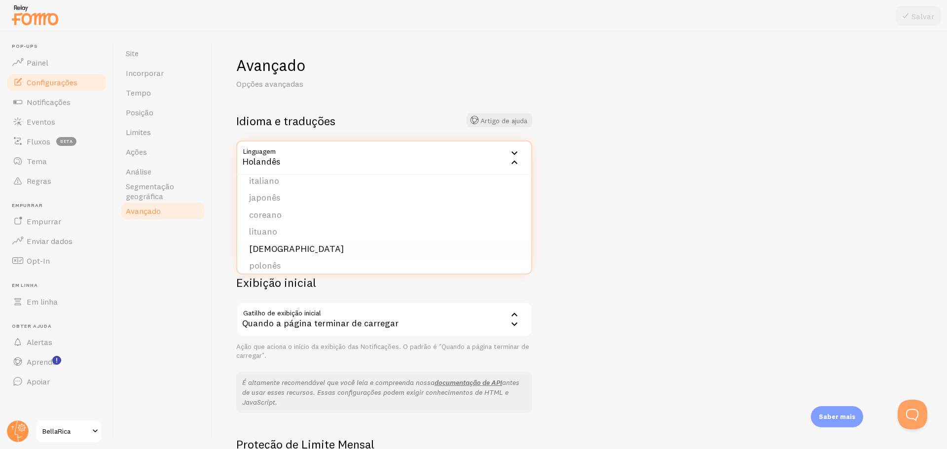
scroll to position [296, 0]
click at [300, 240] on li "Português" at bounding box center [384, 233] width 294 height 17
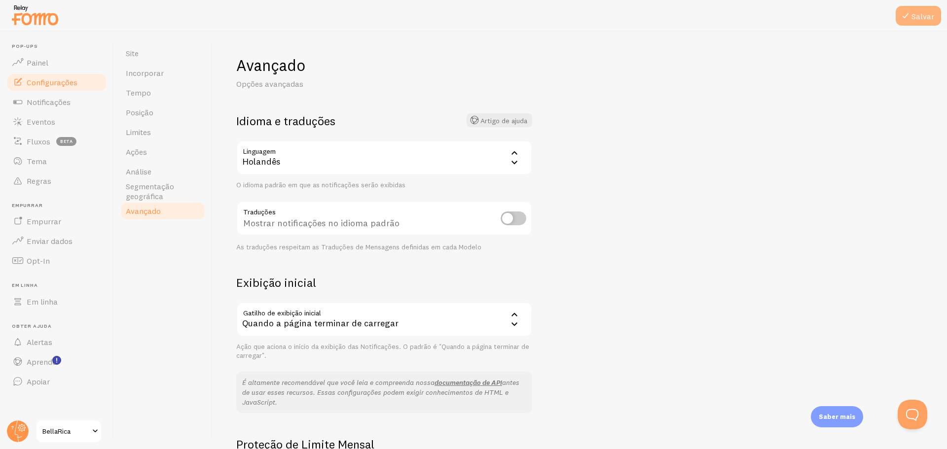
click at [924, 25] on button "Salvar" at bounding box center [917, 16] width 45 height 20
click at [514, 220] on input "checkbox" at bounding box center [513, 219] width 26 height 14
checkbox input "true"
click at [905, 12] on icon at bounding box center [905, 16] width 12 height 12
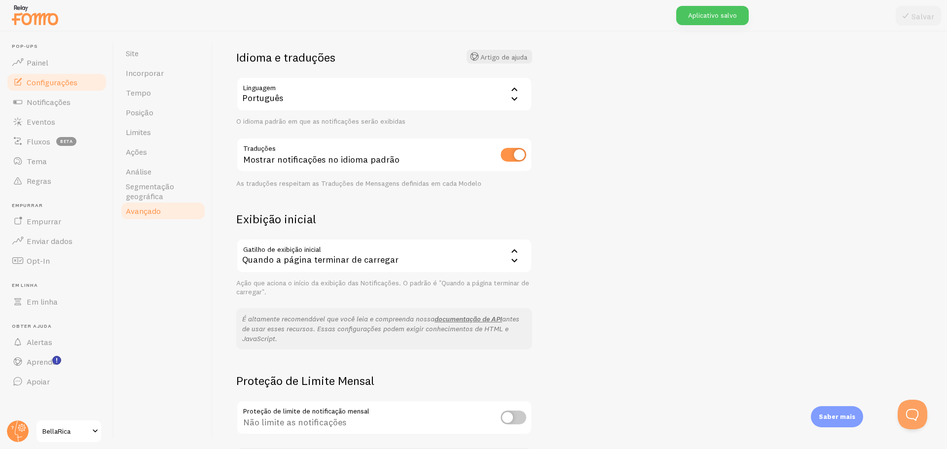
scroll to position [142, 0]
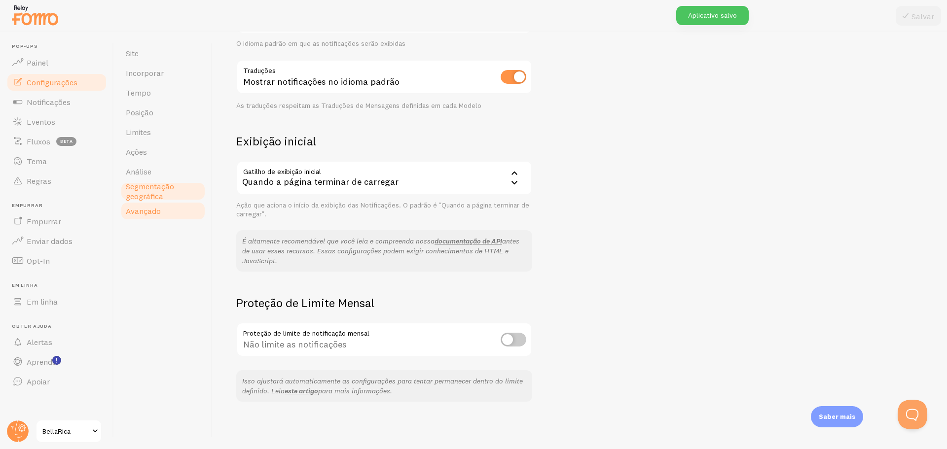
click at [165, 189] on font "Segmentação geográfica" at bounding box center [150, 191] width 48 height 20
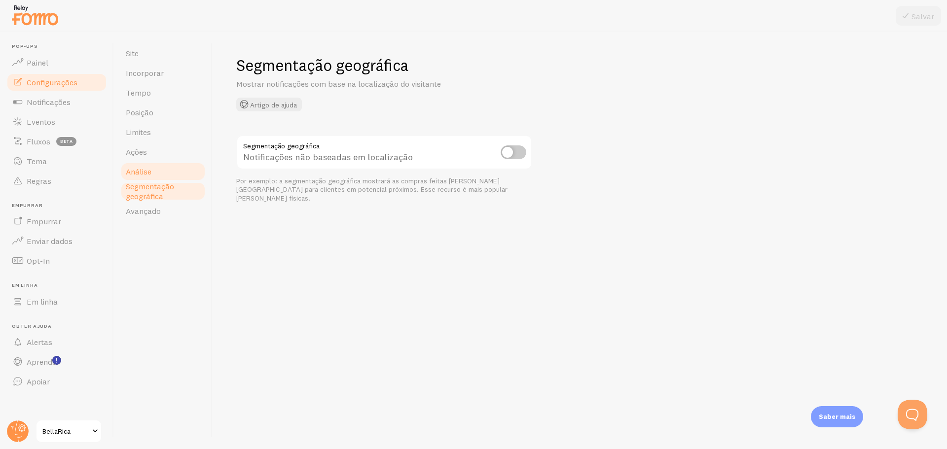
click at [183, 167] on link "Análise" at bounding box center [163, 172] width 86 height 20
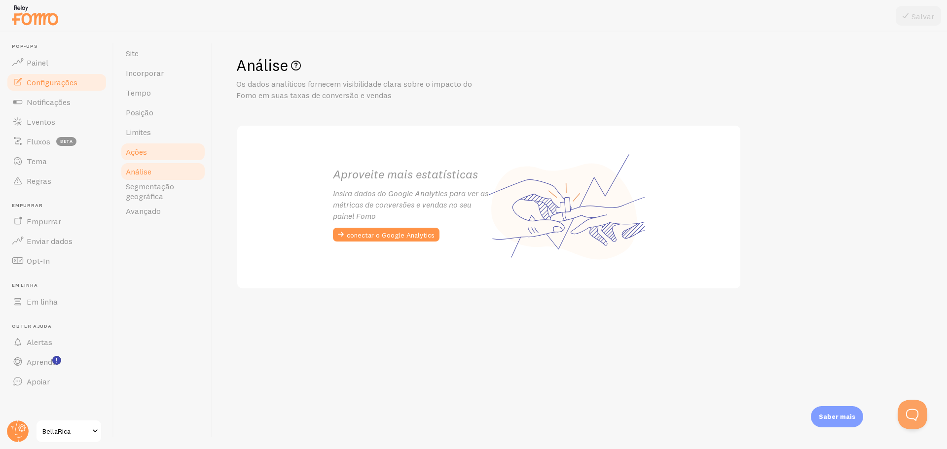
click at [167, 151] on link "Ações" at bounding box center [163, 152] width 86 height 20
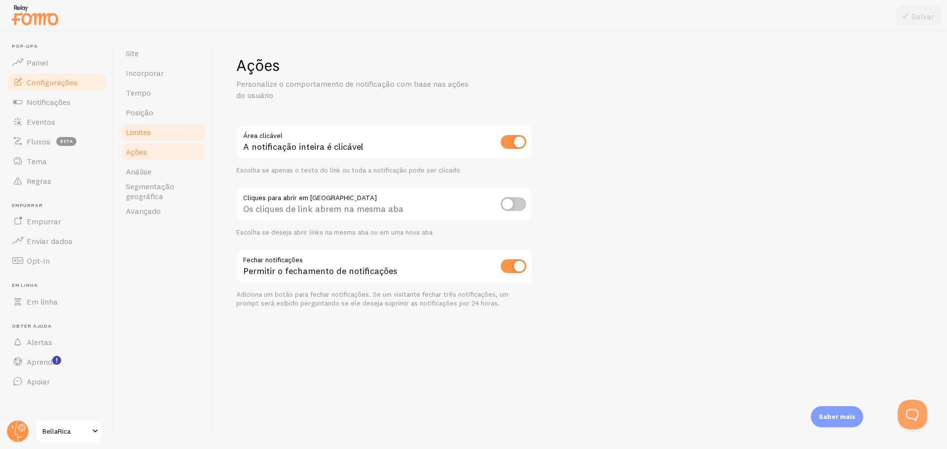
click at [164, 138] on link "Limites" at bounding box center [163, 132] width 86 height 20
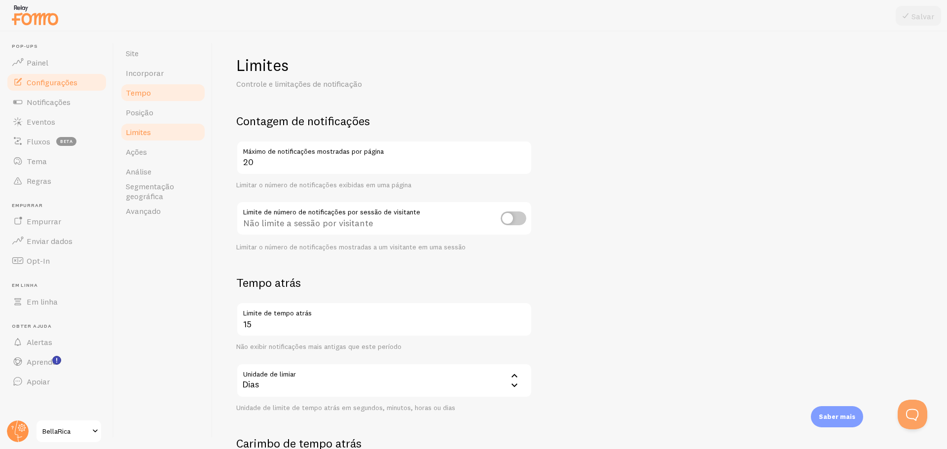
click at [158, 100] on link "Tempo" at bounding box center [163, 93] width 86 height 20
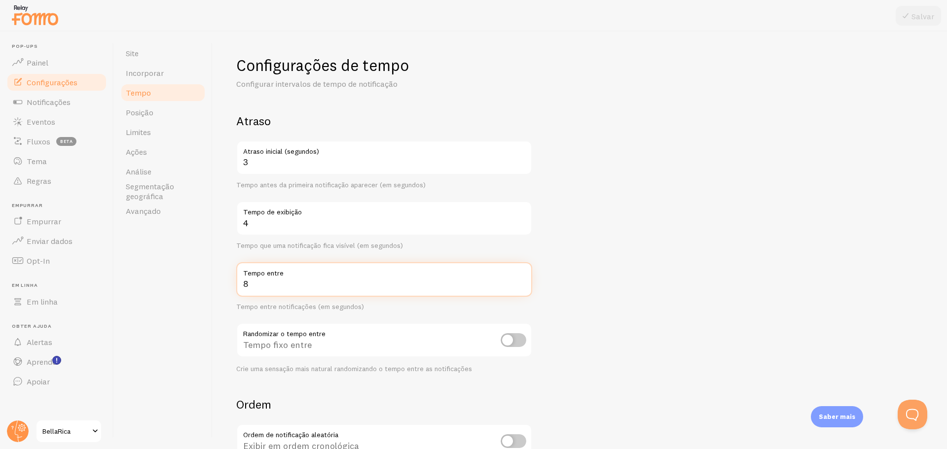
click at [333, 282] on input "8" at bounding box center [384, 279] width 296 height 35
type input "10"
click at [356, 217] on label "Tempo de exibição" at bounding box center [384, 209] width 296 height 17
click at [356, 217] on input "4" at bounding box center [384, 218] width 296 height 35
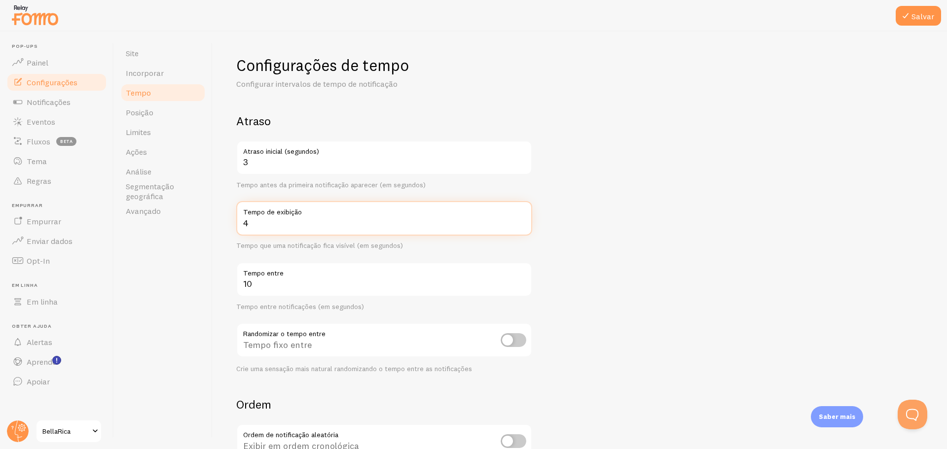
click at [362, 224] on input "4" at bounding box center [384, 218] width 296 height 35
type input "5"
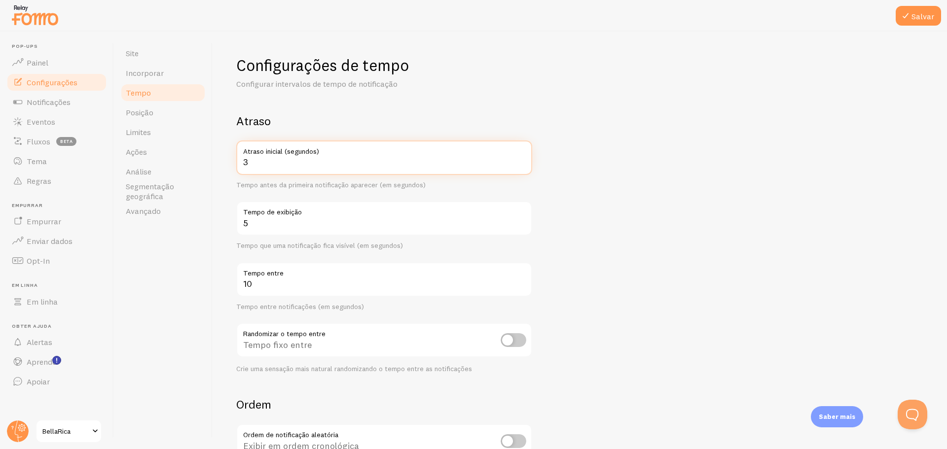
click at [296, 164] on input "3" at bounding box center [384, 158] width 296 height 35
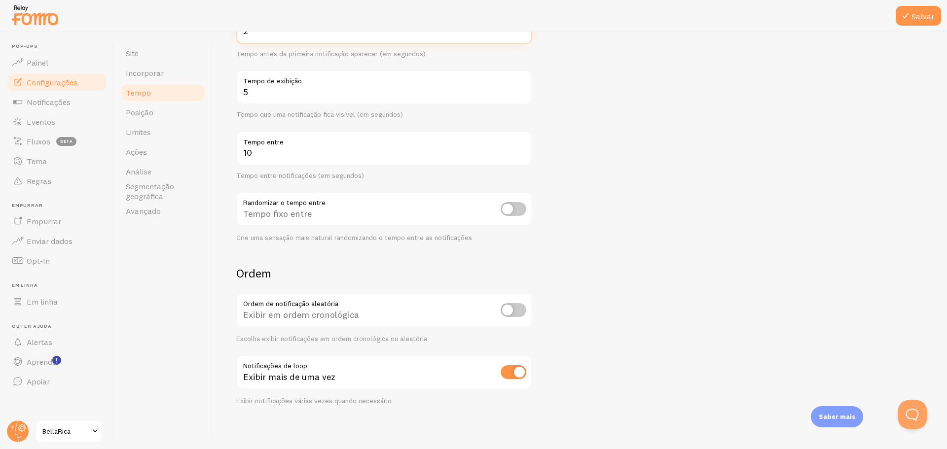
scroll to position [135, 0]
type input "2"
click at [909, 13] on icon at bounding box center [905, 16] width 12 height 12
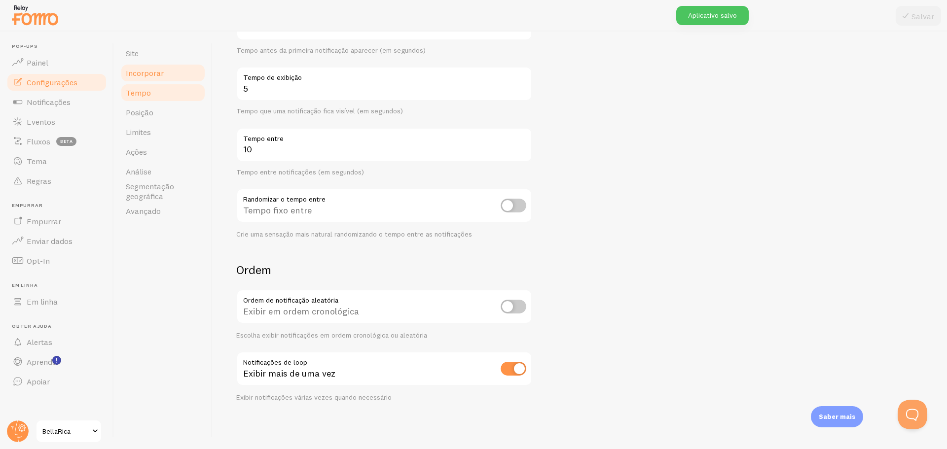
click at [174, 77] on link "Incorporar" at bounding box center [163, 73] width 86 height 20
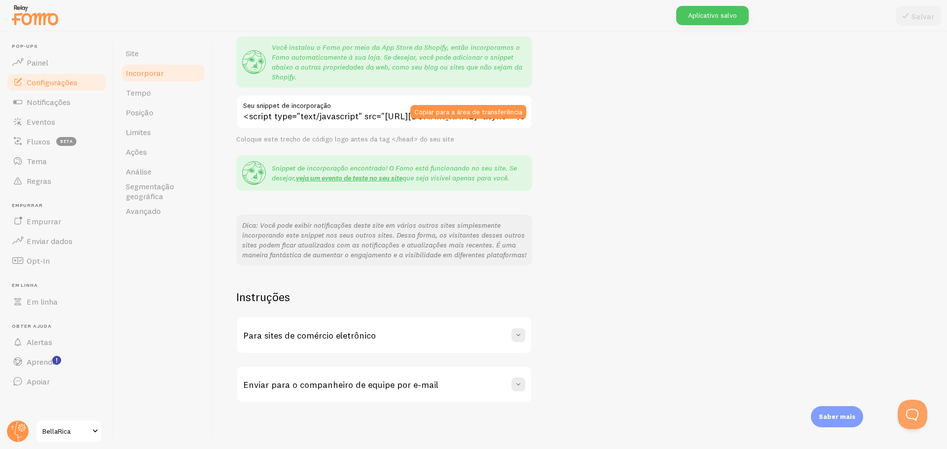
scroll to position [90, 0]
click at [162, 61] on link "Site" at bounding box center [163, 53] width 86 height 20
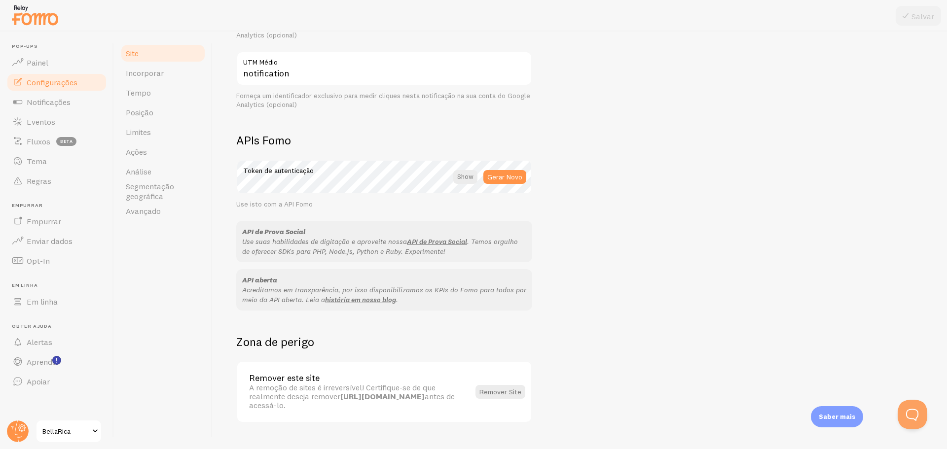
scroll to position [491, 0]
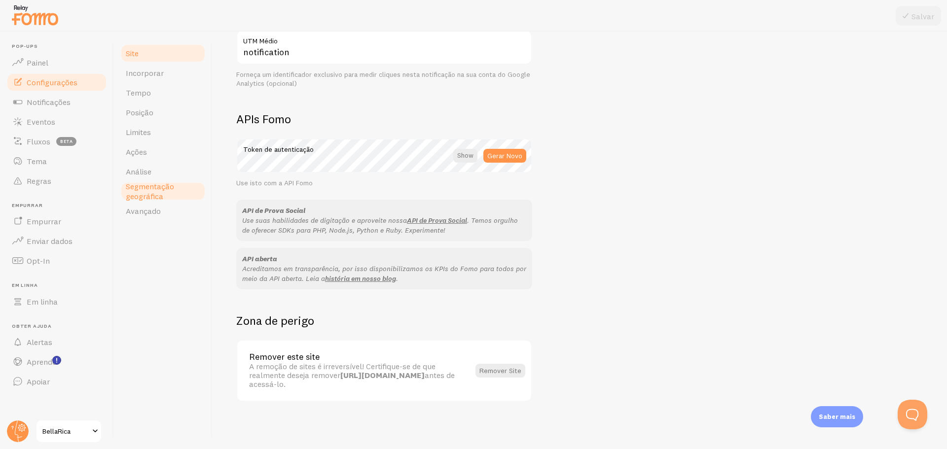
click at [163, 193] on span "Segmentação geográfica" at bounding box center [163, 191] width 74 height 20
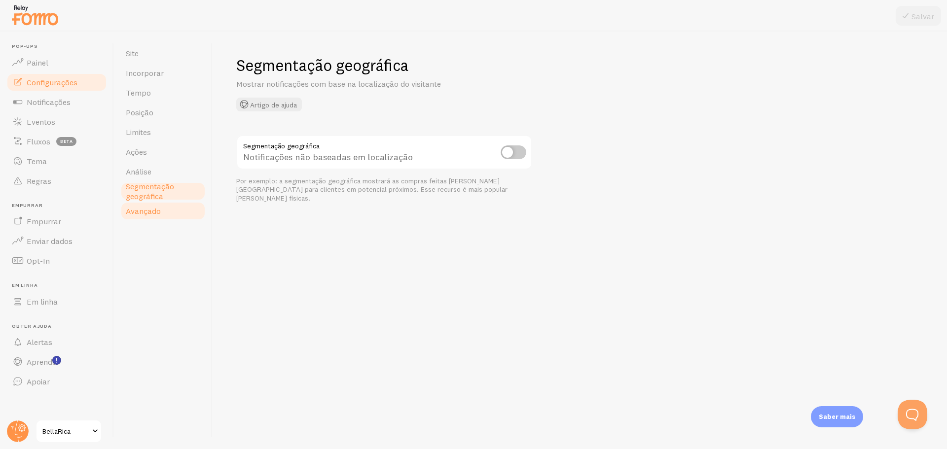
click at [152, 214] on font "Avançado" at bounding box center [143, 211] width 35 height 10
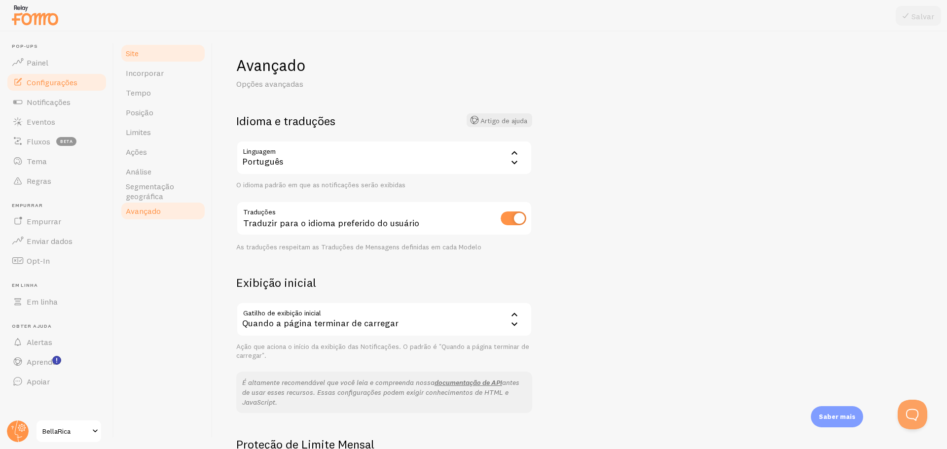
click at [166, 47] on link "Site" at bounding box center [163, 53] width 86 height 20
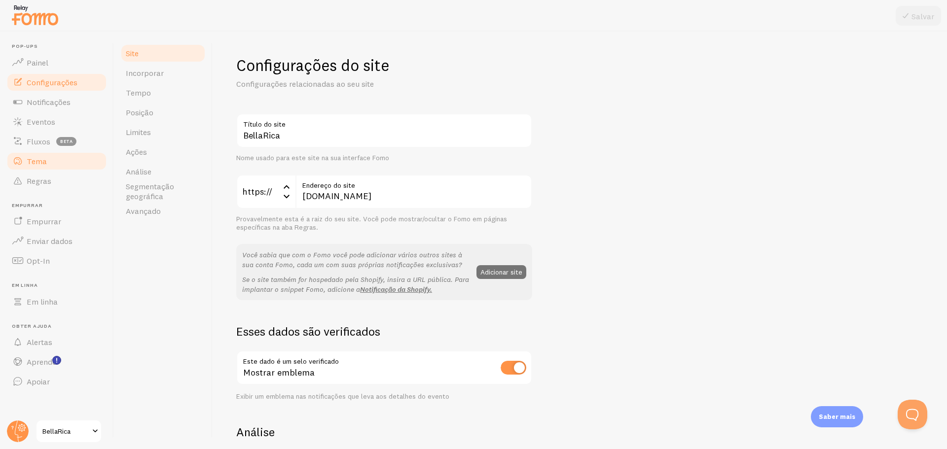
click at [54, 158] on link "Tema" at bounding box center [57, 161] width 102 height 20
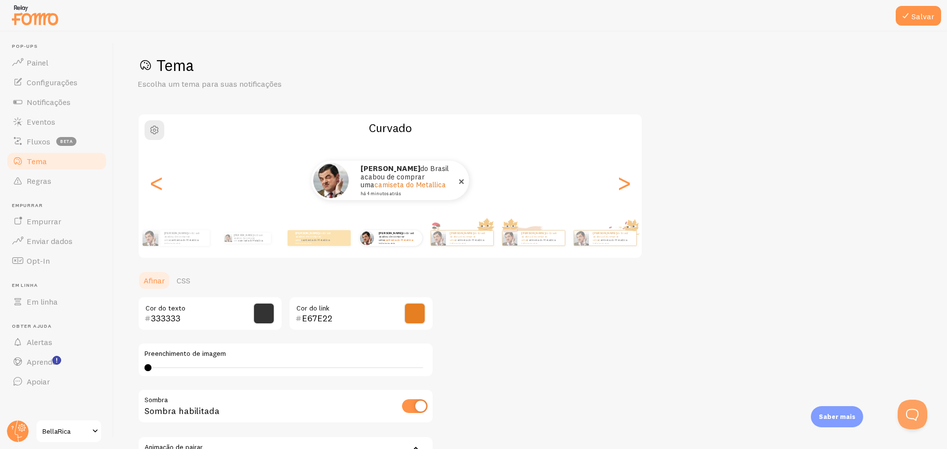
click at [440, 185] on p "Andrey do Brasil acabou de comprar uma camiseta do Metallica há 4 minutos atrás" at bounding box center [409, 181] width 99 height 32
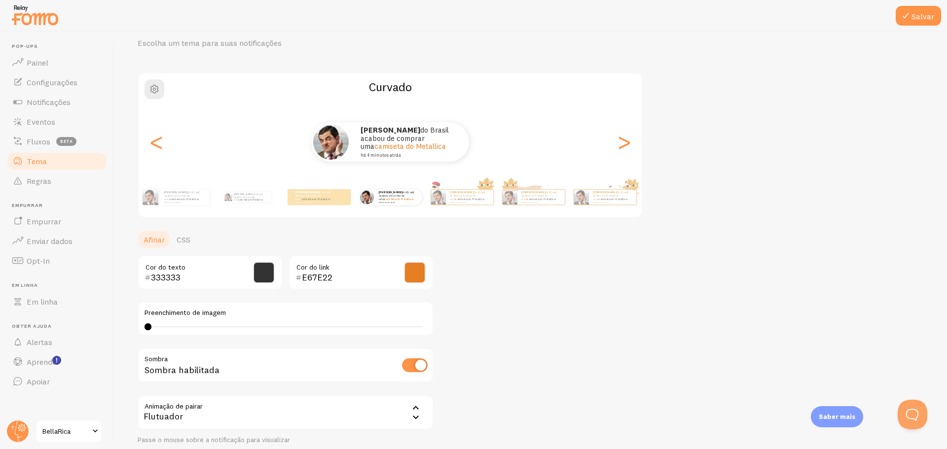
scroll to position [121, 0]
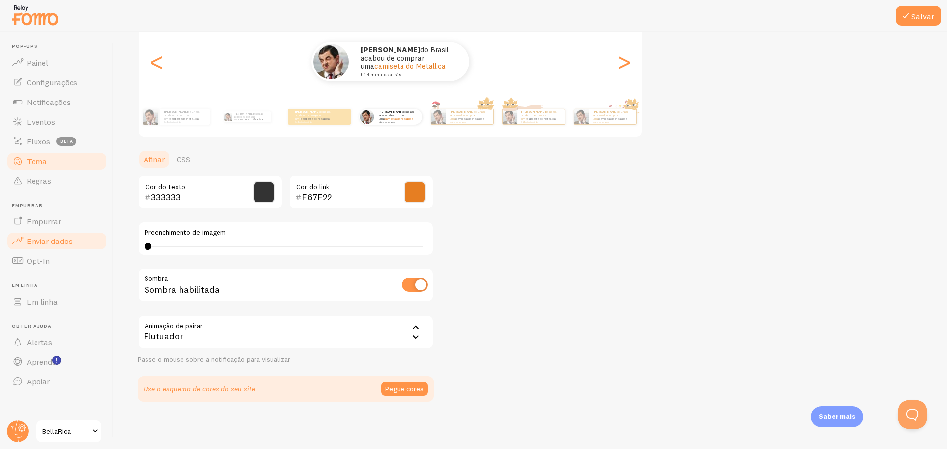
click at [47, 232] on link "Enviar dados" at bounding box center [57, 241] width 102 height 20
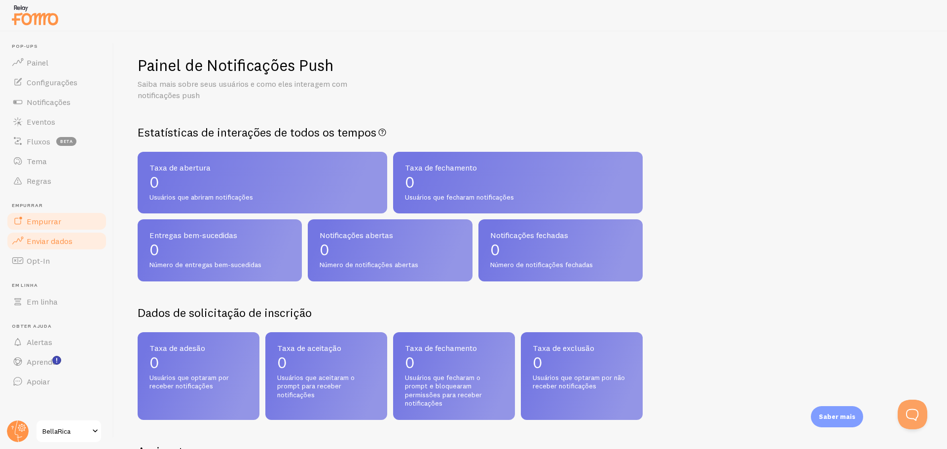
click at [42, 220] on font "Empurrar" at bounding box center [44, 221] width 35 height 10
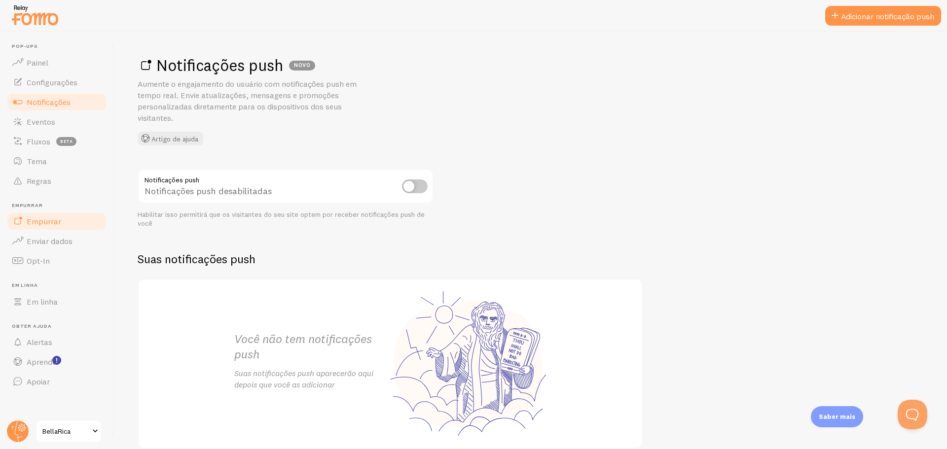
click at [54, 106] on font "Notificações" at bounding box center [49, 102] width 44 height 10
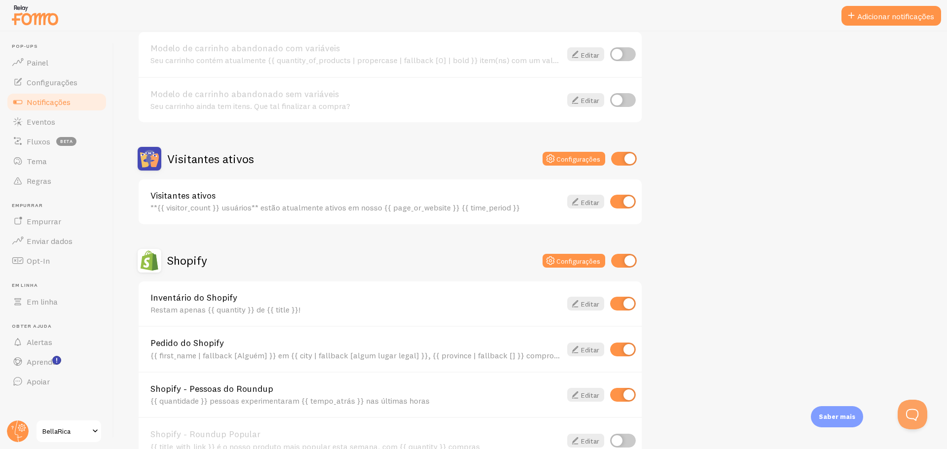
scroll to position [197, 0]
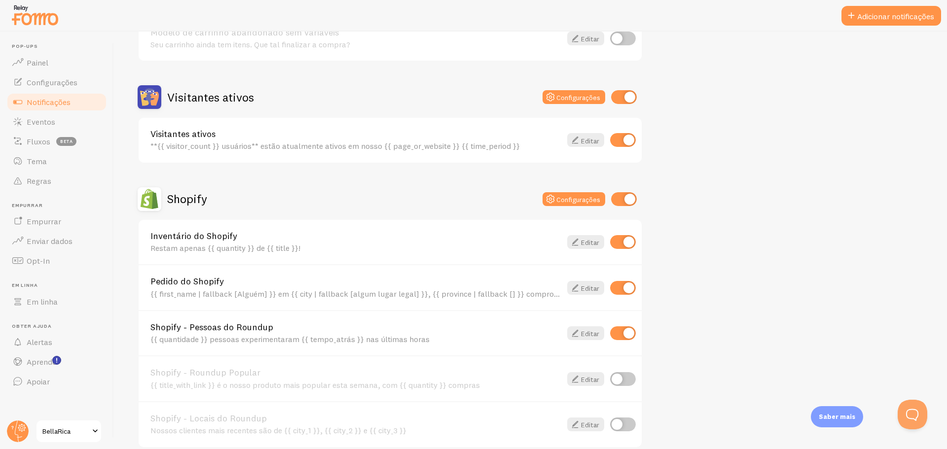
click at [623, 140] on input "checkbox" at bounding box center [623, 140] width 26 height 14
checkbox input "false"
click at [633, 248] on input "checkbox" at bounding box center [623, 242] width 26 height 14
checkbox input "false"
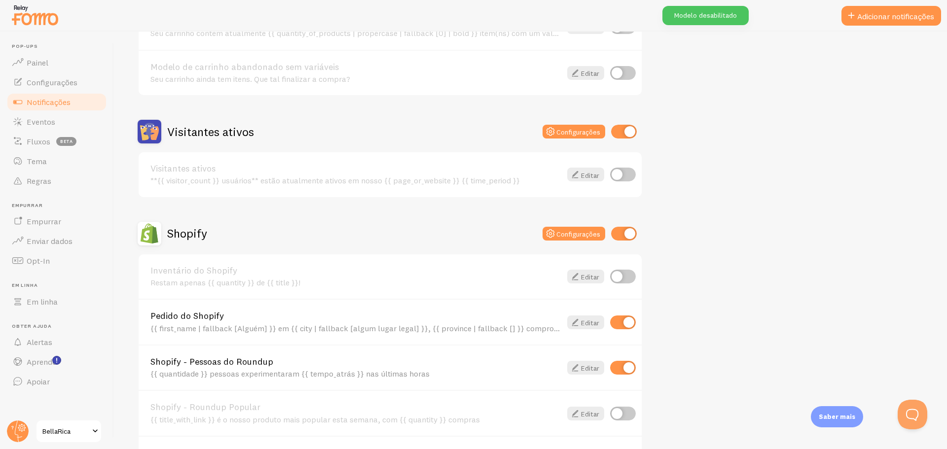
scroll to position [247, 0]
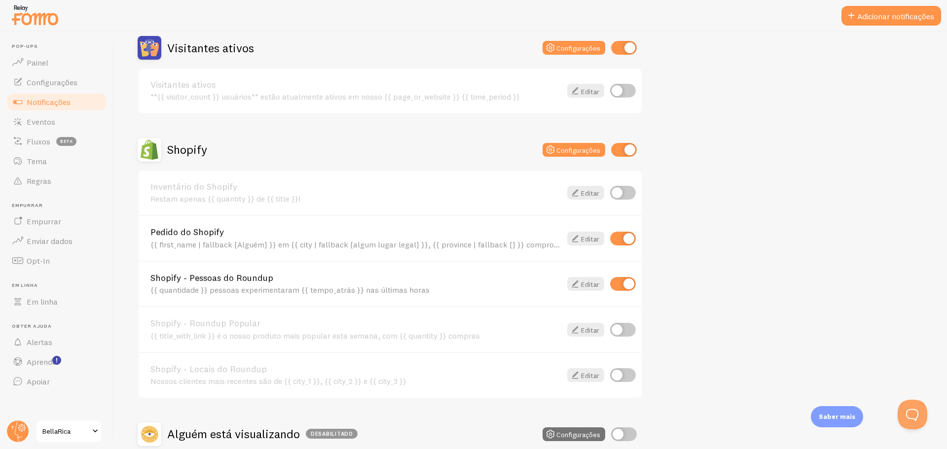
drag, startPoint x: 693, startPoint y: 17, endPoint x: 765, endPoint y: 152, distance: 153.1
click at [765, 152] on body "Pop-ups Painel Configurações Notificações Eventos Fluxos beta Tema Regras Empur…" at bounding box center [473, 224] width 947 height 449
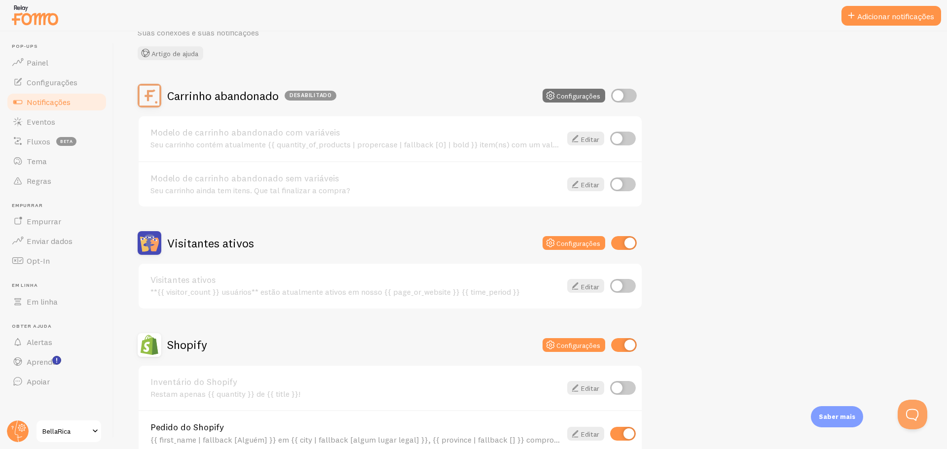
scroll to position [148, 0]
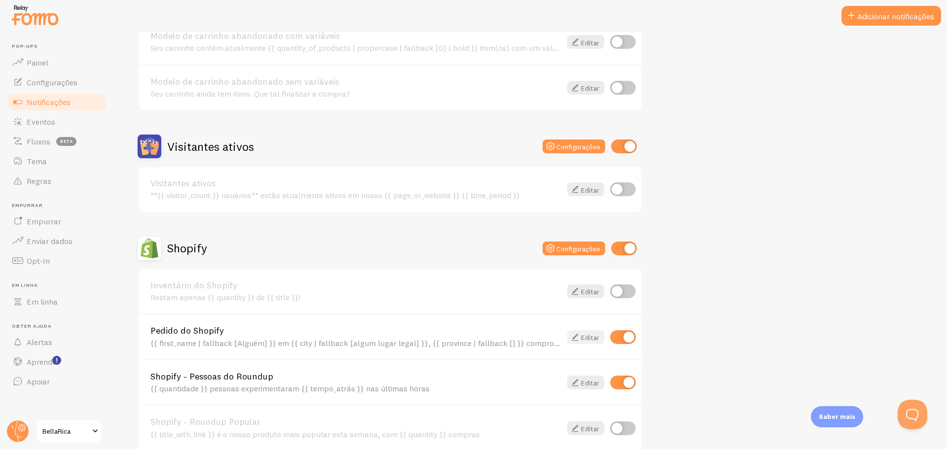
click at [574, 334] on icon at bounding box center [575, 337] width 12 height 12
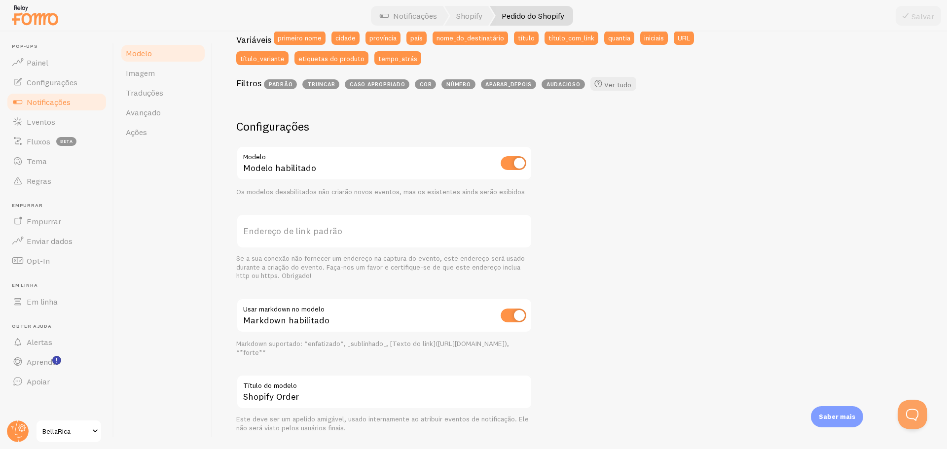
scroll to position [307, 0]
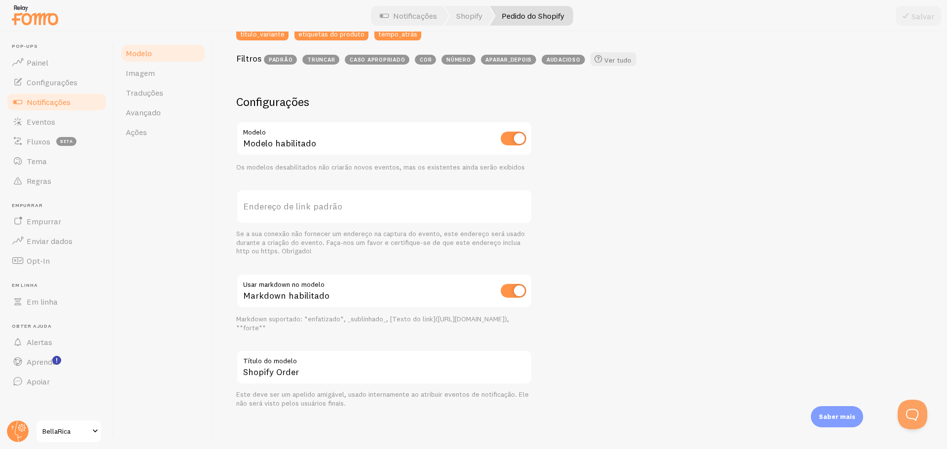
click at [376, 364] on label "Título do modelo" at bounding box center [384, 358] width 296 height 17
click at [376, 364] on input "Shopify Order" at bounding box center [384, 367] width 296 height 35
click at [346, 375] on input "Shopify Order" at bounding box center [384, 367] width 296 height 35
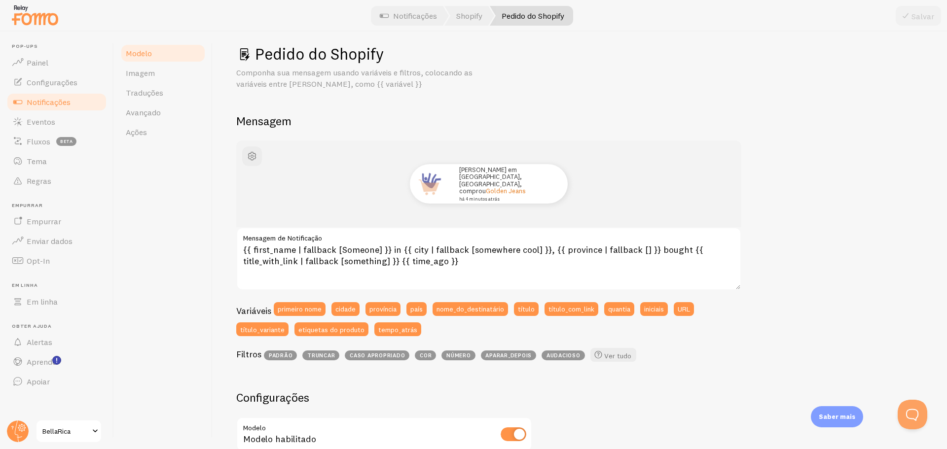
scroll to position [0, 0]
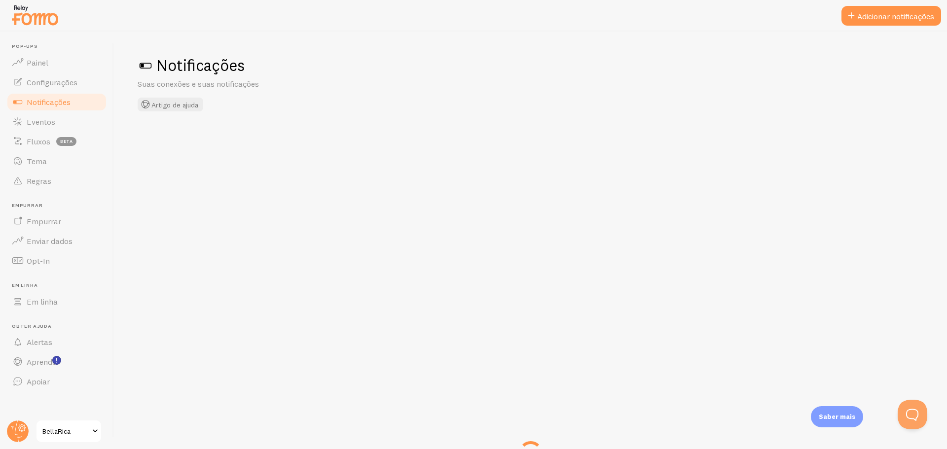
checkbox input "false"
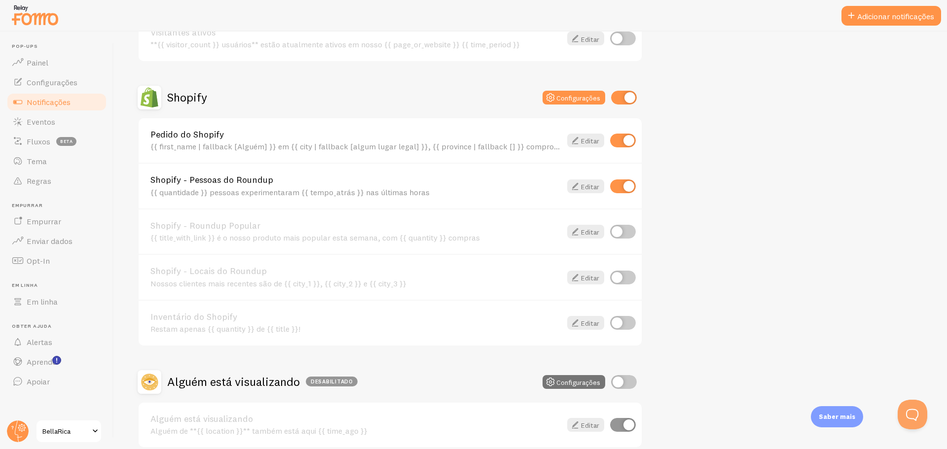
scroll to position [345, 0]
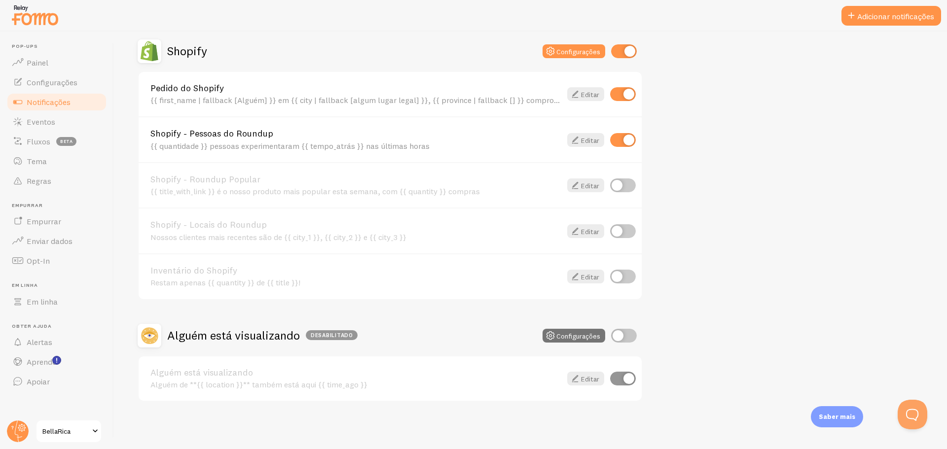
click at [620, 380] on input "checkbox" at bounding box center [623, 379] width 26 height 14
click at [622, 380] on input "checkbox" at bounding box center [623, 379] width 26 height 14
checkbox input "true"
click at [597, 377] on font "Editar" at bounding box center [590, 379] width 18 height 9
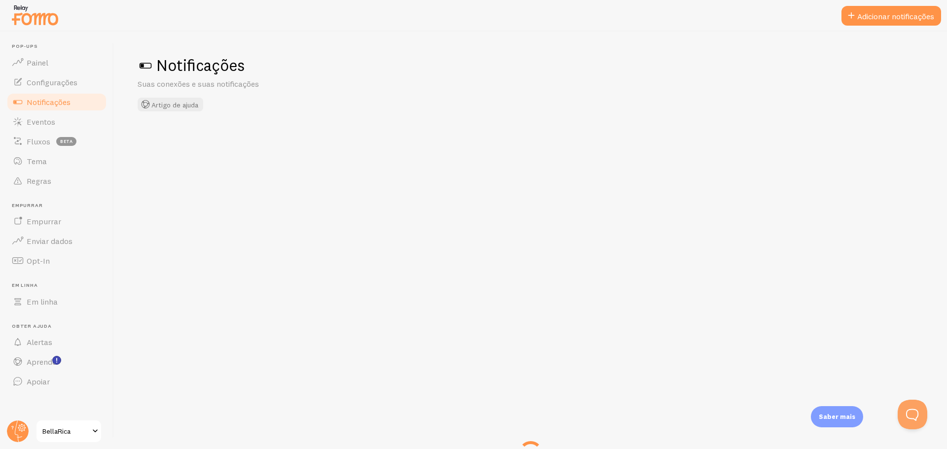
checkbox input "true"
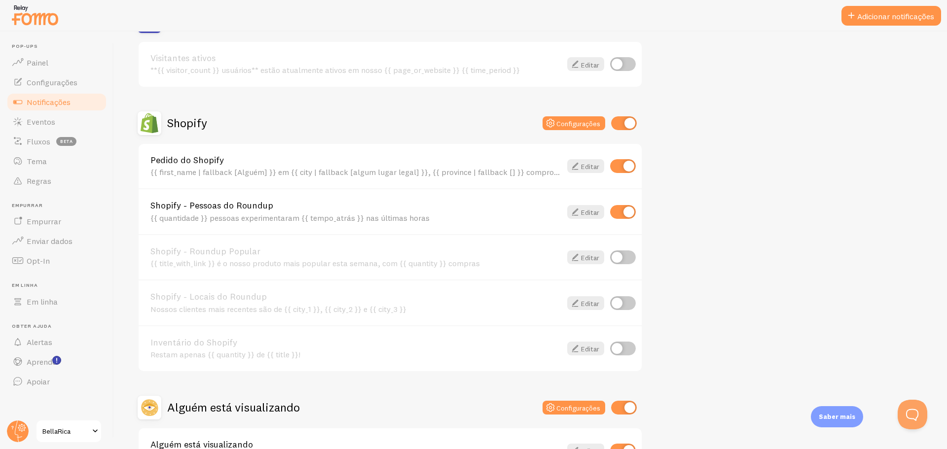
scroll to position [345, 0]
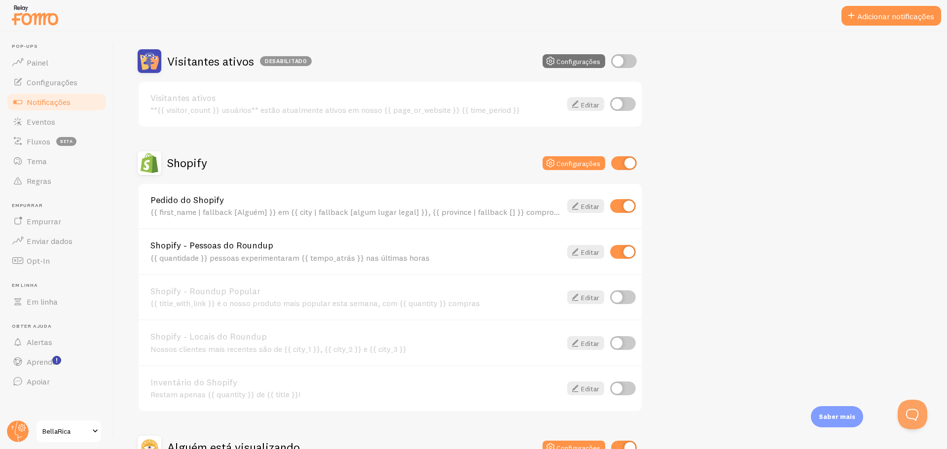
scroll to position [148, 0]
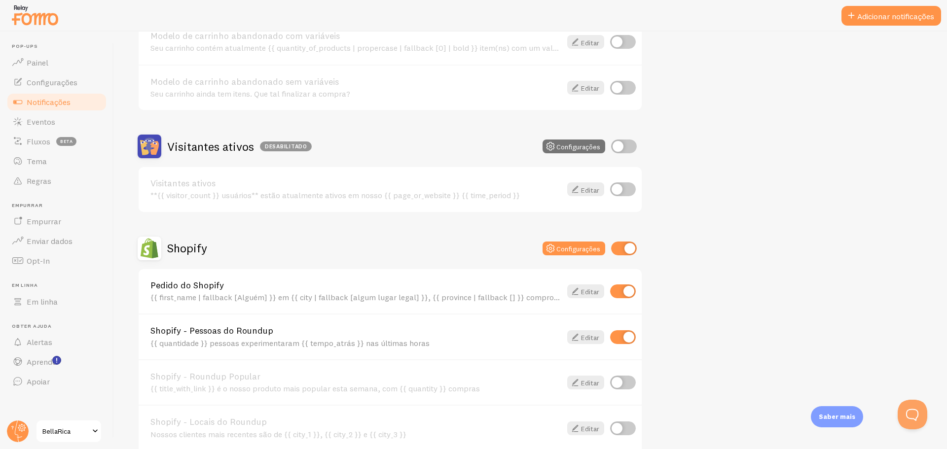
click at [626, 191] on input "checkbox" at bounding box center [623, 189] width 26 height 14
checkbox input "true"
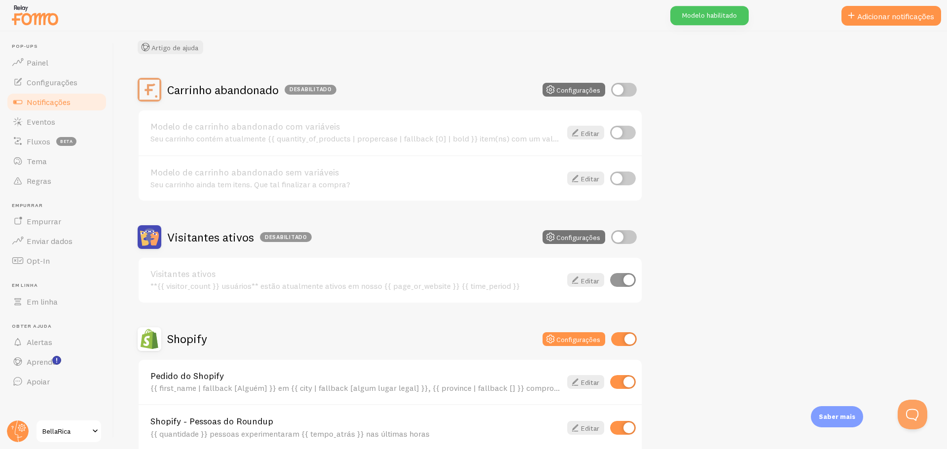
scroll to position [0, 0]
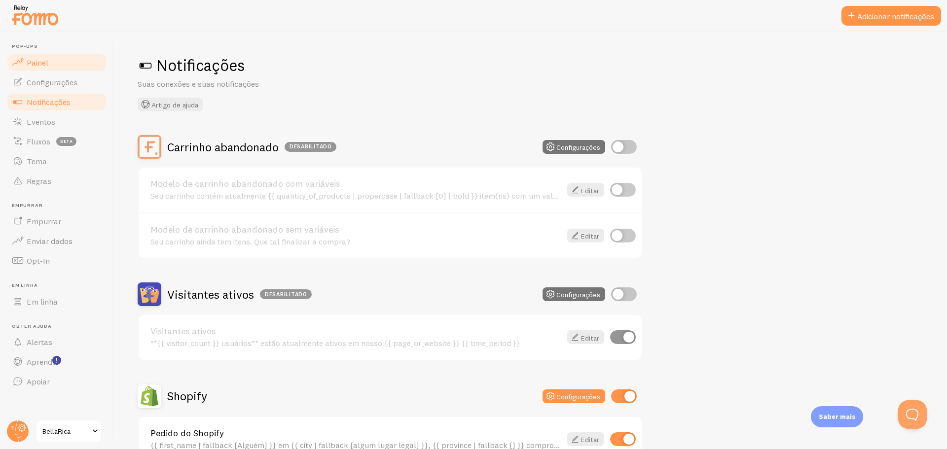
click at [71, 56] on link "Painel" at bounding box center [57, 63] width 102 height 20
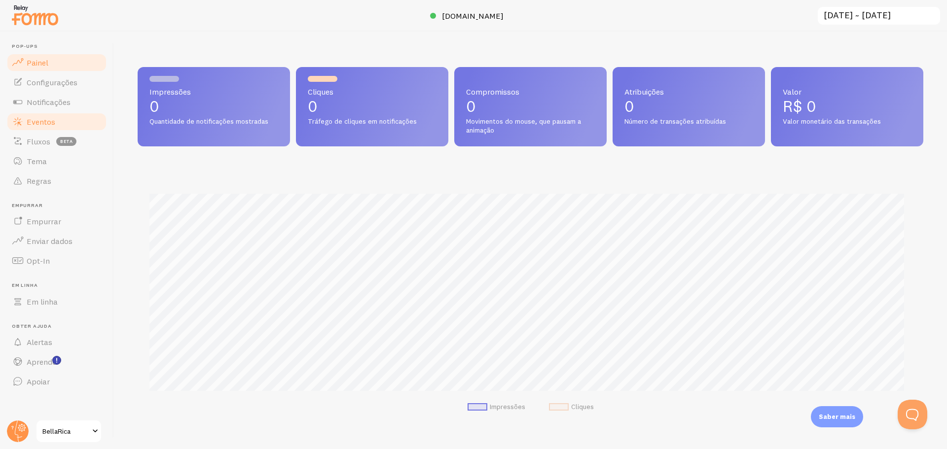
scroll to position [259, 778]
click at [46, 106] on font "Notificações" at bounding box center [49, 102] width 44 height 10
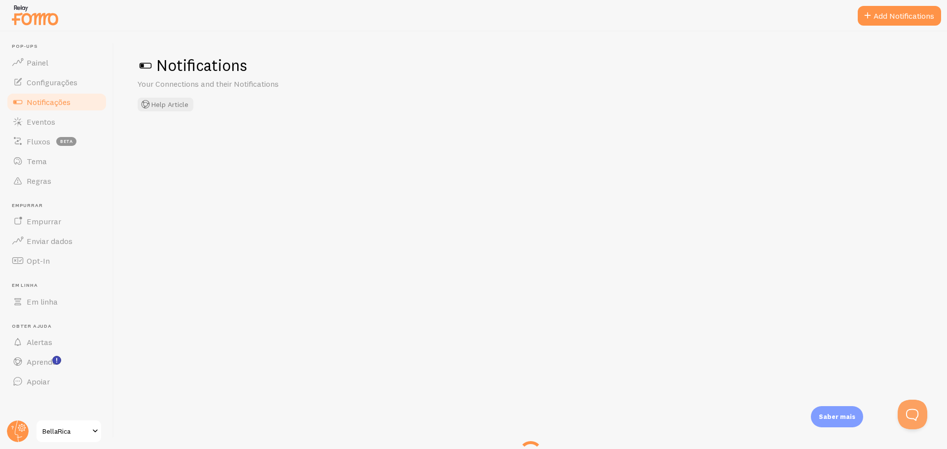
checkbox input "true"
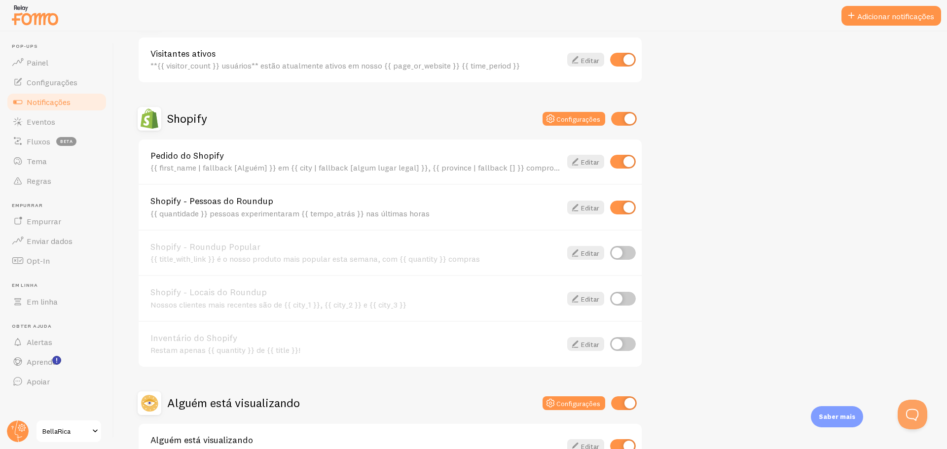
scroll to position [345, 0]
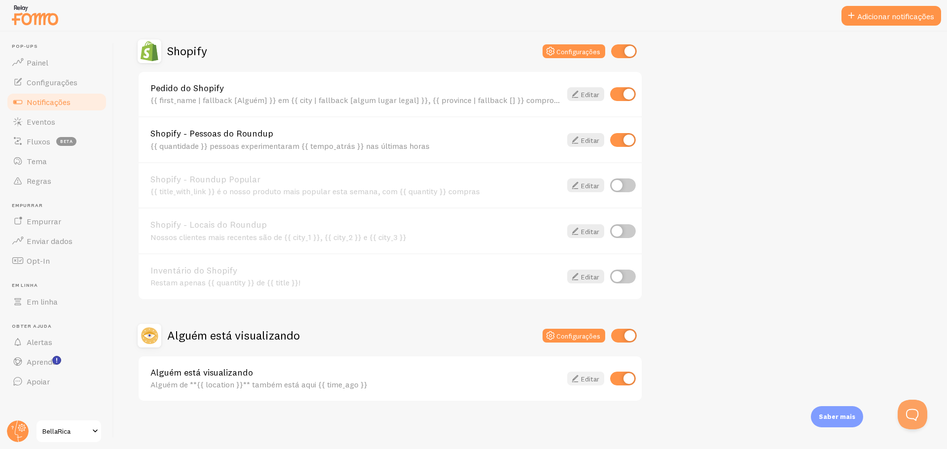
click at [593, 379] on font "Editar" at bounding box center [590, 379] width 18 height 9
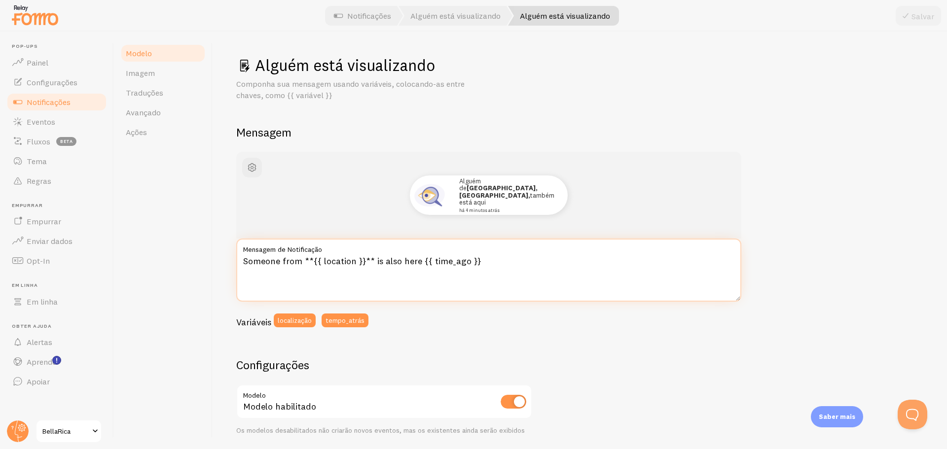
drag, startPoint x: 299, startPoint y: 261, endPoint x: 234, endPoint y: 261, distance: 65.1
click at [234, 261] on div "Alguém está visualizando Componha sua mensagem usando variáveis, colocando-as e…" at bounding box center [580, 241] width 734 height 418
drag, startPoint x: 459, startPoint y: 186, endPoint x: 489, endPoint y: 188, distance: 29.7
click at [481, 188] on font "Alguém de" at bounding box center [470, 184] width 22 height 15
copy font "Alguém de"
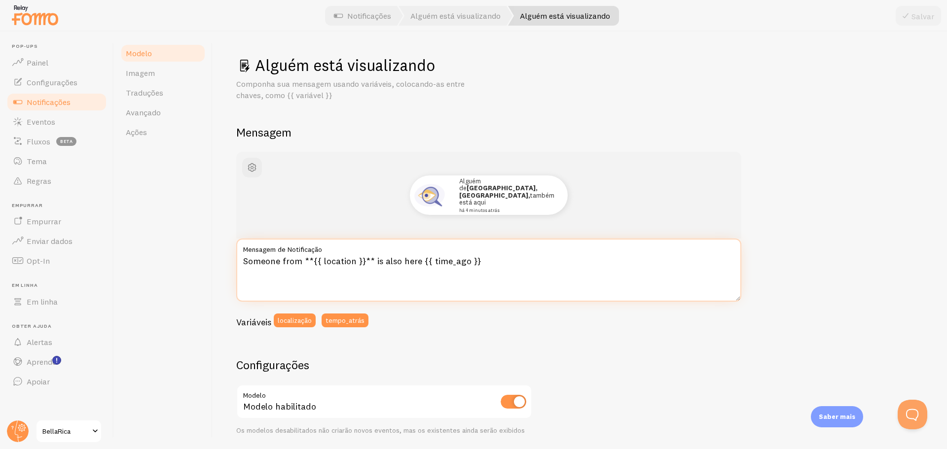
drag, startPoint x: 299, startPoint y: 264, endPoint x: 163, endPoint y: 264, distance: 136.1
click at [165, 265] on div "Modelo Imagem Traduções Avançado Ações Alguém está visualizando Componha sua me…" at bounding box center [530, 241] width 833 height 418
paste textarea "Alguém de"
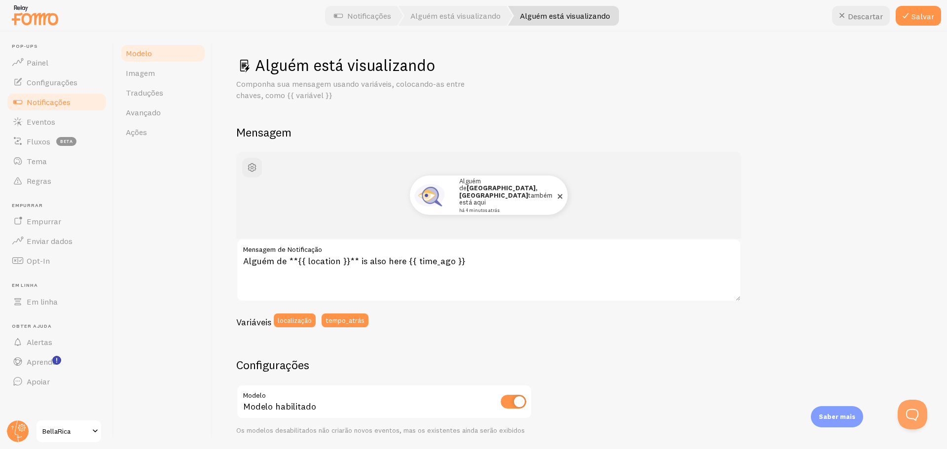
drag, startPoint x: 510, startPoint y: 198, endPoint x: 460, endPoint y: 198, distance: 50.8
click at [460, 198] on font "também está aqui" at bounding box center [505, 198] width 93 height 15
copy font "também está aqui"
drag, startPoint x: 400, startPoint y: 262, endPoint x: 356, endPoint y: 262, distance: 43.9
click at [356, 262] on textarea "Alguém de **{{ location }}** is also here {{ time_ago }}" at bounding box center [488, 270] width 505 height 63
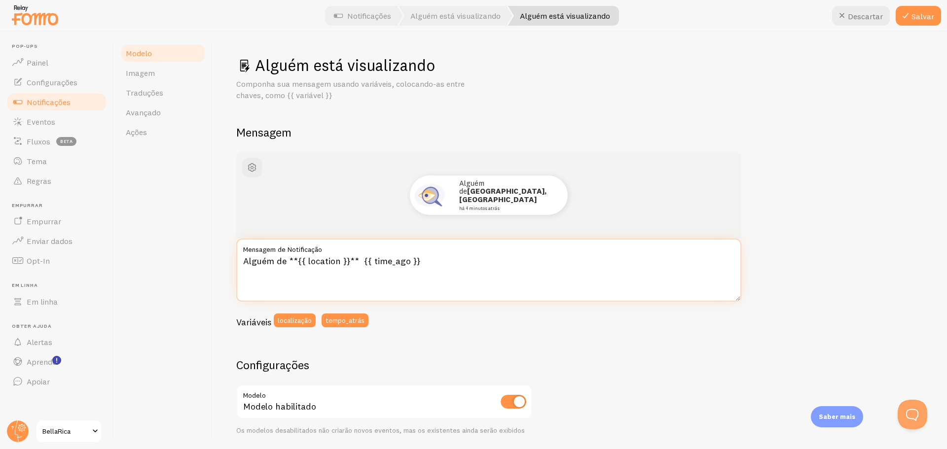
paste textarea "também está aqui"
type textarea "Alguém de **{{ location }}** também está aqui {{ time_ago }}"
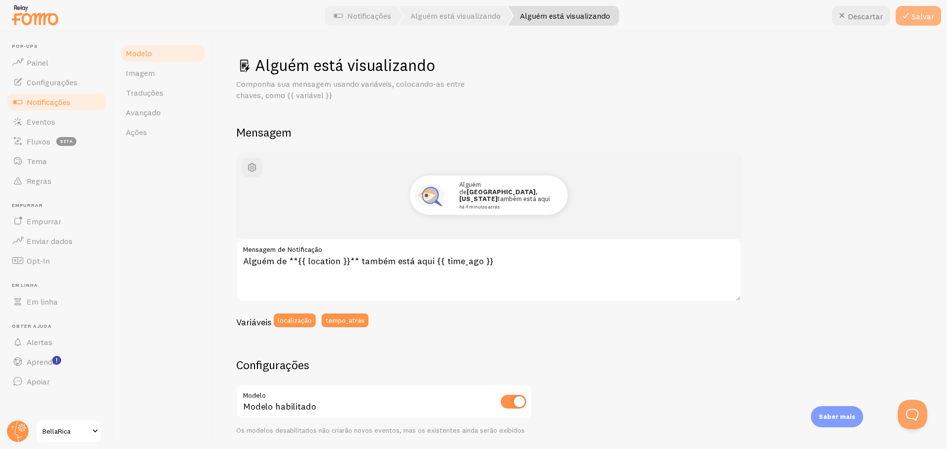
click at [919, 12] on font "Salvar" at bounding box center [922, 16] width 23 height 10
click at [153, 113] on font "Avançado" at bounding box center [143, 112] width 35 height 10
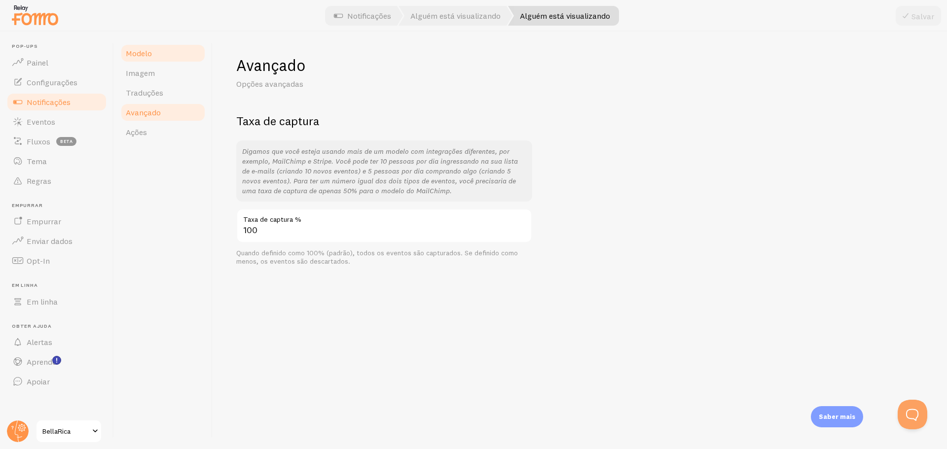
click at [154, 56] on link "Modelo" at bounding box center [163, 53] width 86 height 20
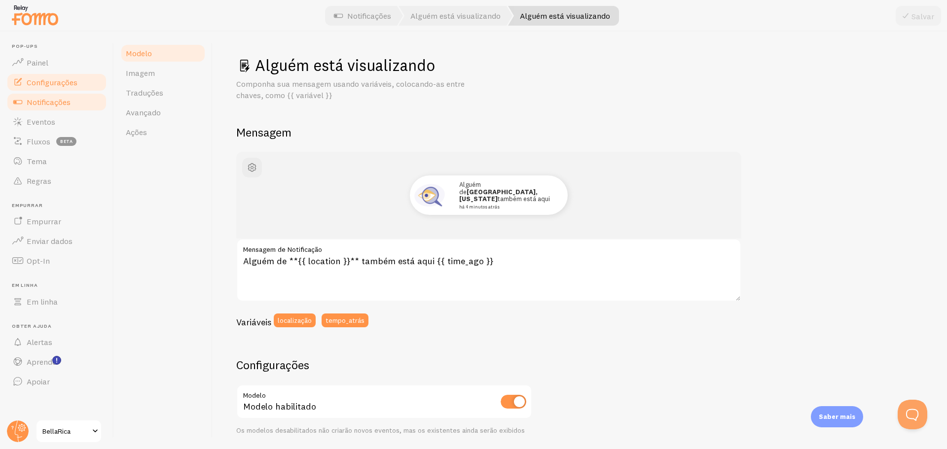
click at [57, 83] on font "Configurações" at bounding box center [52, 82] width 51 height 10
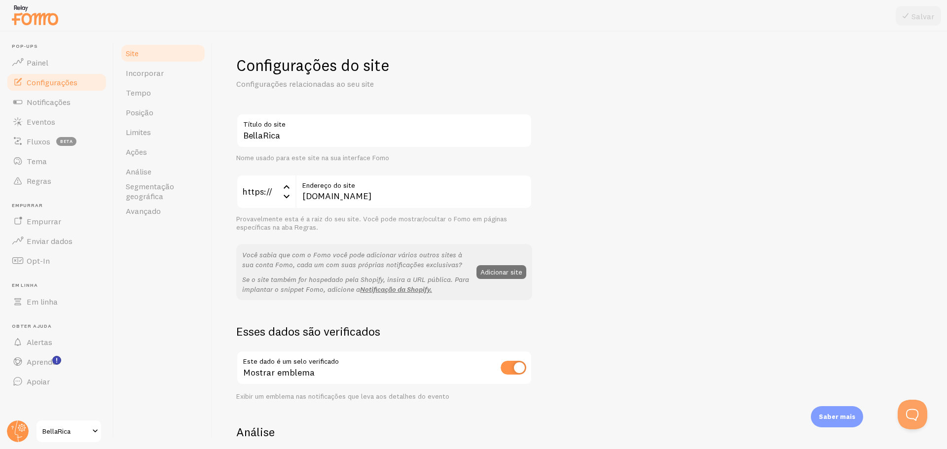
click at [50, 73] on link "Configurações" at bounding box center [57, 82] width 102 height 20
click at [51, 66] on link "Painel" at bounding box center [57, 63] width 102 height 20
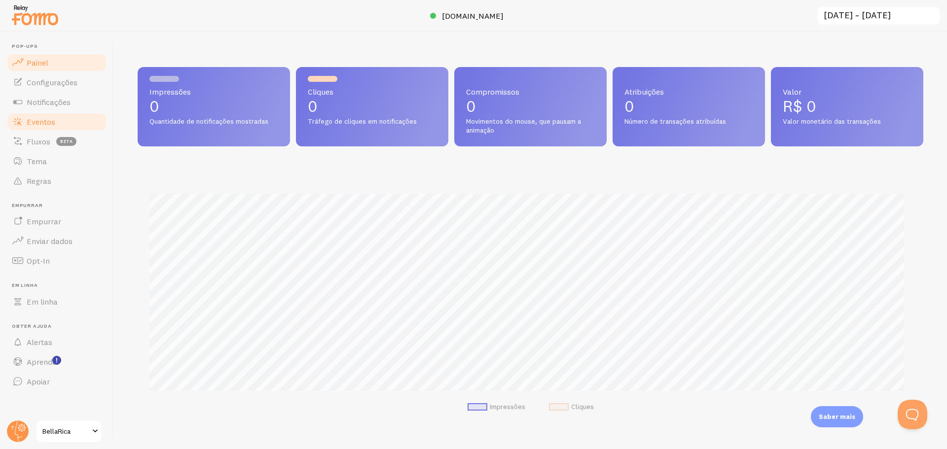
click at [40, 112] on link "Eventos" at bounding box center [57, 122] width 102 height 20
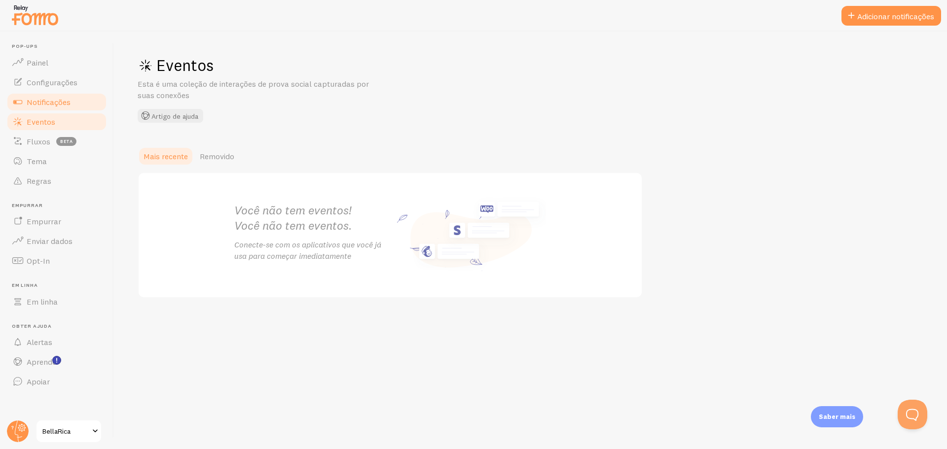
click at [41, 101] on font "Notificações" at bounding box center [49, 102] width 44 height 10
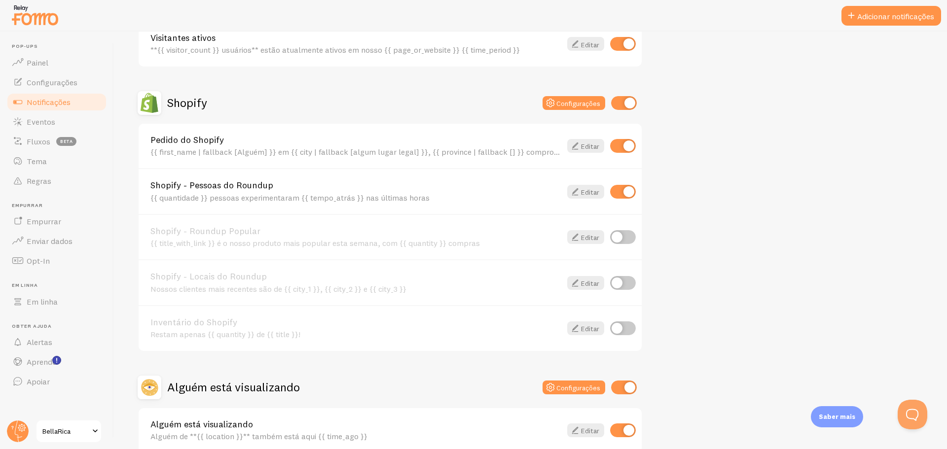
scroll to position [296, 0]
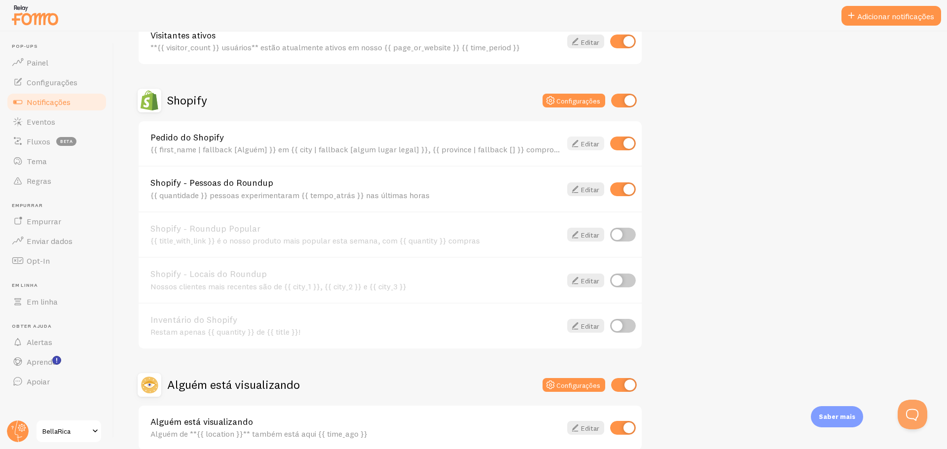
click at [588, 146] on font "Editar" at bounding box center [590, 144] width 18 height 9
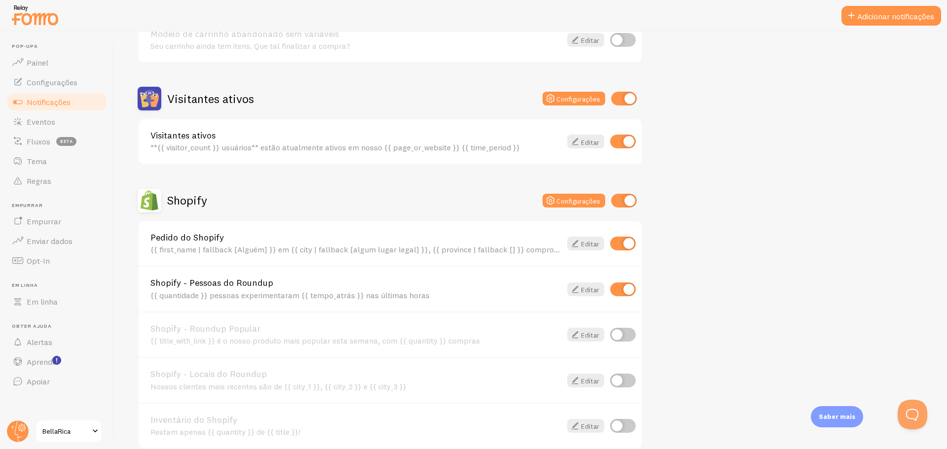
scroll to position [197, 0]
click at [625, 239] on input "checkbox" at bounding box center [623, 242] width 26 height 14
checkbox input "false"
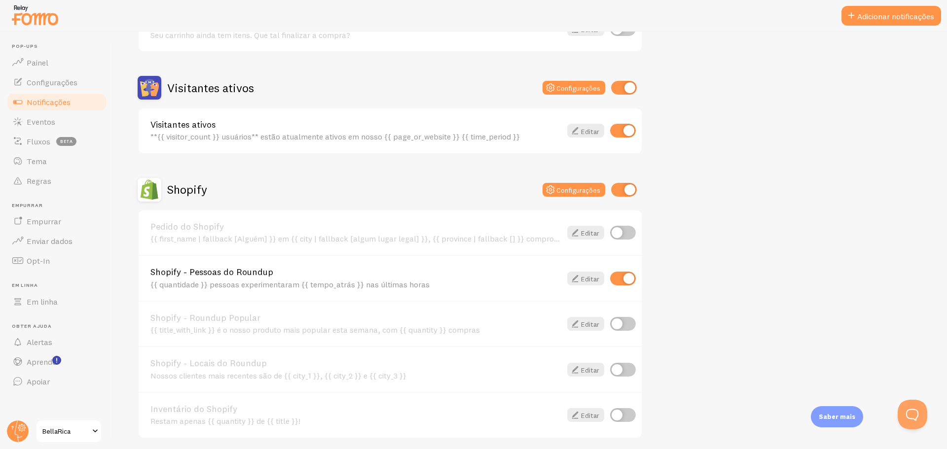
scroll to position [345, 0]
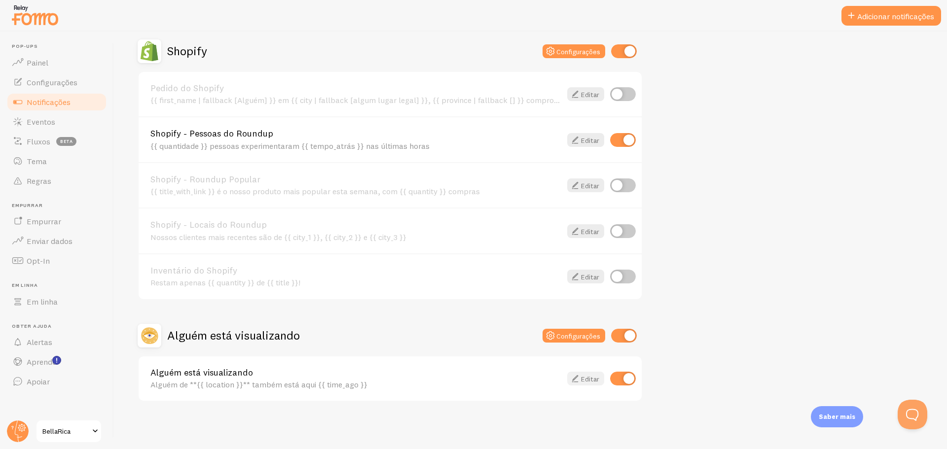
click at [590, 374] on link "Editar" at bounding box center [585, 379] width 37 height 14
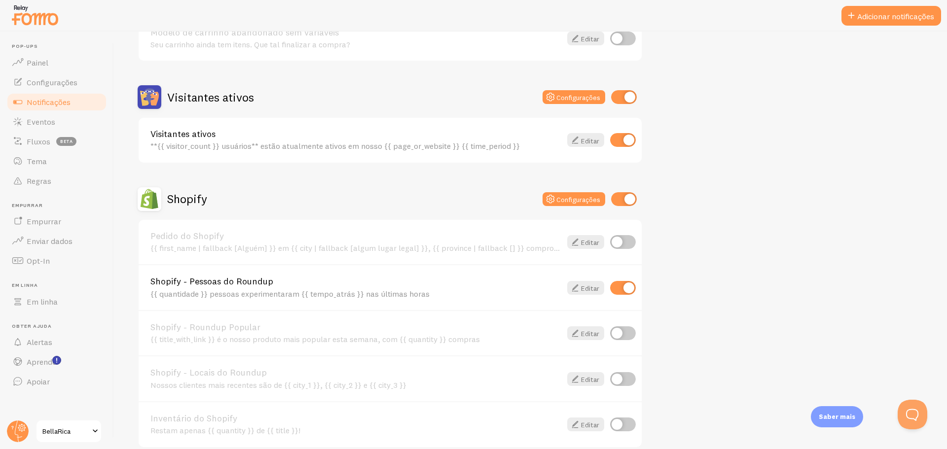
scroll to position [99, 0]
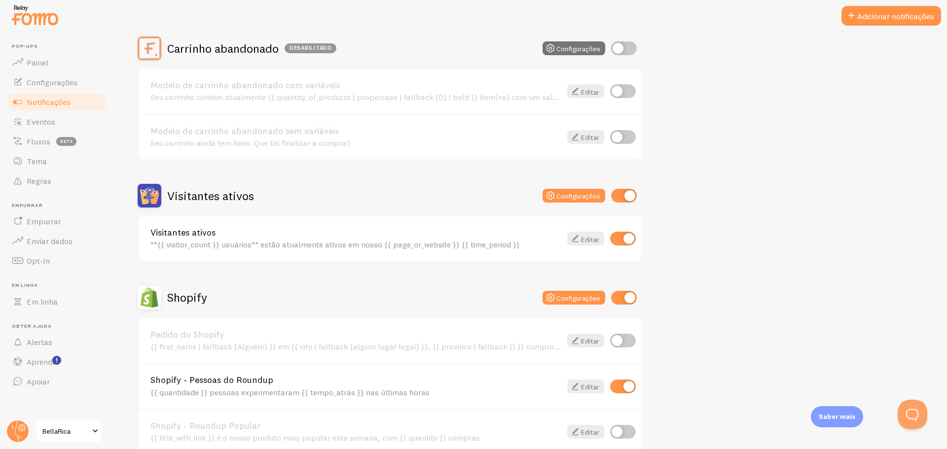
click at [627, 238] on input "checkbox" at bounding box center [623, 239] width 26 height 14
checkbox input "false"
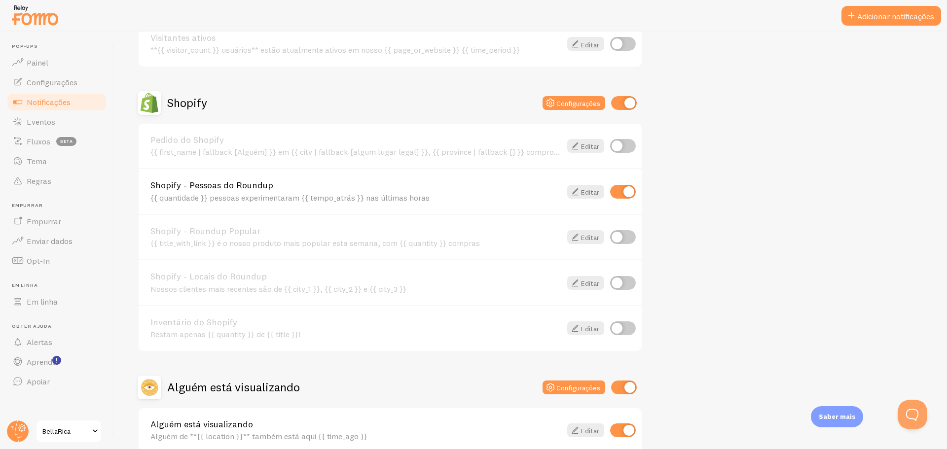
scroll to position [345, 0]
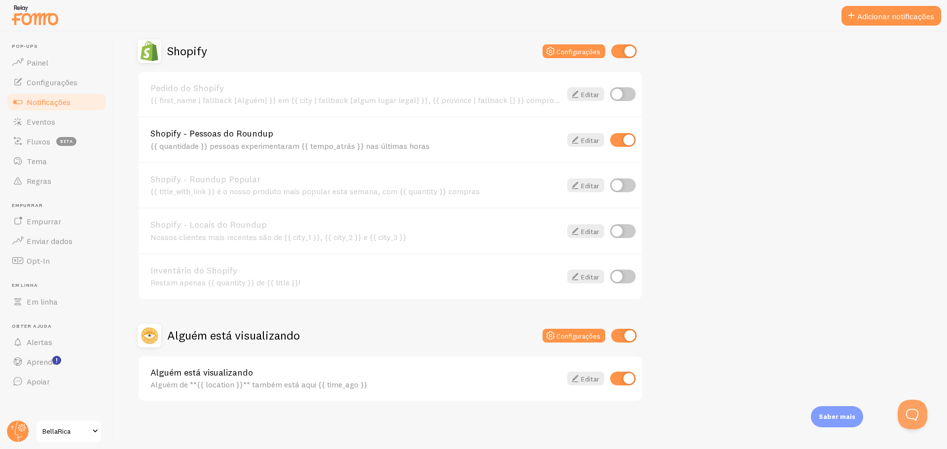
click at [628, 375] on input "checkbox" at bounding box center [623, 379] width 26 height 14
checkbox input "false"
